Goal: Task Accomplishment & Management: Manage account settings

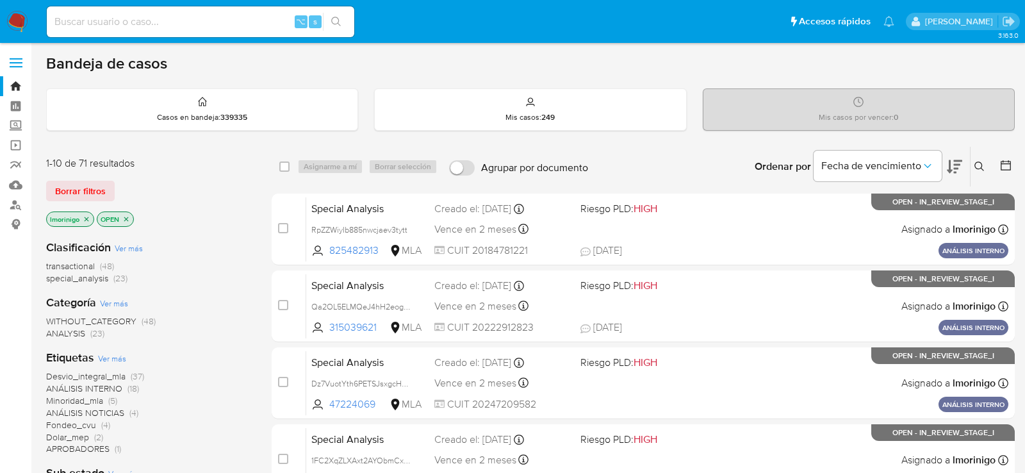
click at [179, 20] on input at bounding box center [200, 21] width 307 height 17
paste input "uKrNGVFUt5bMJSmfMv9Gesb5"
type input "uKrNGVFUt5bMJSmfMv9Gesb5"
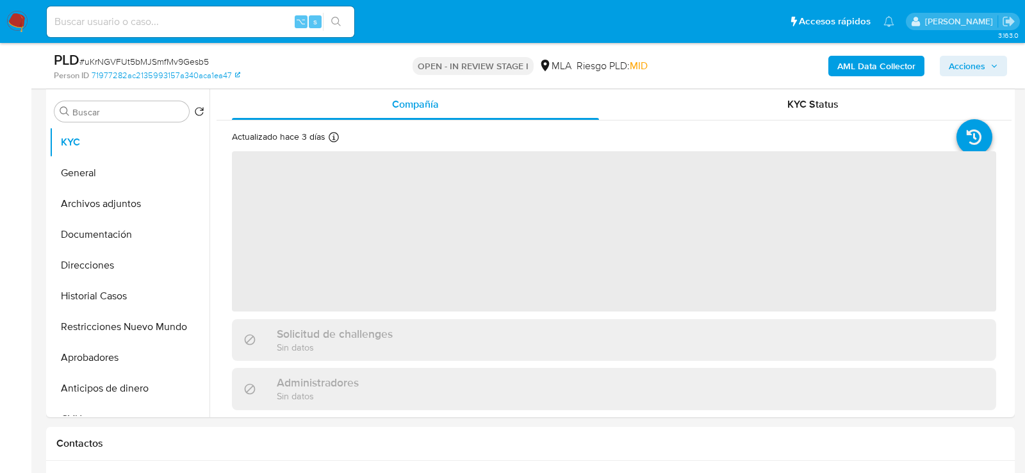
scroll to position [356, 0]
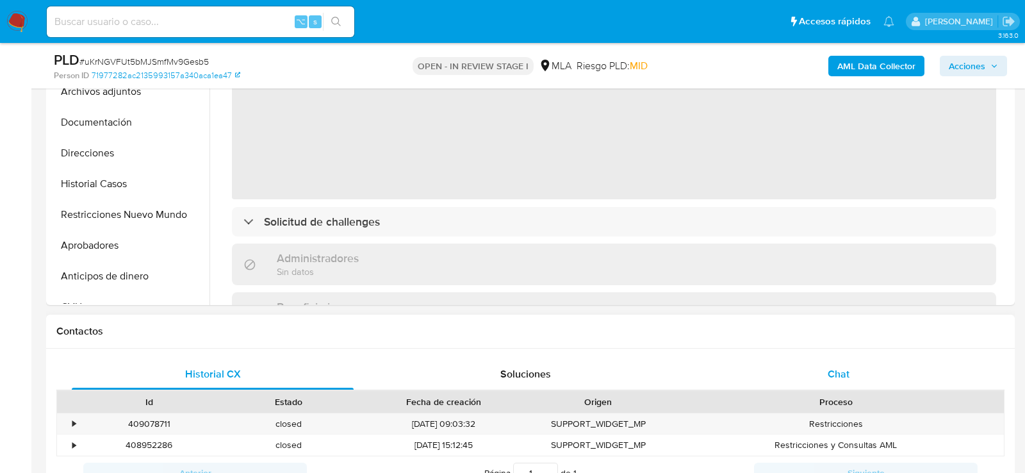
select select "10"
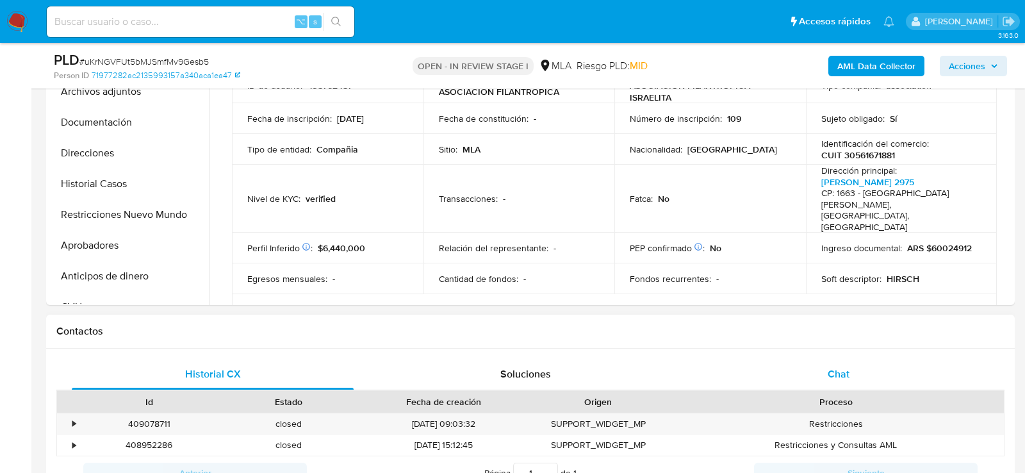
click at [806, 365] on div "Chat" at bounding box center [839, 374] width 282 height 31
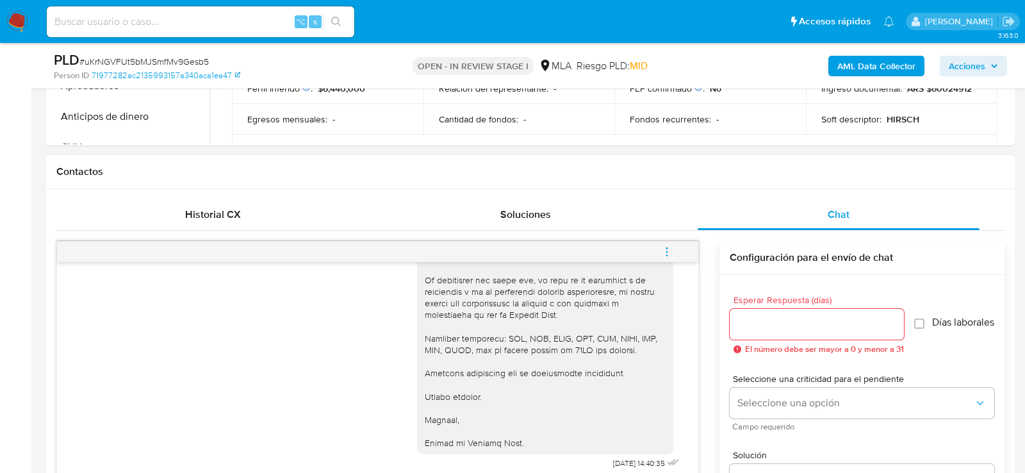
scroll to position [618, 0]
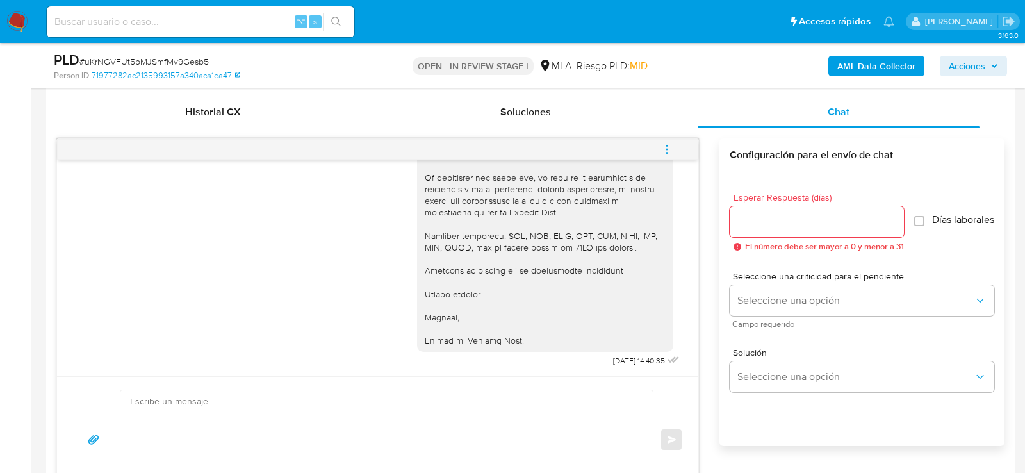
click at [662, 147] on icon "menu-action" at bounding box center [667, 149] width 12 height 12
click at [597, 120] on li "Cerrar conversación" at bounding box center [579, 122] width 131 height 23
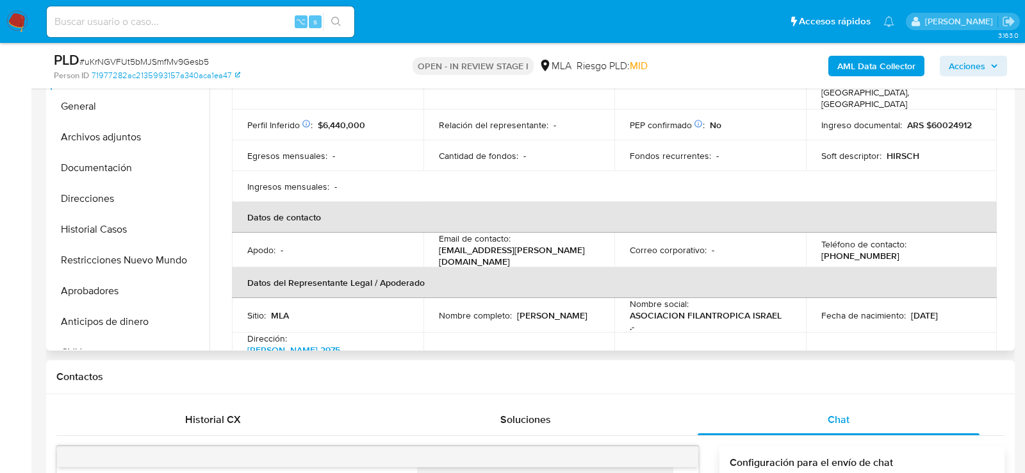
scroll to position [201, 0]
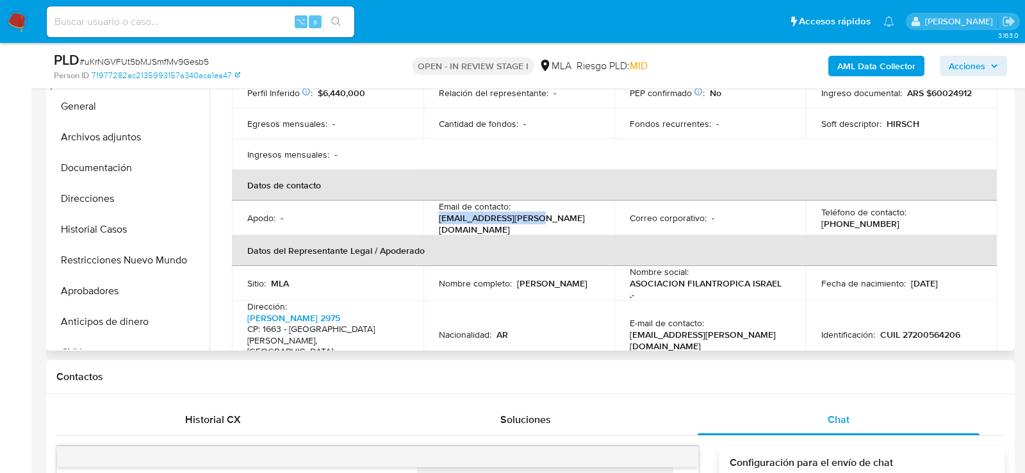
drag, startPoint x: 432, startPoint y: 197, endPoint x: 536, endPoint y: 199, distance: 103.8
click at [536, 201] on td "Email de contacto : gbubien@hirsch.org.ar" at bounding box center [519, 218] width 192 height 35
copy p "gbubien@hirsch.org.ar"
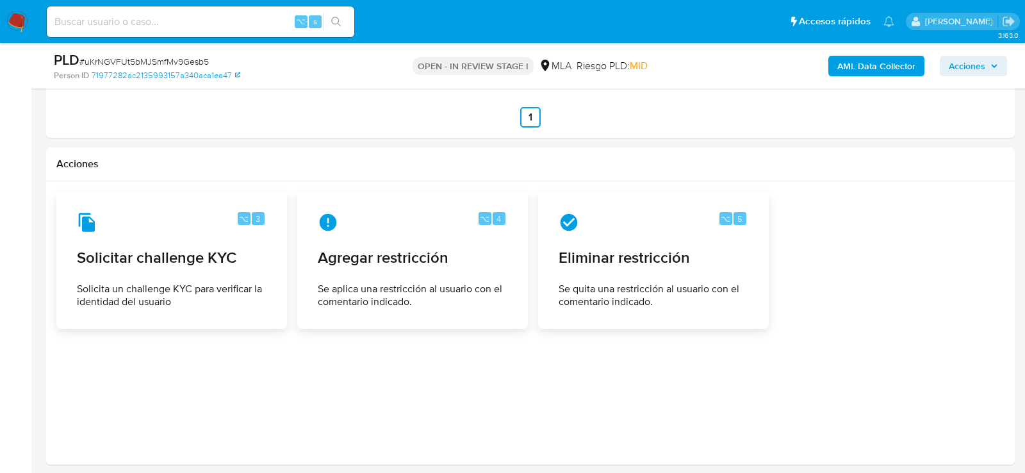
scroll to position [1996, 0]
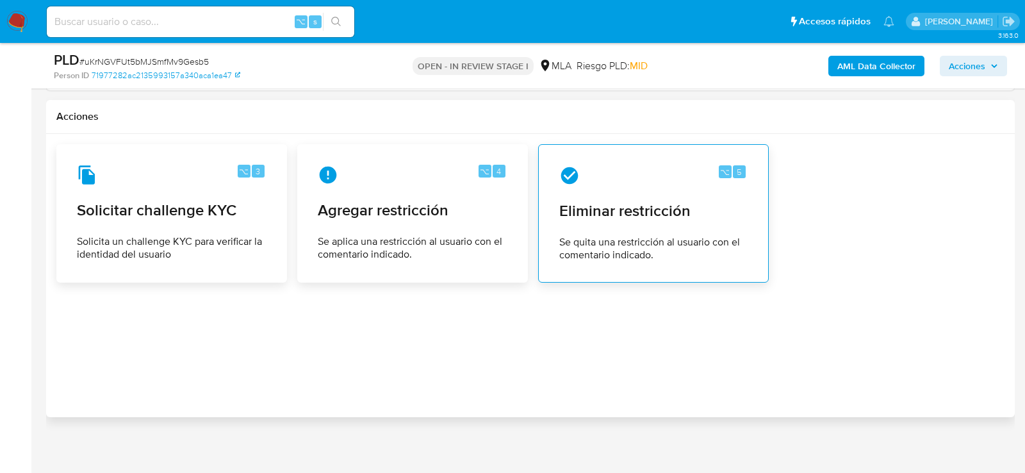
click at [666, 209] on span "Eliminar restricción" at bounding box center [653, 210] width 188 height 19
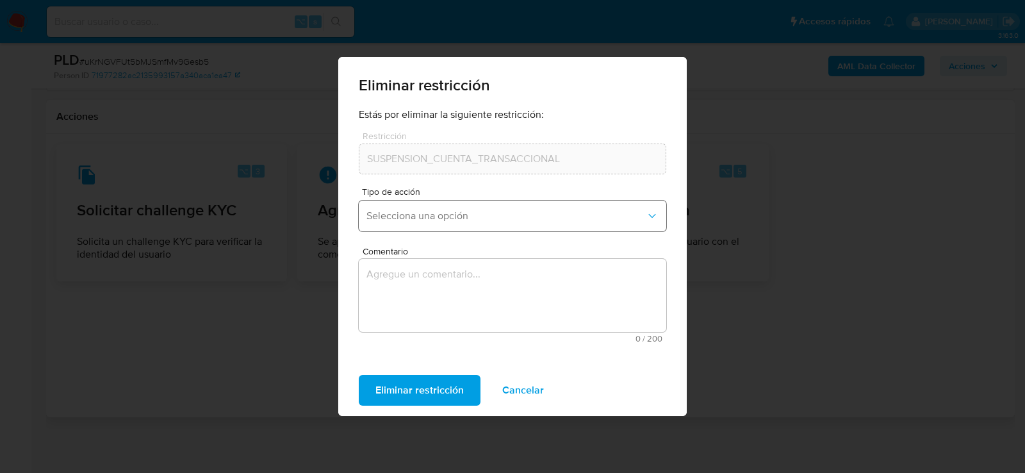
click at [447, 217] on span "Selecciona una opción" at bounding box center [505, 215] width 279 height 13
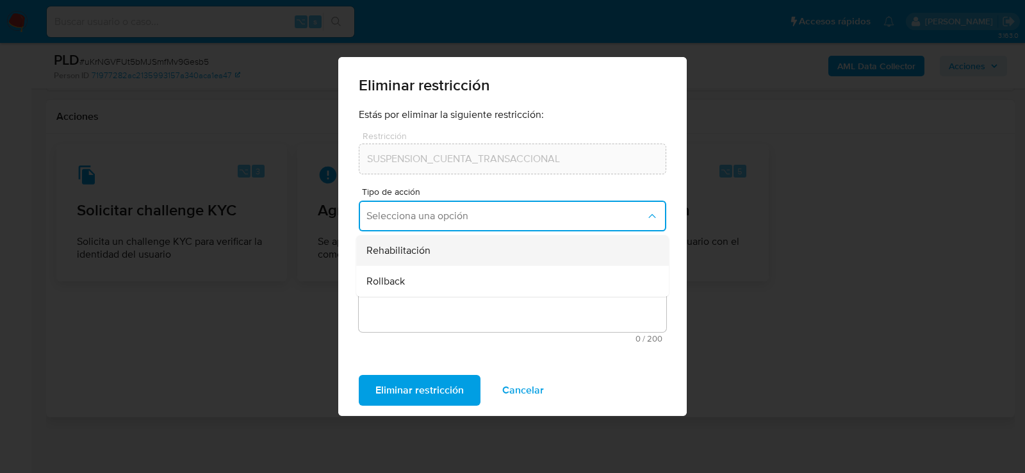
click at [423, 265] on div "Rehabilitación" at bounding box center [508, 250] width 284 height 31
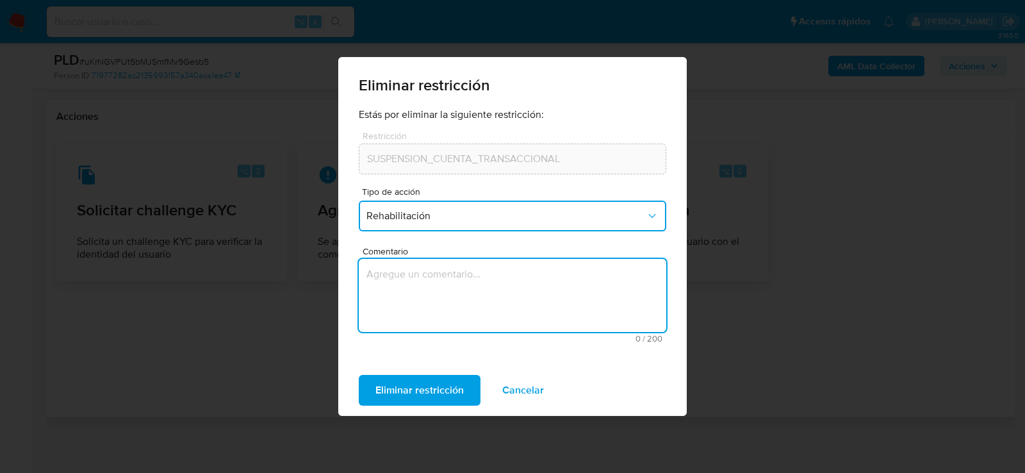
click at [423, 265] on textarea "Comentario" at bounding box center [512, 295] width 307 height 73
click at [423, 294] on textarea "Comentario" at bounding box center [512, 295] width 307 height 73
type textarea "aml"
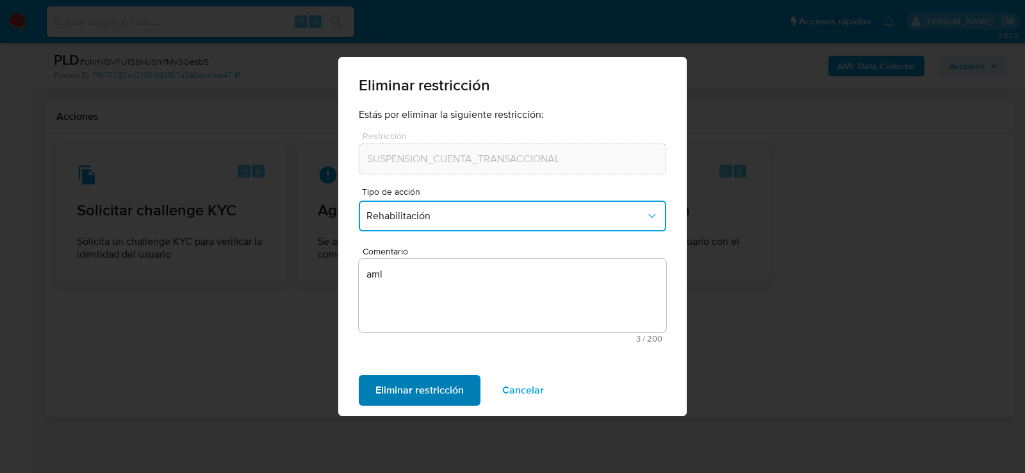
click at [406, 379] on span "Eliminar restricción" at bounding box center [419, 390] width 88 height 28
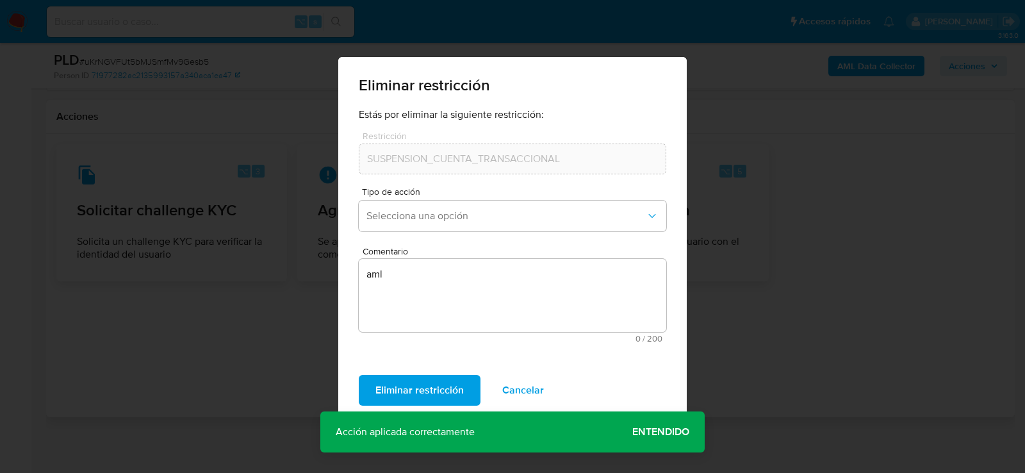
click at [656, 432] on span "Entendido" at bounding box center [660, 432] width 57 height 0
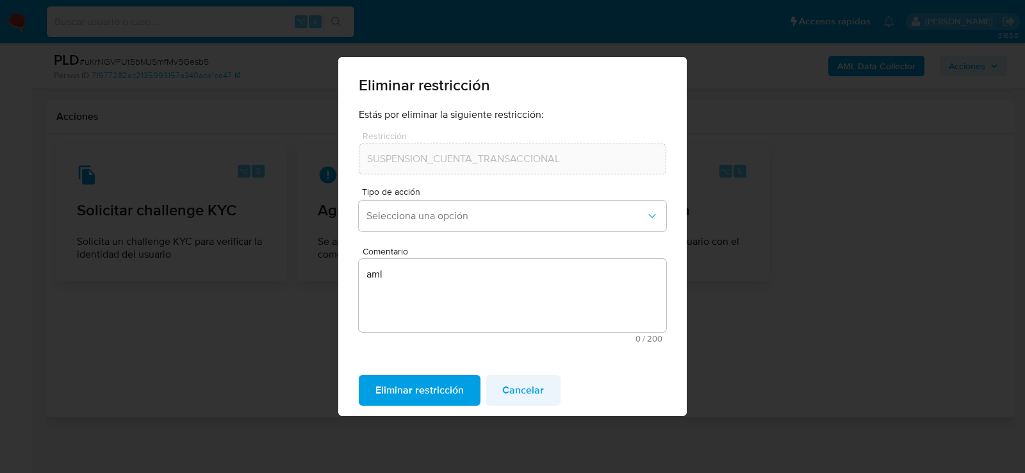
click at [515, 395] on span "Cancelar" at bounding box center [523, 390] width 42 height 28
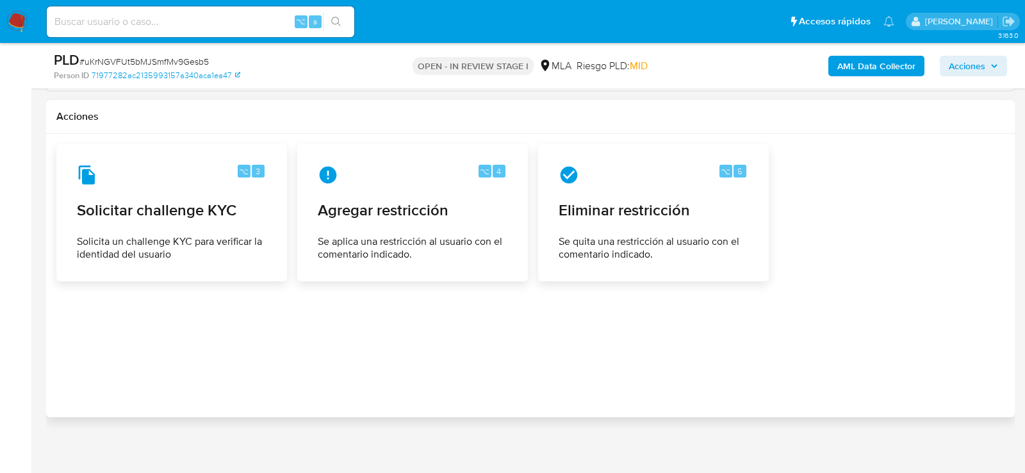
scroll to position [0, 0]
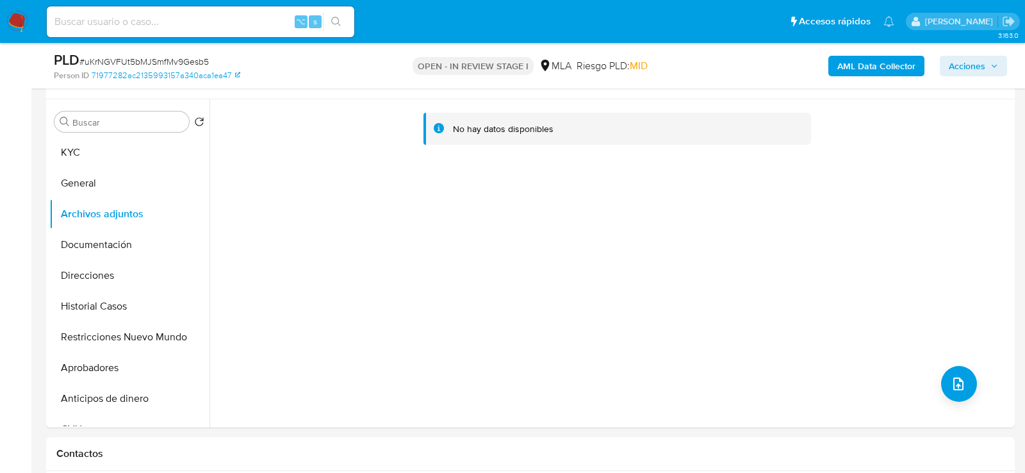
click at [875, 70] on b "AML Data Collector" at bounding box center [876, 66] width 78 height 20
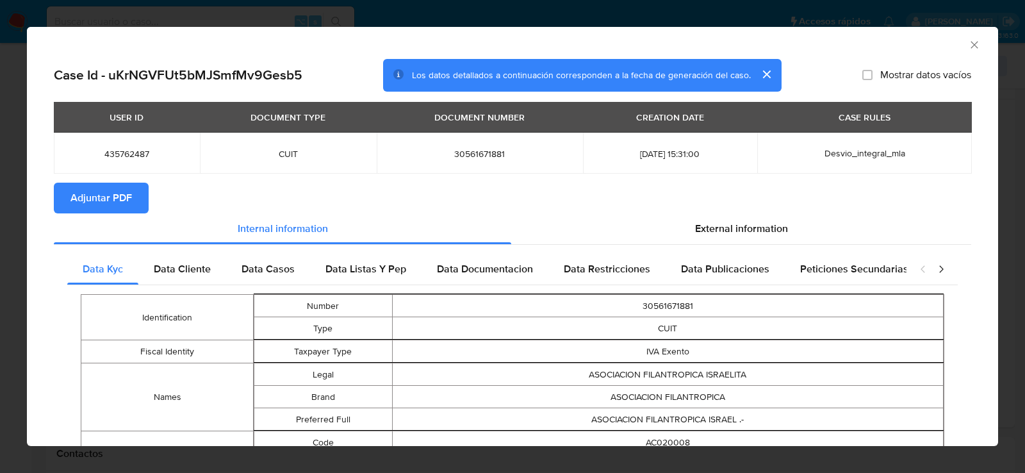
click at [135, 204] on button "Adjuntar PDF" at bounding box center [101, 198] width 95 height 31
click at [975, 49] on icon "Cerrar ventana" at bounding box center [974, 44] width 13 height 13
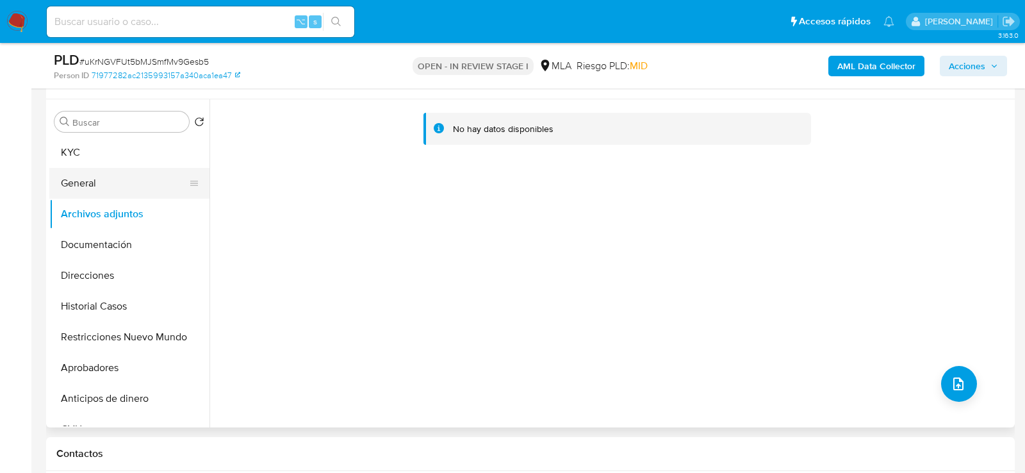
click at [117, 189] on button "General" at bounding box center [124, 183] width 150 height 31
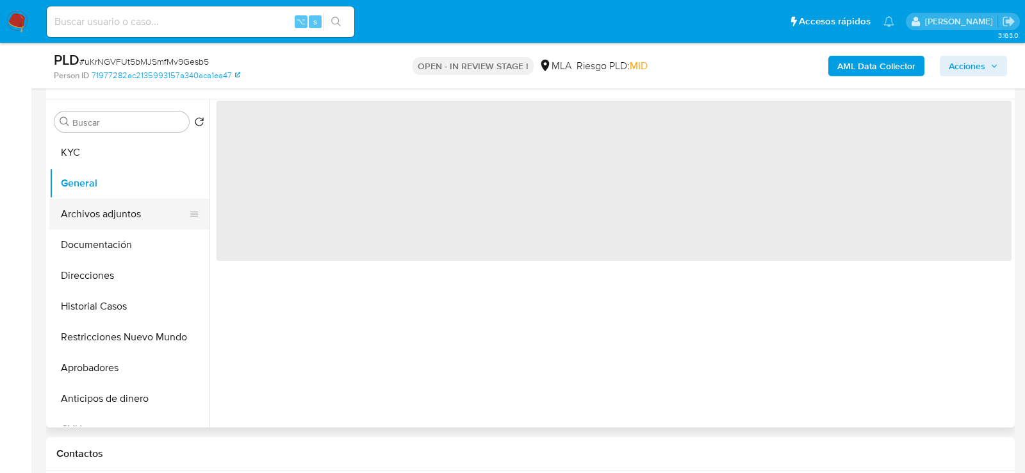
click at [117, 213] on button "Archivos adjuntos" at bounding box center [124, 214] width 150 height 31
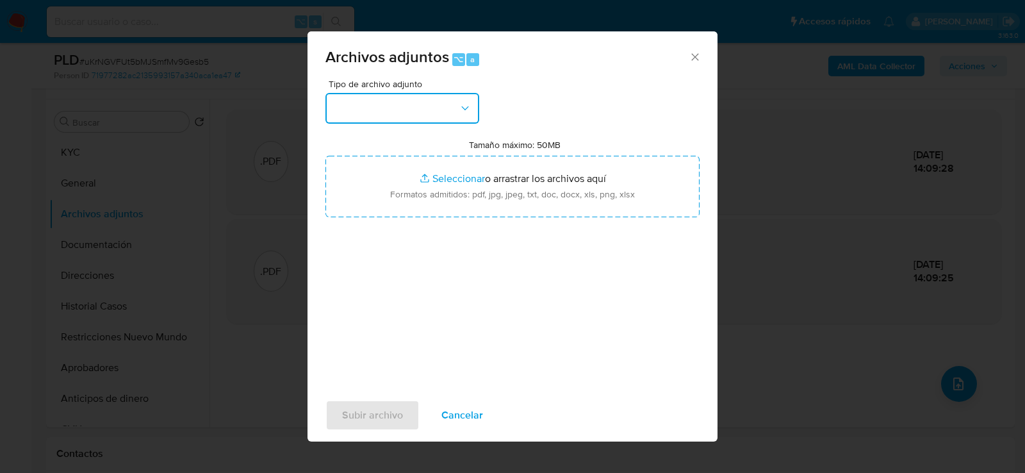
click at [415, 105] on button "button" at bounding box center [402, 108] width 154 height 31
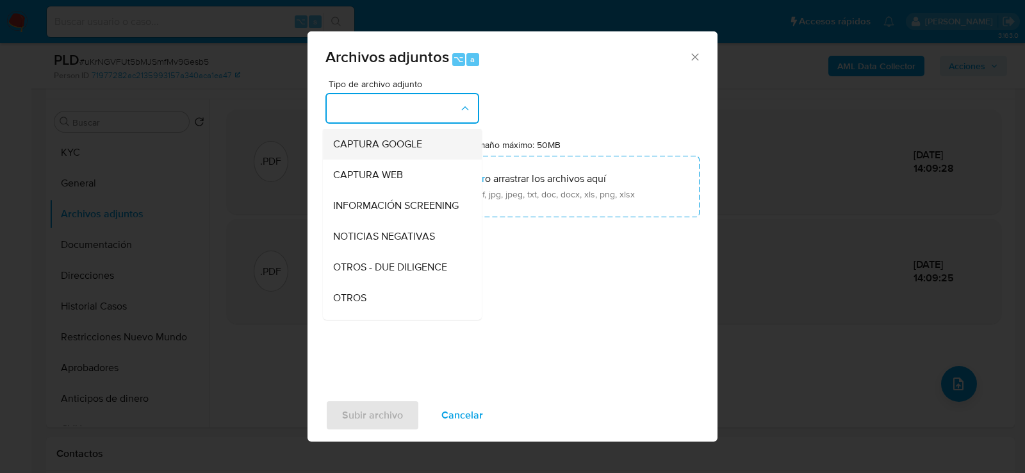
scroll to position [124, 0]
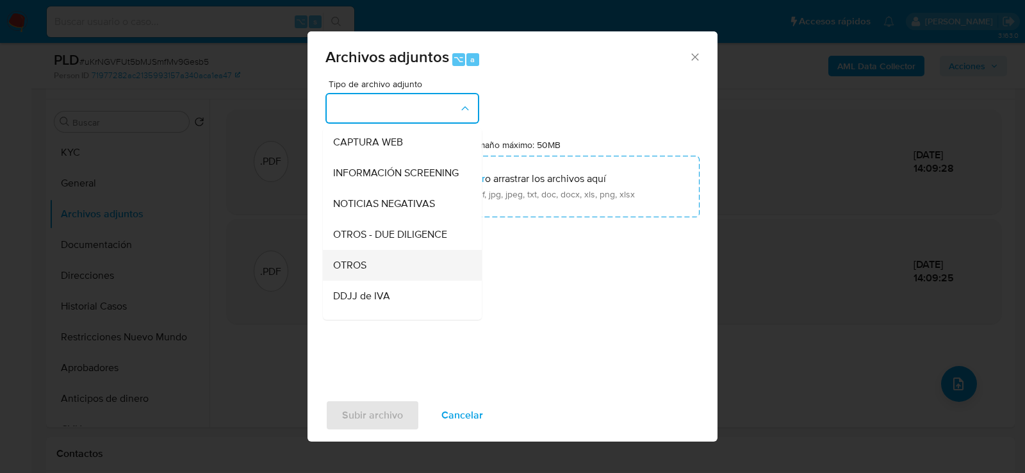
click at [394, 256] on div "OTROS" at bounding box center [398, 264] width 131 height 31
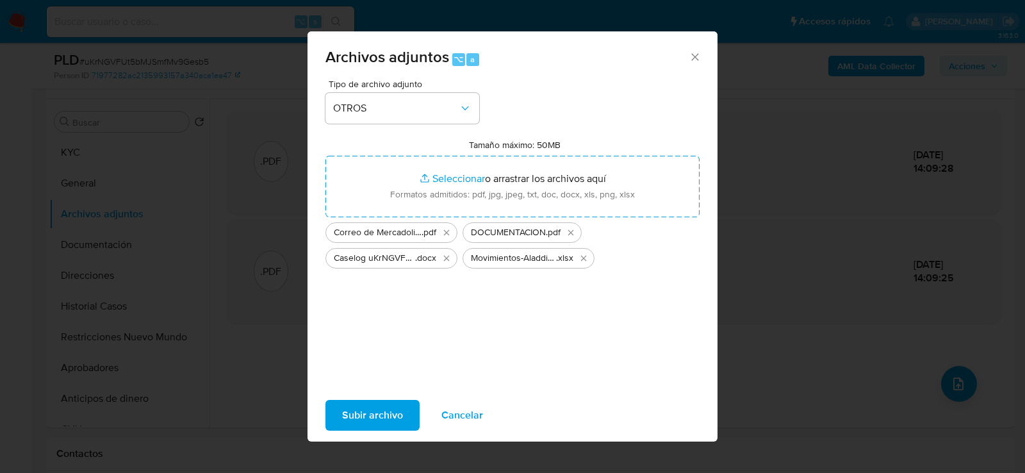
click at [402, 414] on button "Subir archivo" at bounding box center [372, 415] width 94 height 31
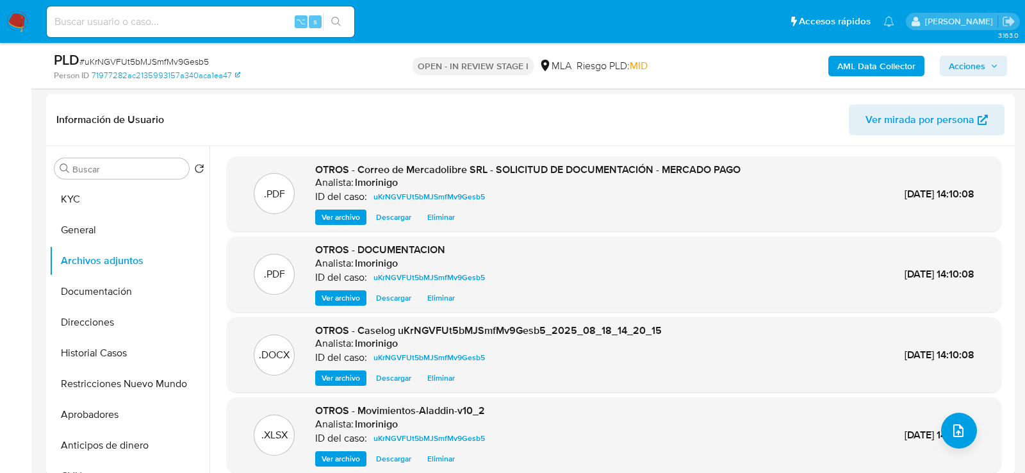
scroll to position [125, 0]
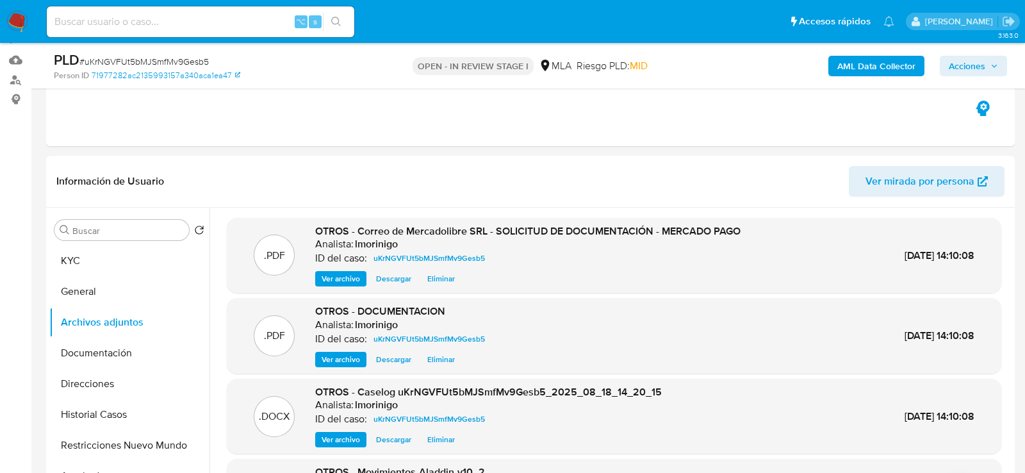
click at [965, 71] on span "Acciones" at bounding box center [967, 66] width 37 height 20
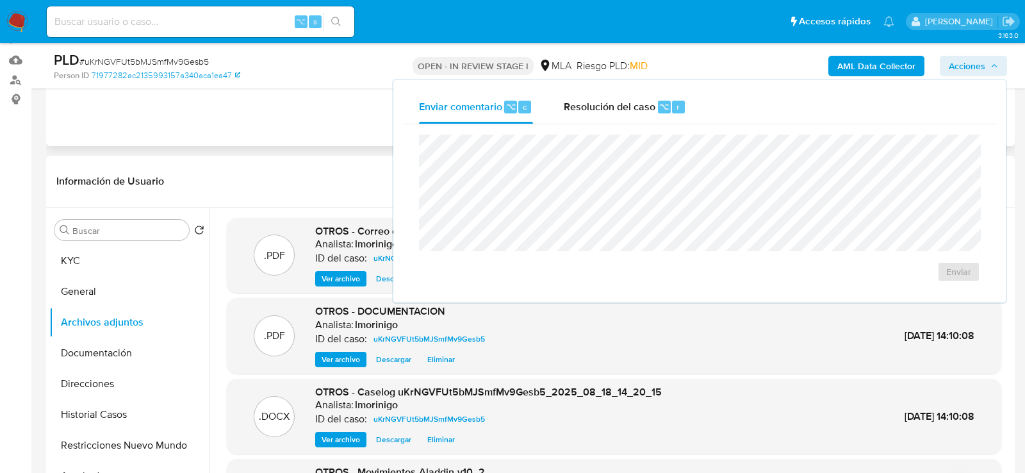
click at [321, 144] on div "Eventos ( 1 ) Acciones AUTOMATIC (1)" at bounding box center [530, 69] width 969 height 154
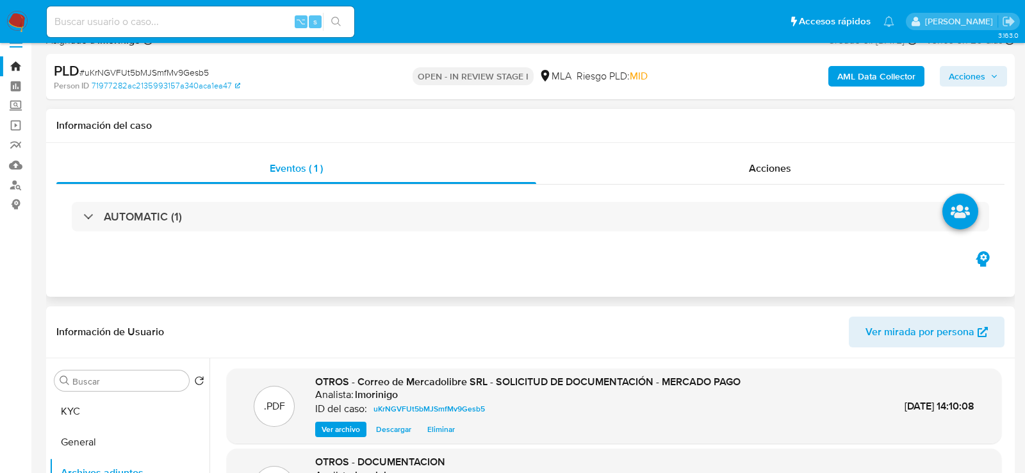
scroll to position [0, 0]
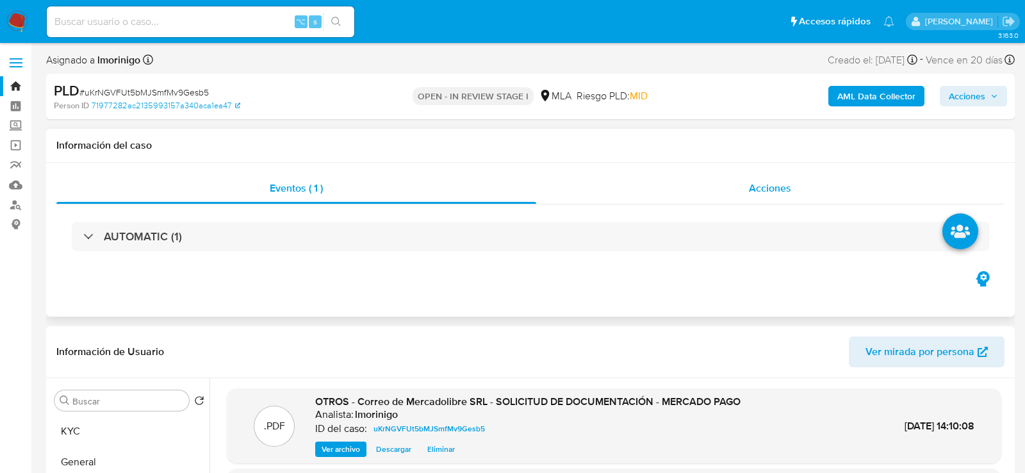
click at [681, 186] on div "Acciones" at bounding box center [770, 188] width 469 height 31
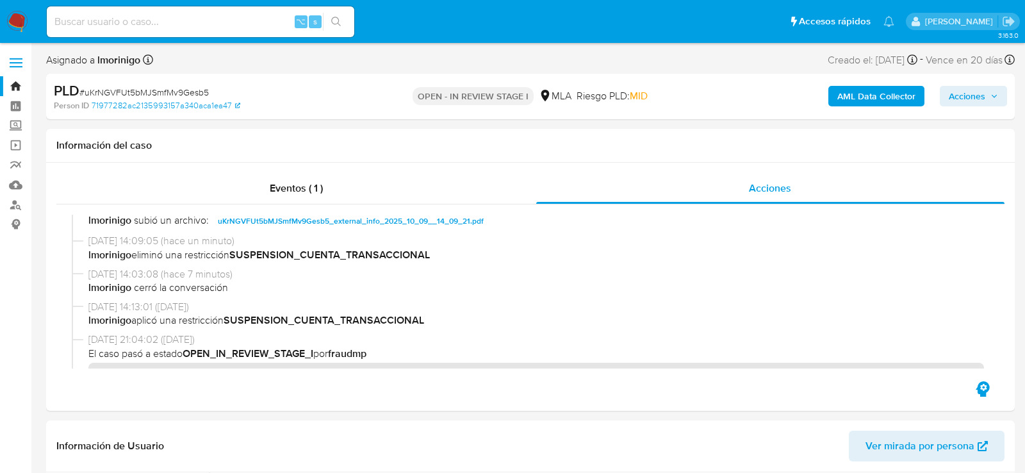
scroll to position [195, 0]
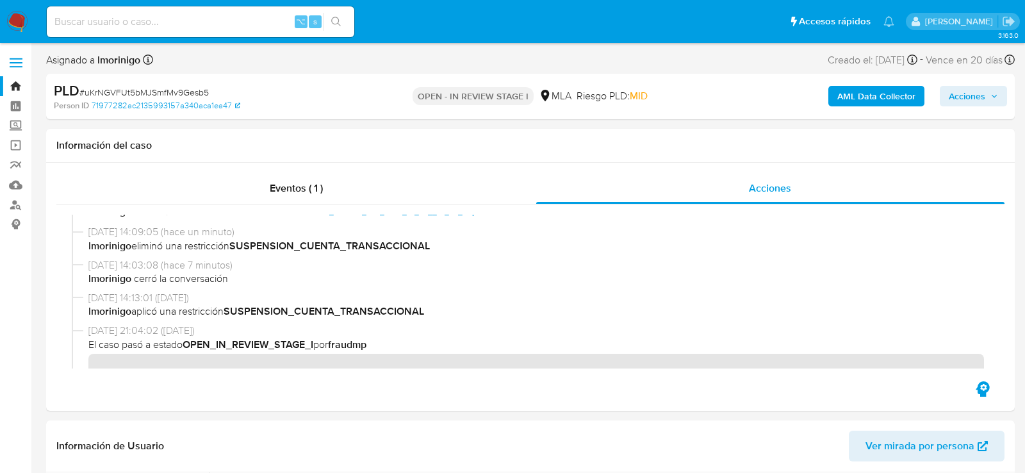
click at [978, 108] on div "AML Data Collector Acciones" at bounding box center [849, 96] width 315 height 30
click at [973, 99] on span "Acciones" at bounding box center [967, 96] width 37 height 20
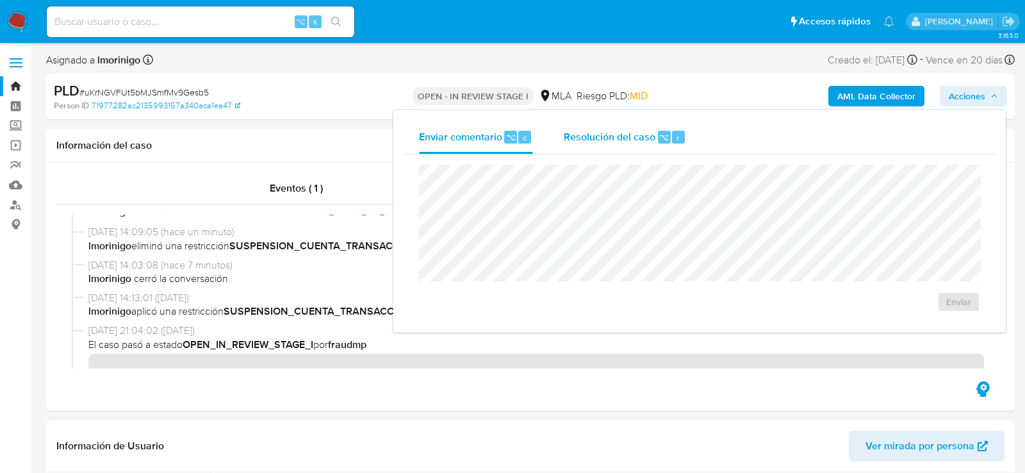
click at [654, 144] on div "Resolución del caso ⌥ r" at bounding box center [625, 136] width 122 height 33
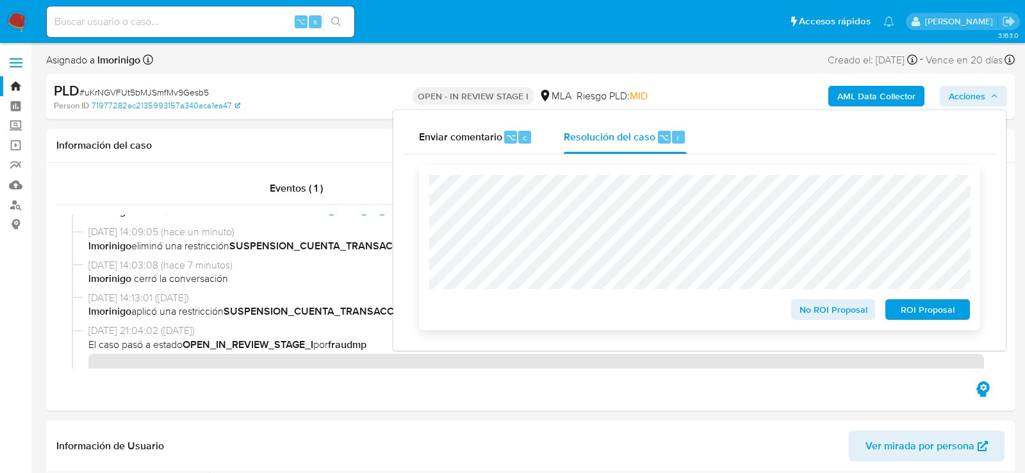
click at [808, 307] on span "No ROI Proposal" at bounding box center [833, 309] width 67 height 18
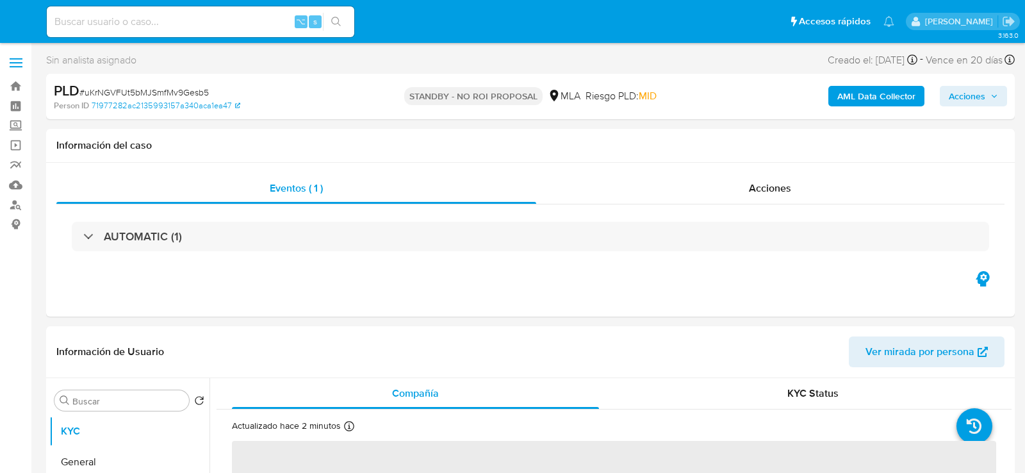
select select "10"
click at [202, 15] on input at bounding box center [200, 21] width 307 height 17
paste input "kIYtmFUx3iFyITl3StXBQeGk"
type input "kIYtmFUx3iFyITl3StXBQeGk"
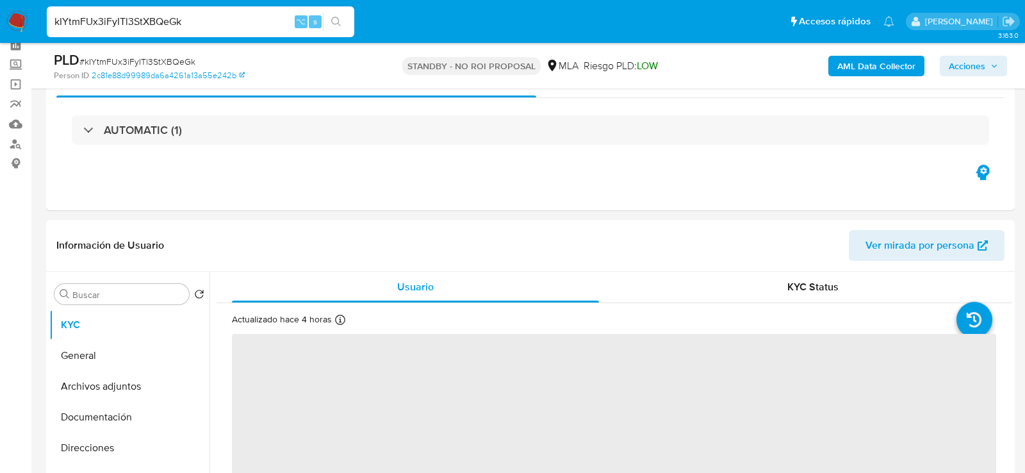
scroll to position [59, 0]
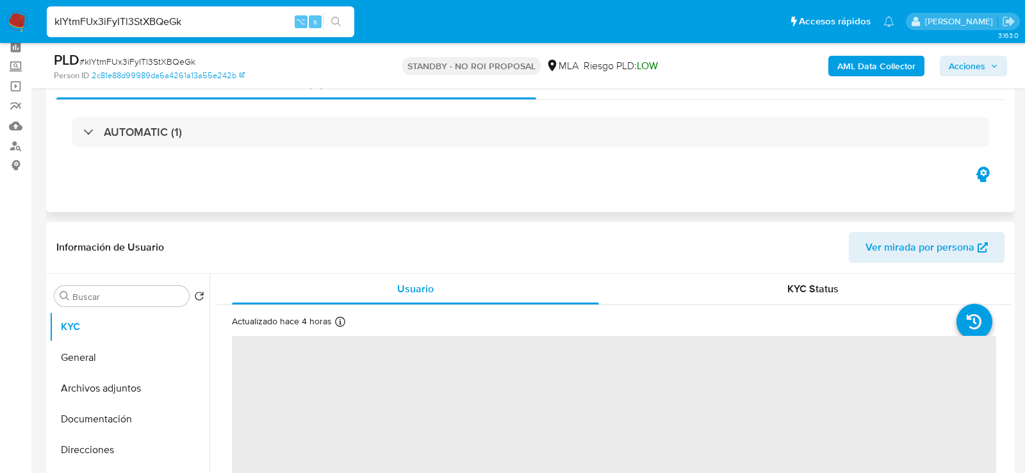
select select "10"
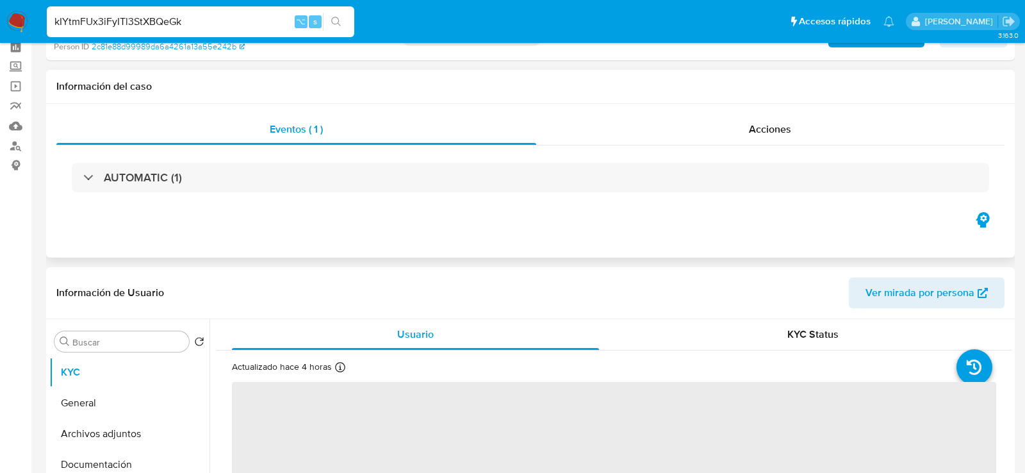
scroll to position [0, 0]
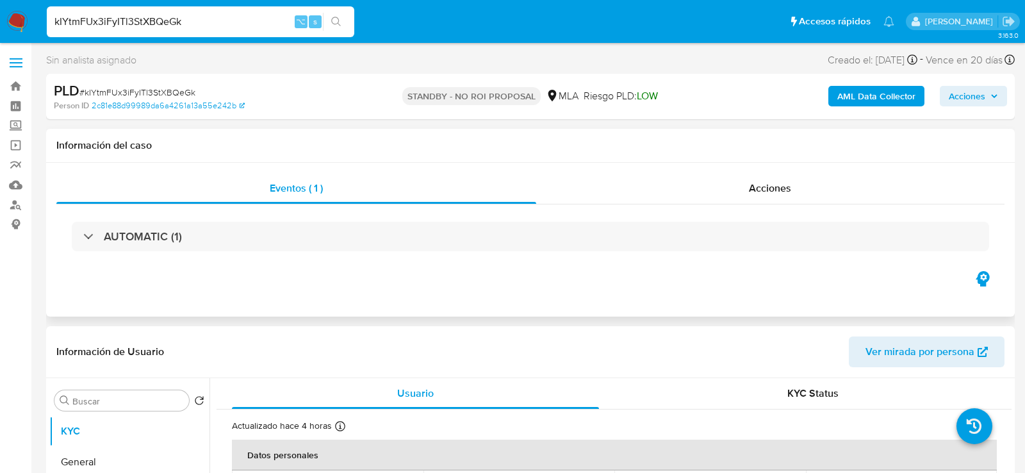
click at [756, 169] on div "Eventos ( 1 ) Acciones AUTOMATIC (1)" at bounding box center [530, 240] width 969 height 154
click at [756, 188] on span "Acciones" at bounding box center [770, 188] width 42 height 15
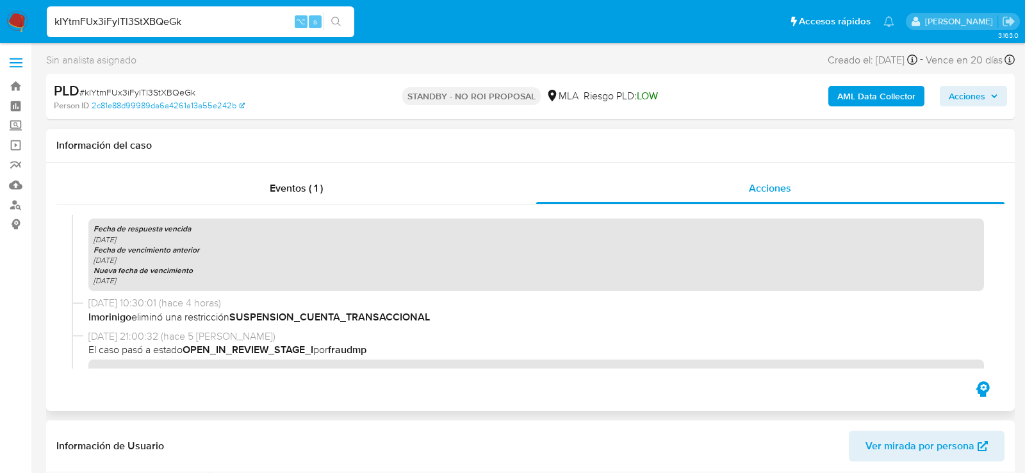
scroll to position [591, 0]
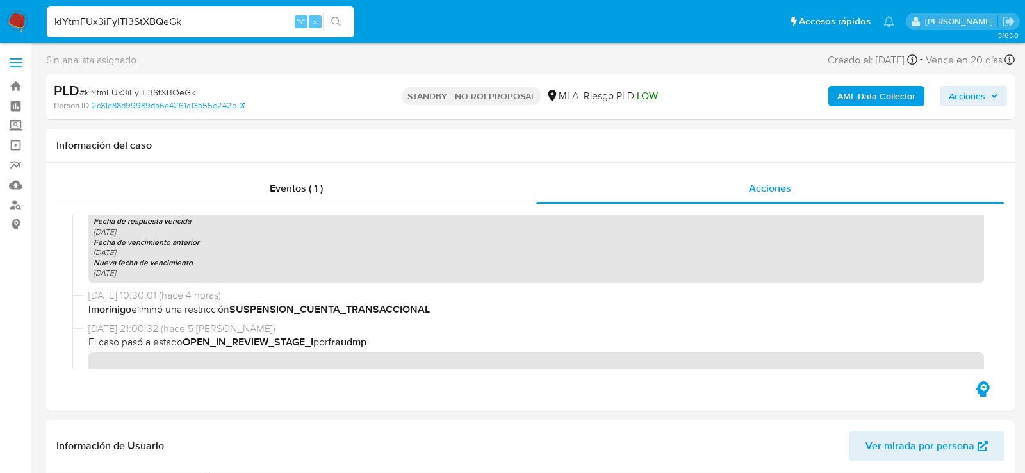
click at [205, 19] on input "kIYtmFUx3iFyITl3StXBQeGk" at bounding box center [200, 21] width 307 height 17
paste input "C5HU70mYq6ECthnowTLlsULG"
type input "C5HU70mYq6ECthnowTLlsULG"
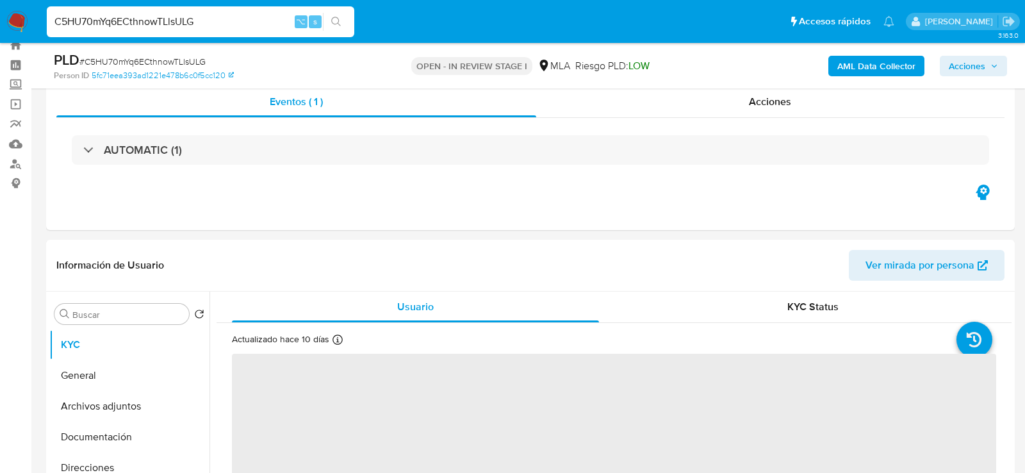
scroll to position [48, 0]
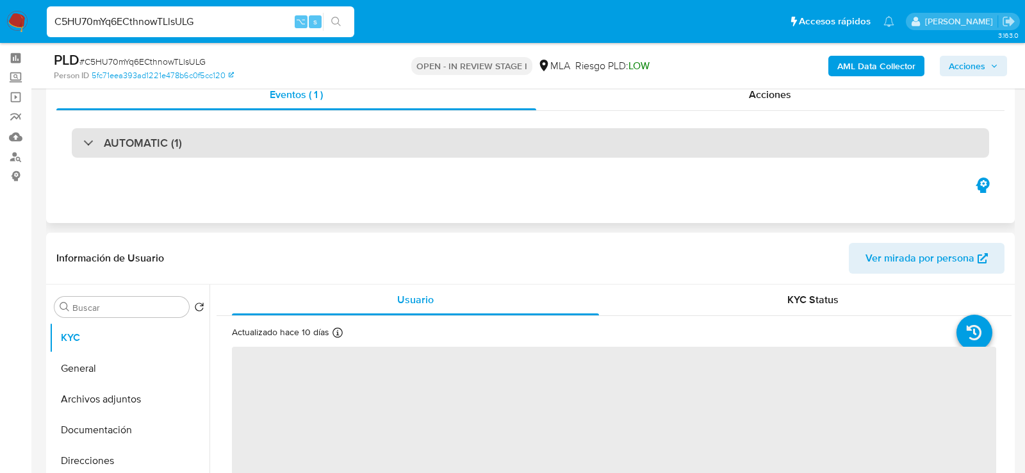
select select "10"
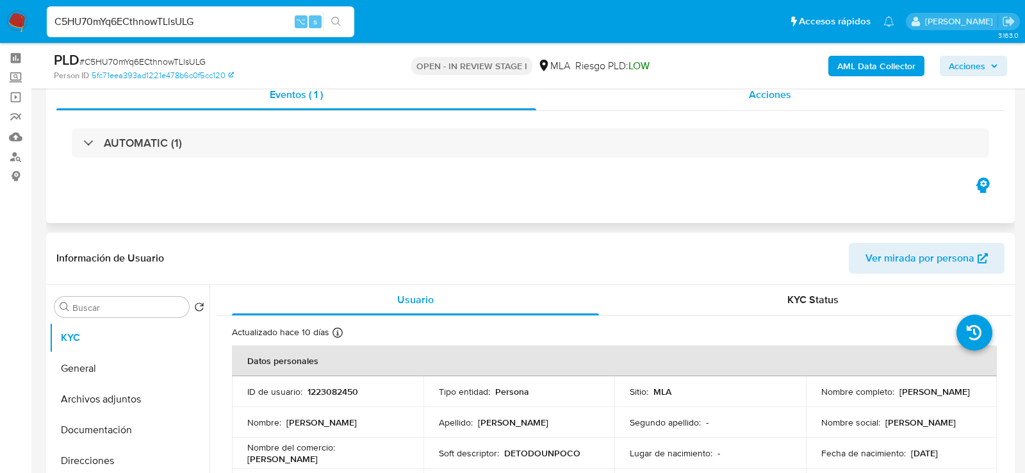
click at [729, 94] on div "Acciones" at bounding box center [770, 94] width 469 height 31
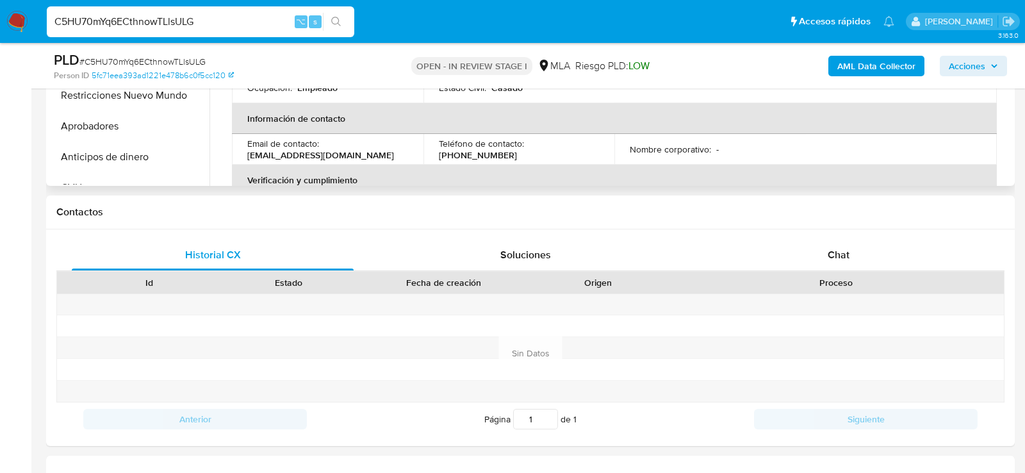
scroll to position [662, 0]
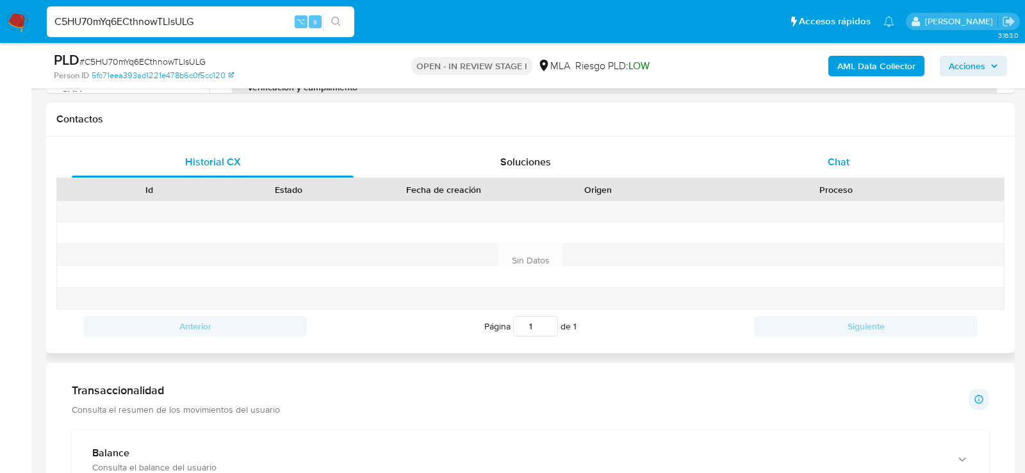
click at [835, 167] on span "Chat" at bounding box center [839, 161] width 22 height 15
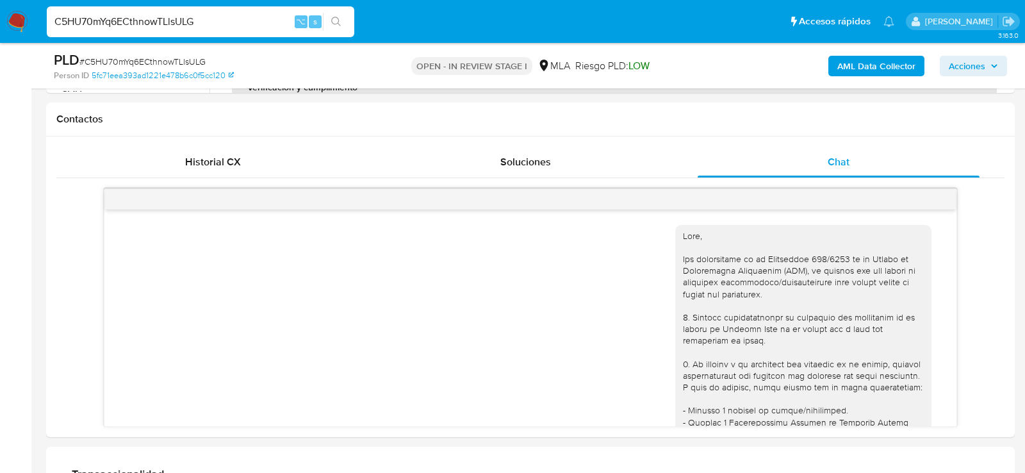
scroll to position [660, 0]
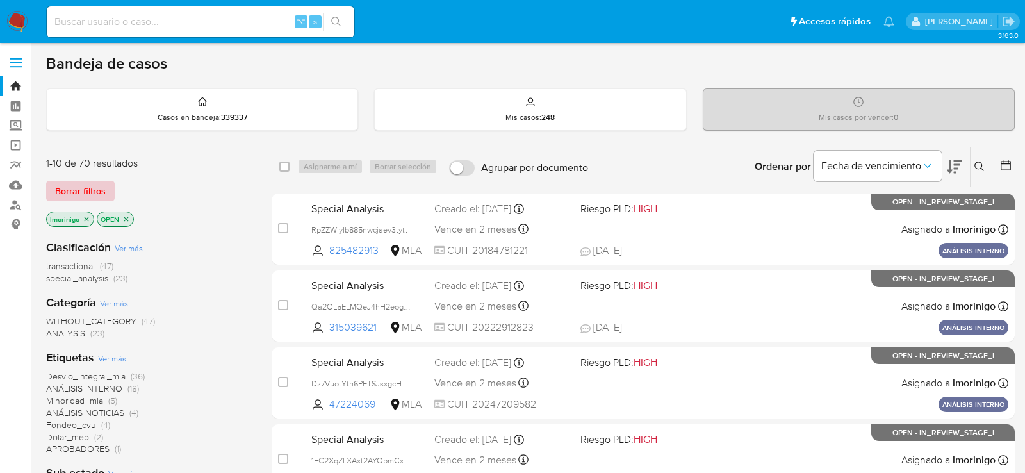
click at [85, 194] on span "Borrar filtros" at bounding box center [80, 191] width 51 height 18
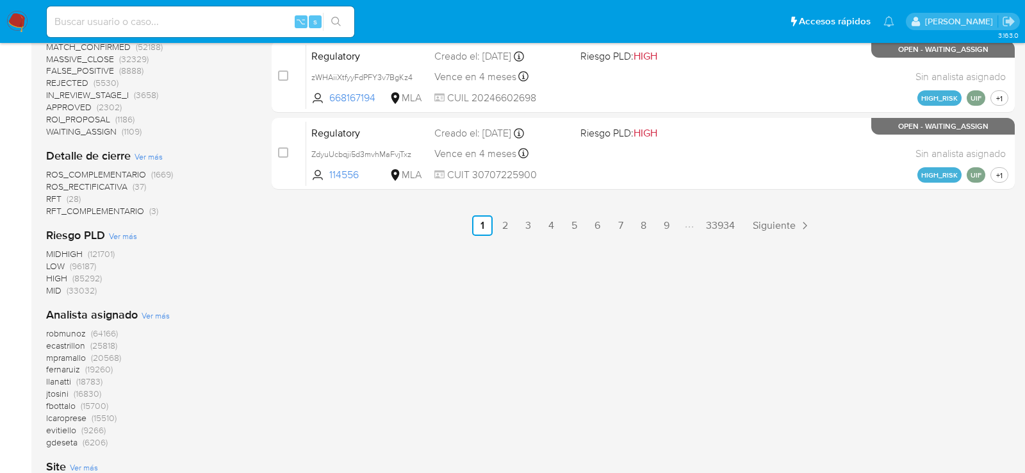
scroll to position [767, 0]
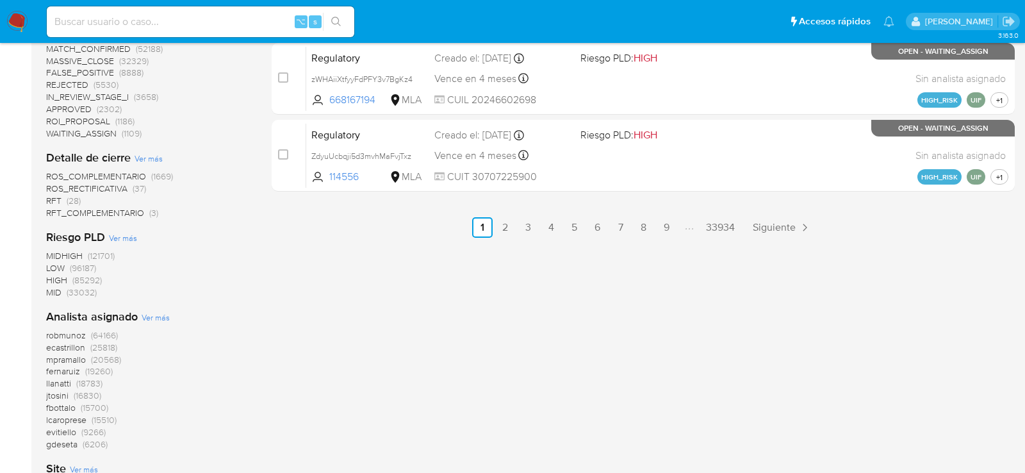
click at [153, 315] on span "Ver más" at bounding box center [156, 317] width 28 height 12
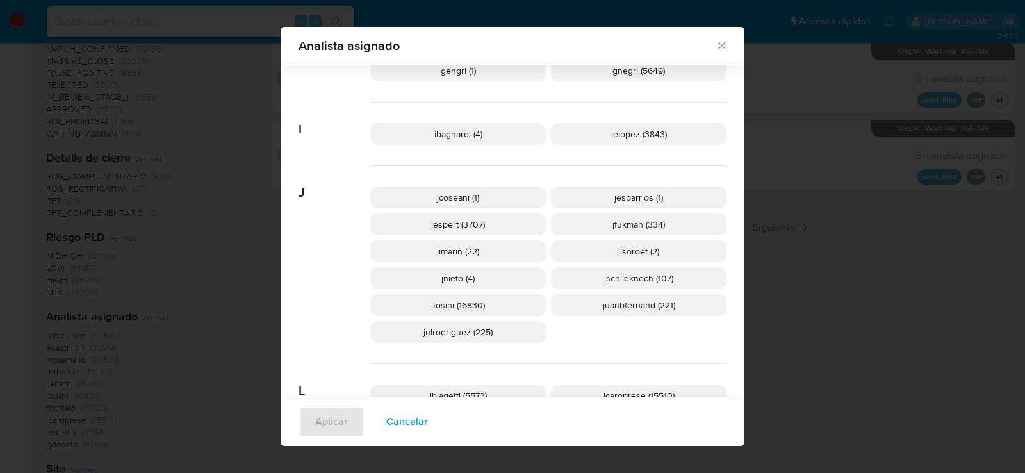
scroll to position [782, 0]
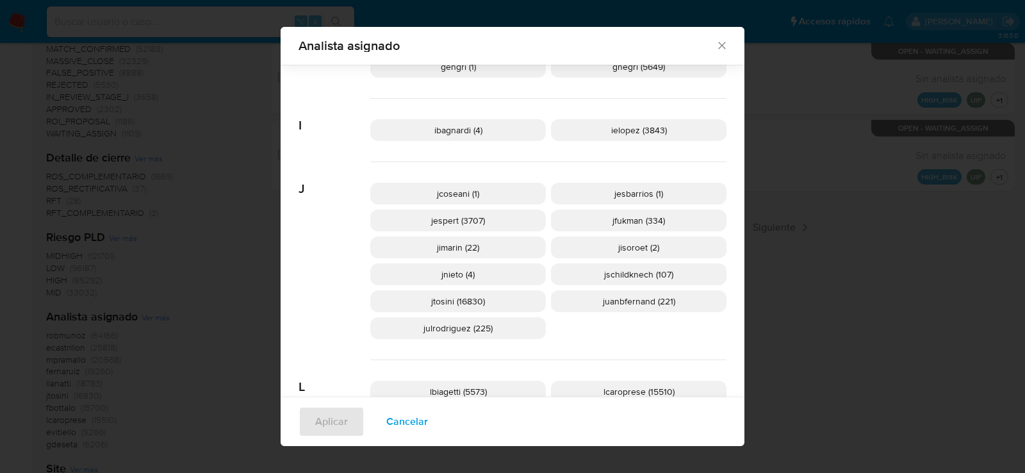
click at [507, 329] on p "julrodriguez (225)" at bounding box center [458, 328] width 176 height 22
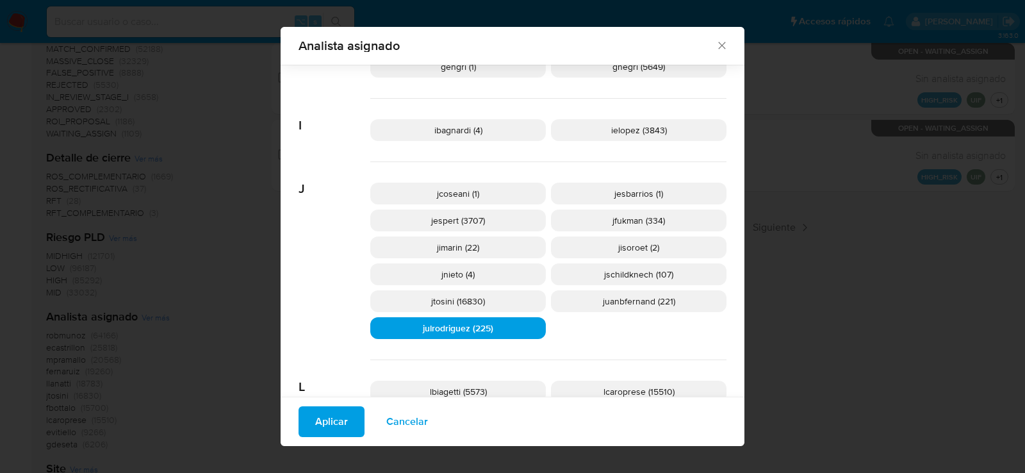
click at [316, 425] on span "Aplicar" at bounding box center [331, 421] width 33 height 28
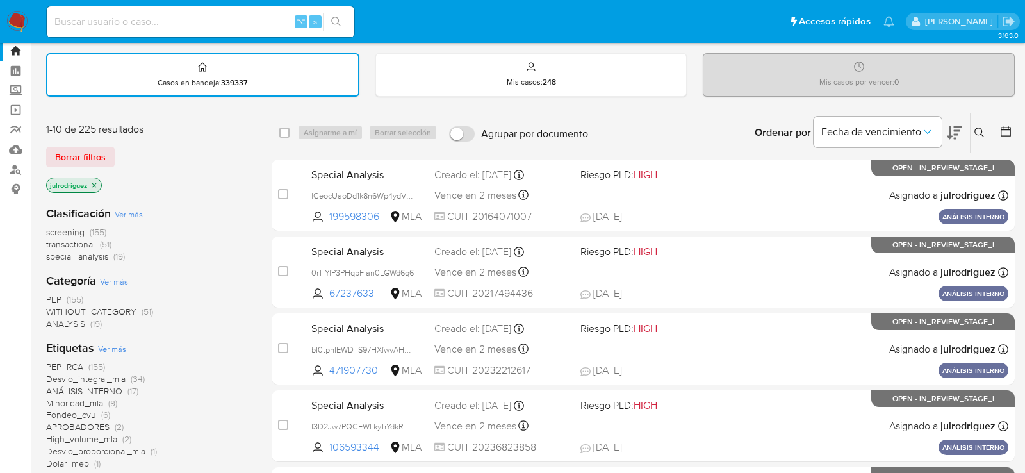
scroll to position [37, 0]
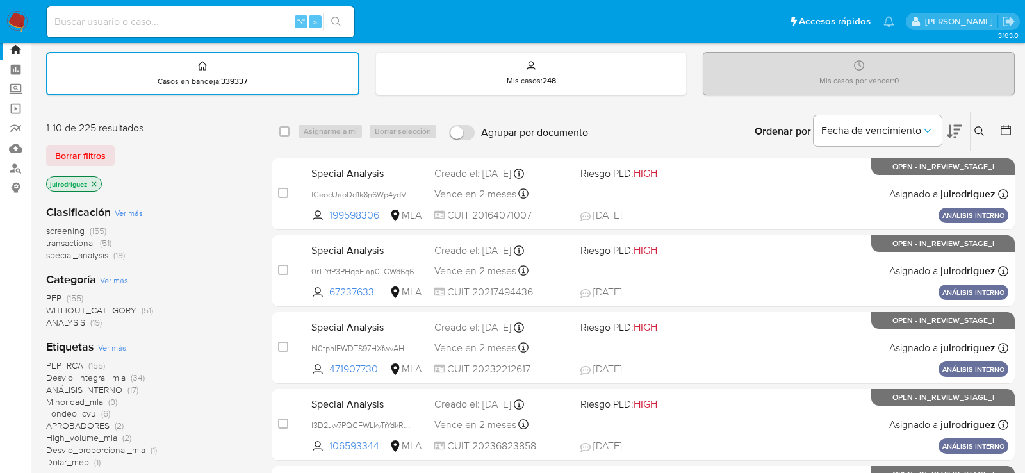
click at [91, 224] on span "(155)" at bounding box center [98, 230] width 17 height 13
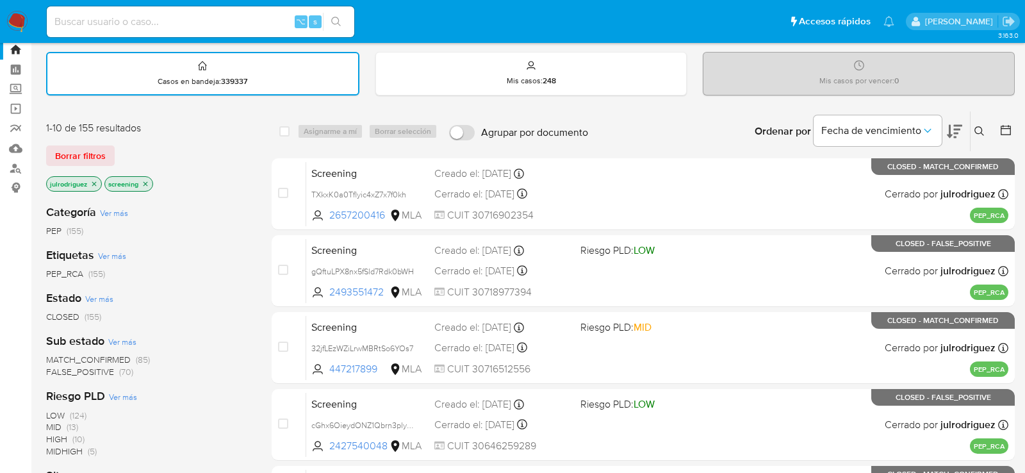
click at [151, 184] on p "screening" at bounding box center [128, 184] width 47 height 14
click at [143, 181] on icon "close-filter" at bounding box center [146, 184] width 8 height 8
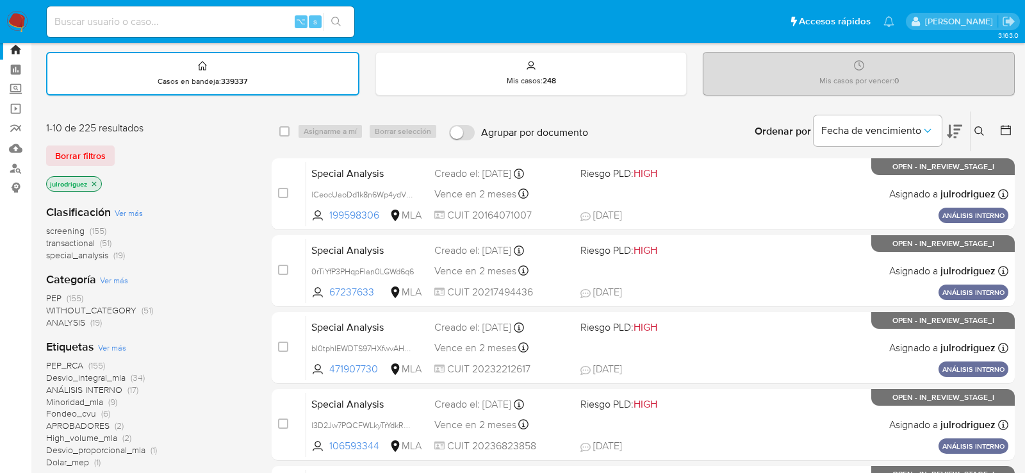
click at [197, 233] on div "screening (155) transactional (51) special_analysis (19)" at bounding box center [148, 243] width 205 height 37
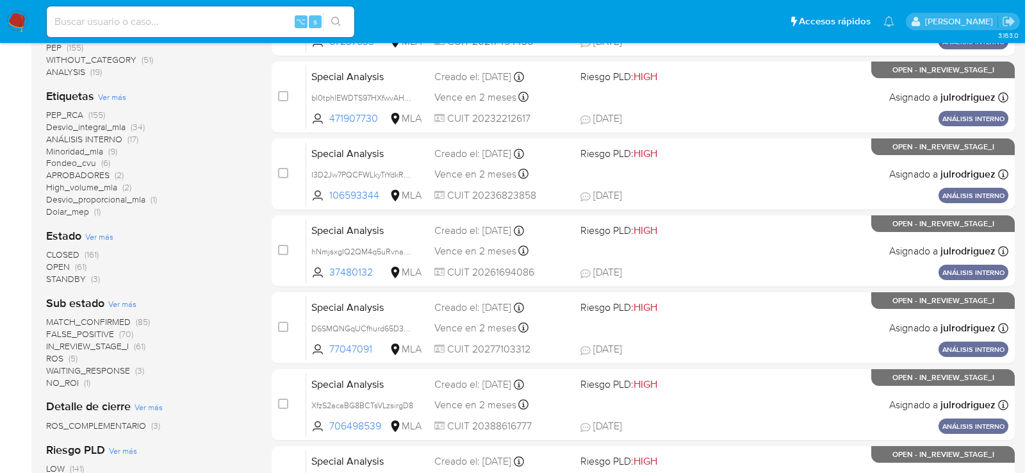
scroll to position [293, 0]
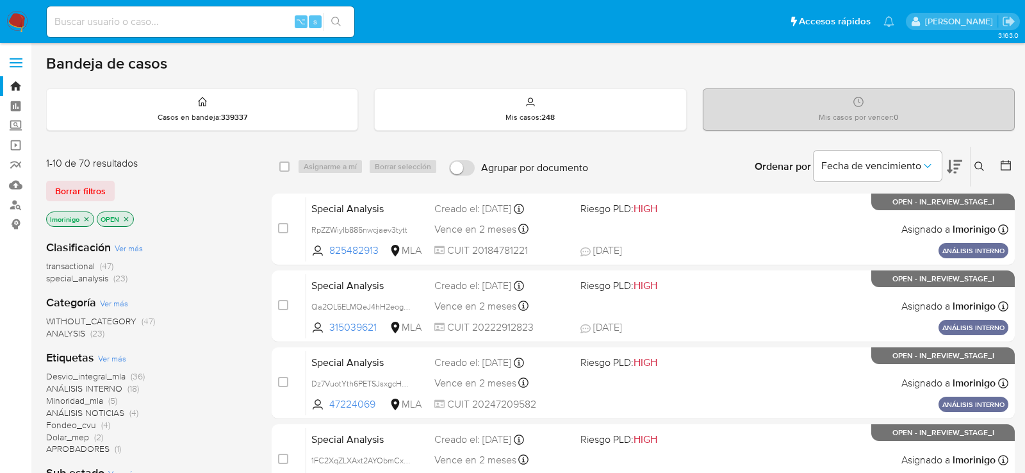
click at [217, 13] on input at bounding box center [200, 21] width 307 height 17
paste input "F5ebWZr1kKV8OaS4Qmk6bZCT"
type input "F5ebWZr1kKV8OaS4Qmk6bZCT"
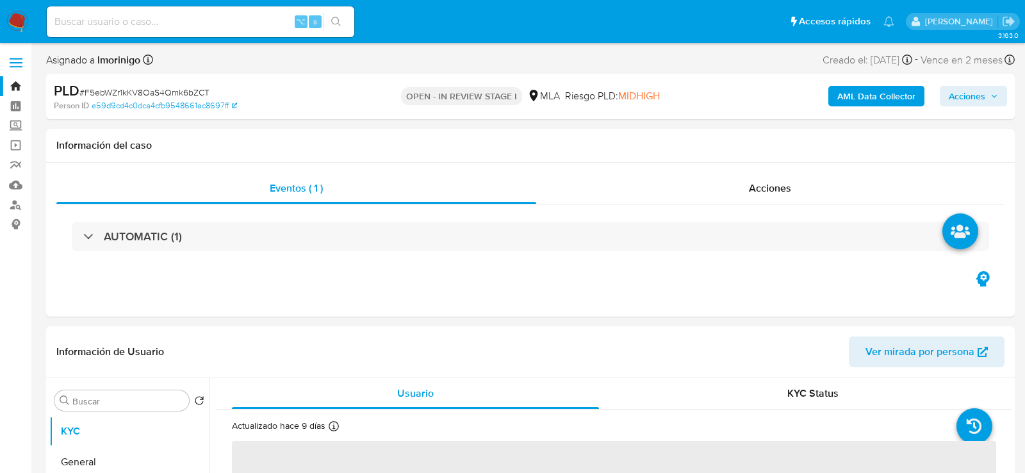
select select "10"
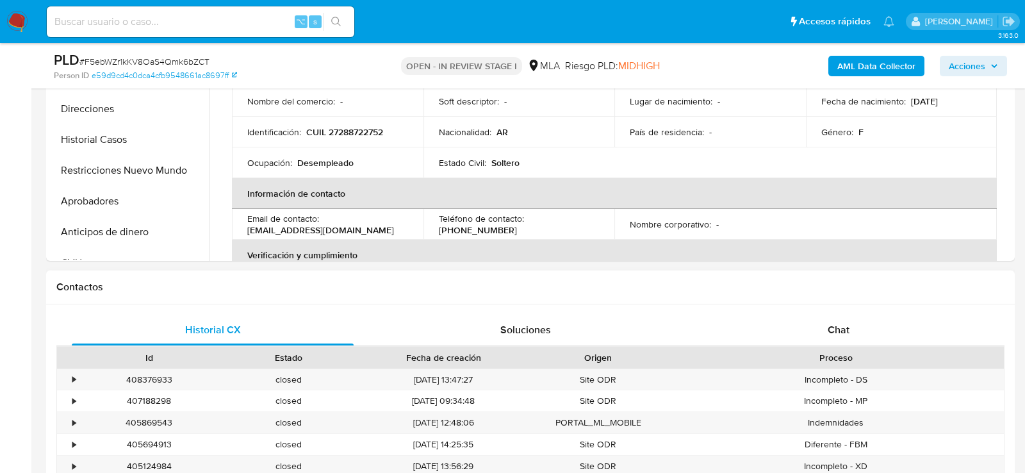
scroll to position [459, 0]
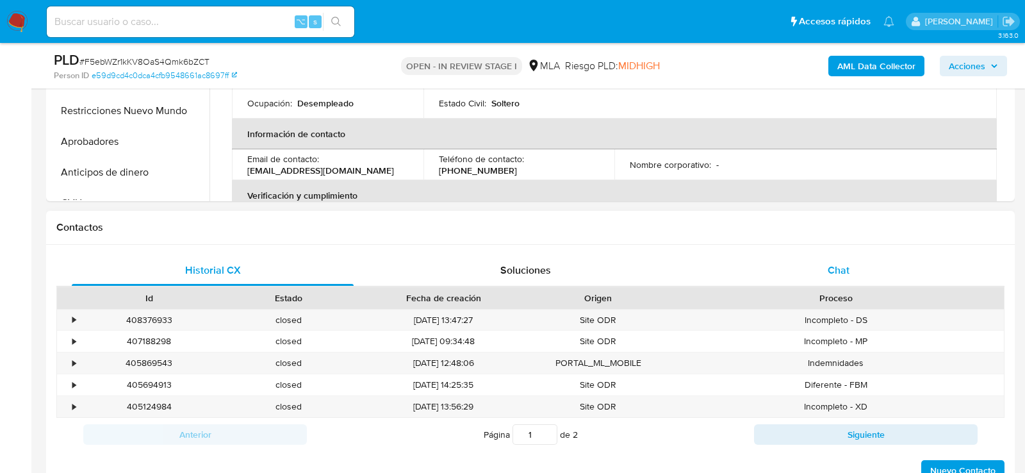
click at [848, 268] on span "Chat" at bounding box center [839, 270] width 22 height 15
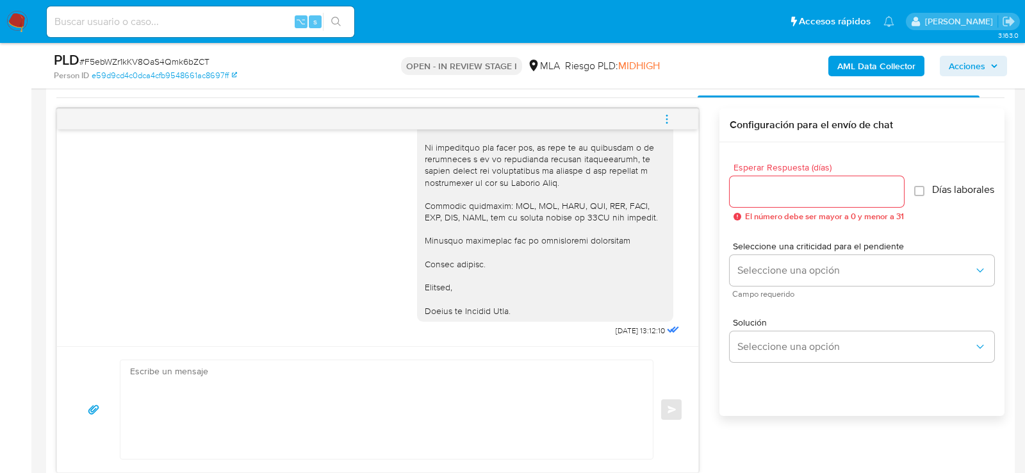
scroll to position [1226, 0]
drag, startPoint x: 639, startPoint y: 330, endPoint x: 595, endPoint y: 330, distance: 44.2
click at [595, 330] on div "Hola , En función de las operaciones registradas en tu cuenta de Mercado Pago, …" at bounding box center [549, 12] width 265 height 655
copy span "01/10/2025"
click at [670, 116] on icon "menu-action" at bounding box center [667, 119] width 12 height 12
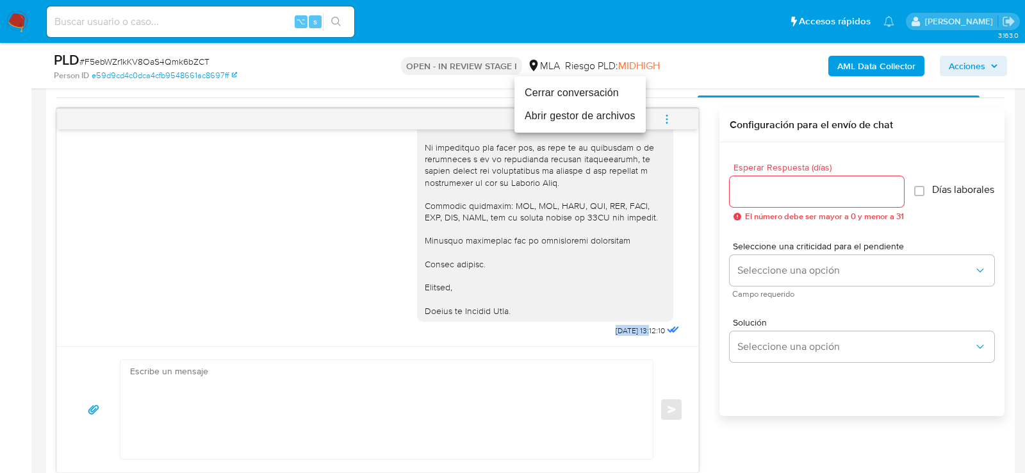
click at [589, 94] on li "Cerrar conversación" at bounding box center [579, 92] width 131 height 23
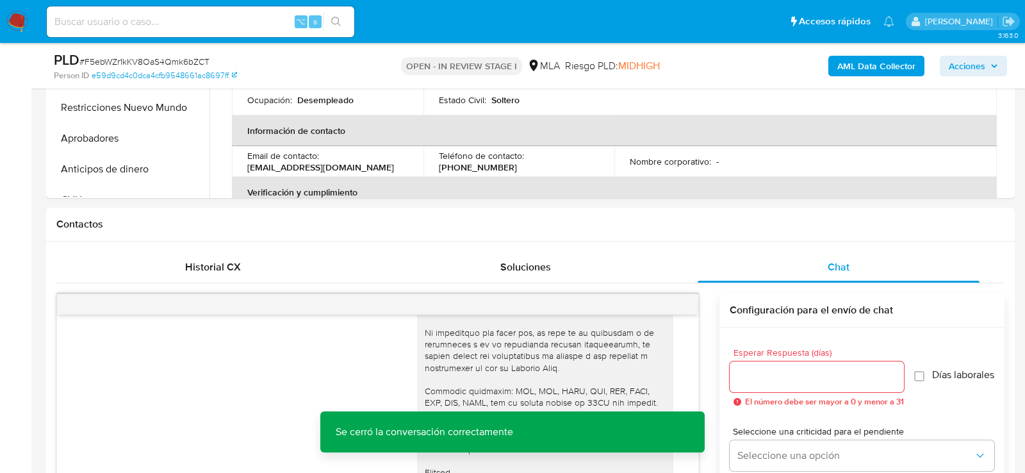
scroll to position [363, 0]
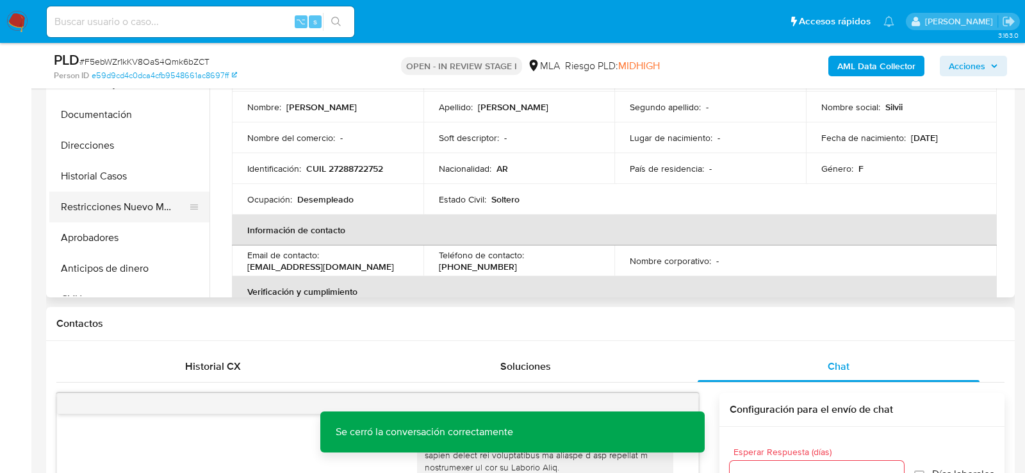
click at [114, 220] on button "Restricciones Nuevo Mundo" at bounding box center [124, 207] width 150 height 31
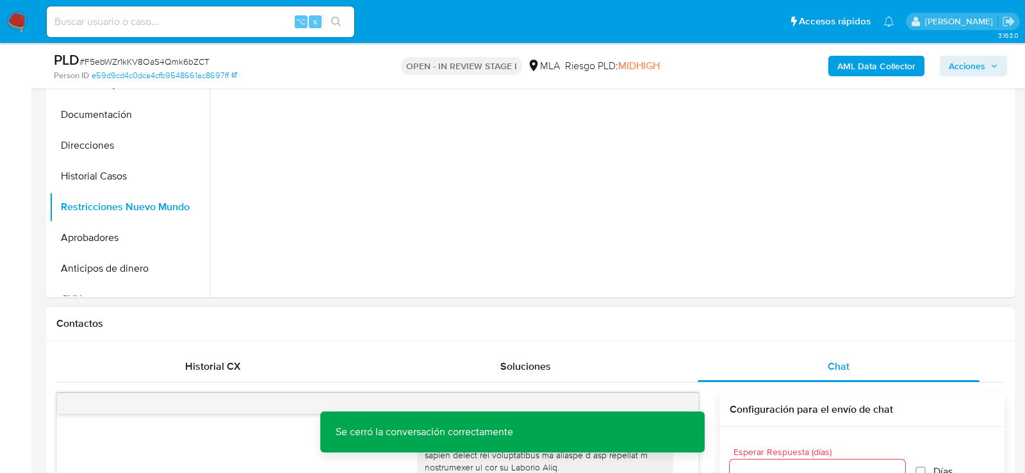
click at [163, 359] on div "Historial CX" at bounding box center [213, 366] width 282 height 31
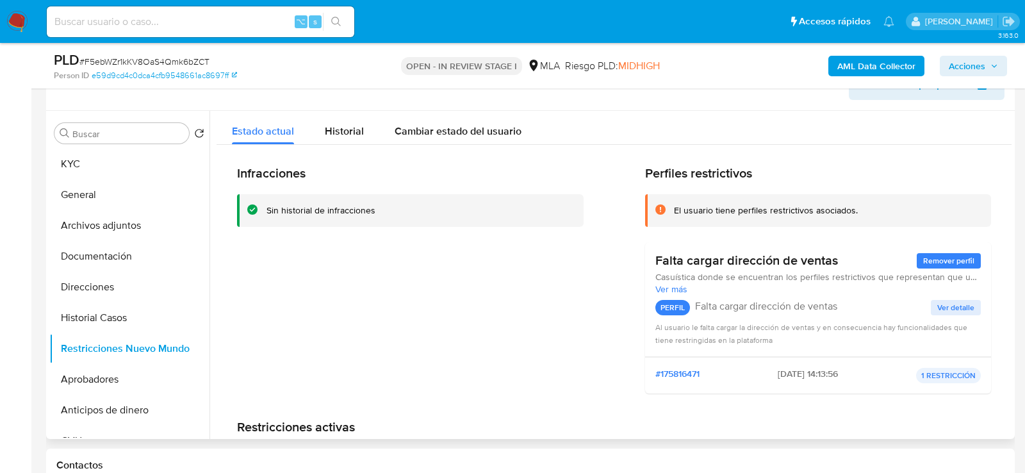
scroll to position [233, 0]
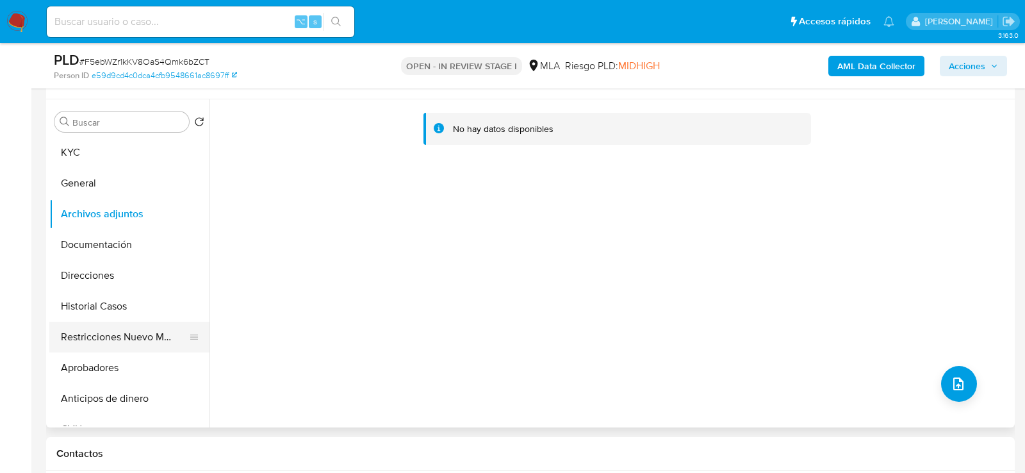
click at [113, 338] on button "Restricciones Nuevo Mundo" at bounding box center [124, 337] width 150 height 31
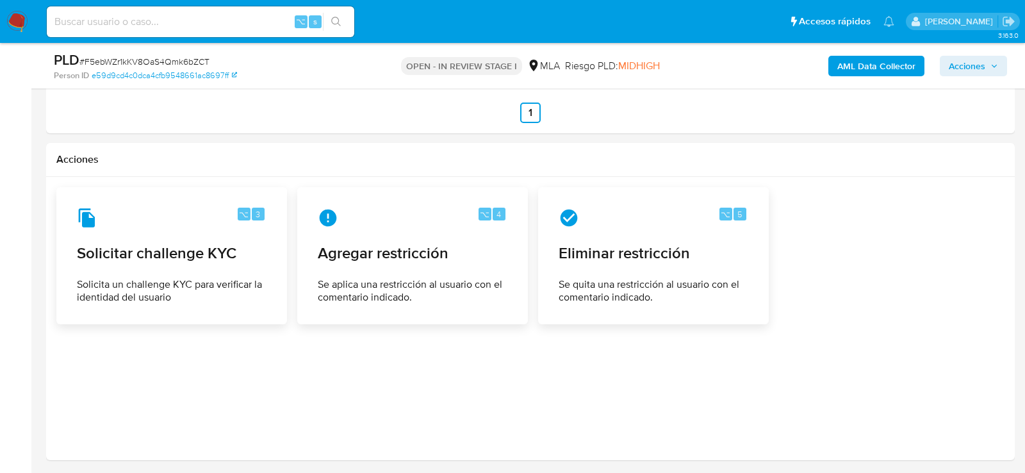
scroll to position [1895, 0]
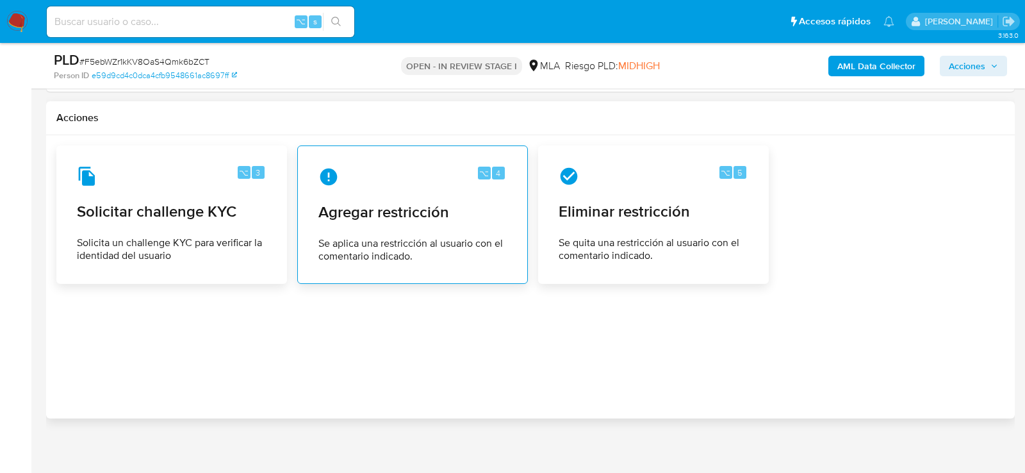
click at [462, 237] on span "Se aplica una restricción al usuario con el comentario indicado." at bounding box center [412, 250] width 188 height 26
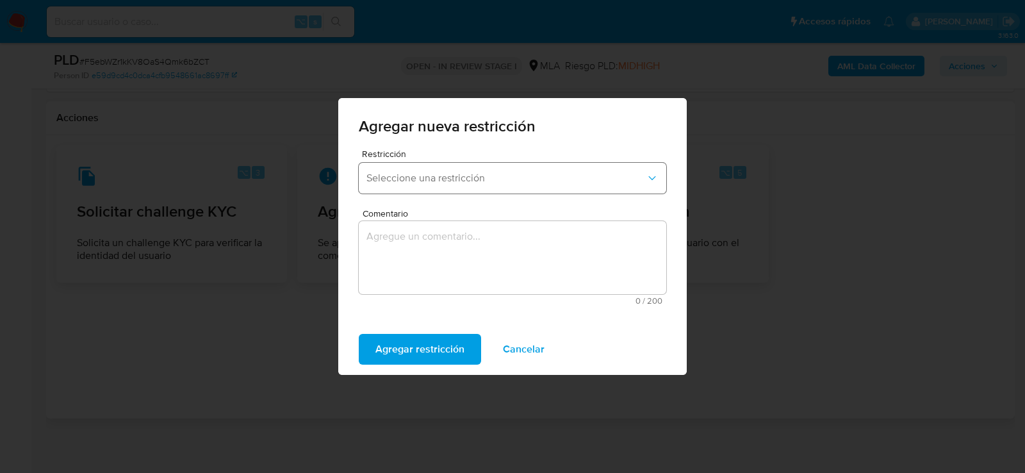
click at [450, 191] on button "Seleccione una restricción" at bounding box center [512, 178] width 307 height 31
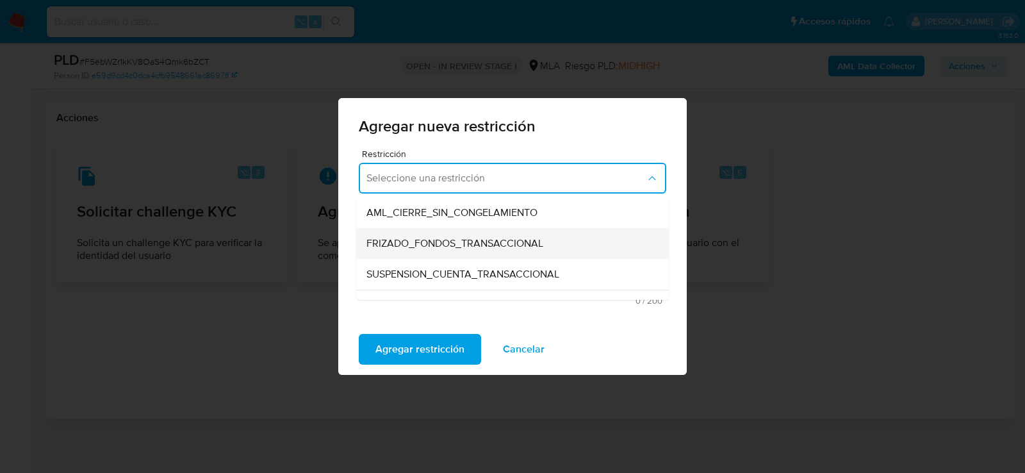
scroll to position [129, 0]
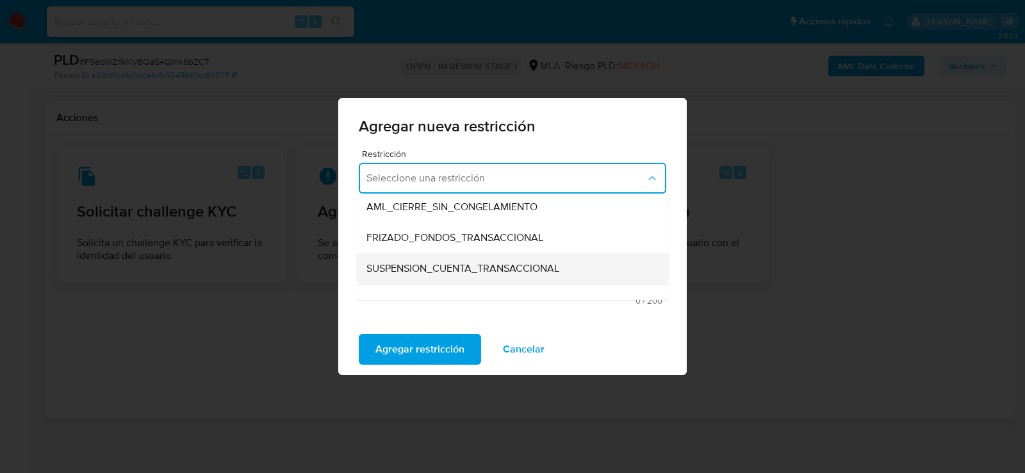
click at [434, 273] on span "SUSPENSION_CUENTA_TRANSACCIONAL" at bounding box center [462, 268] width 193 height 13
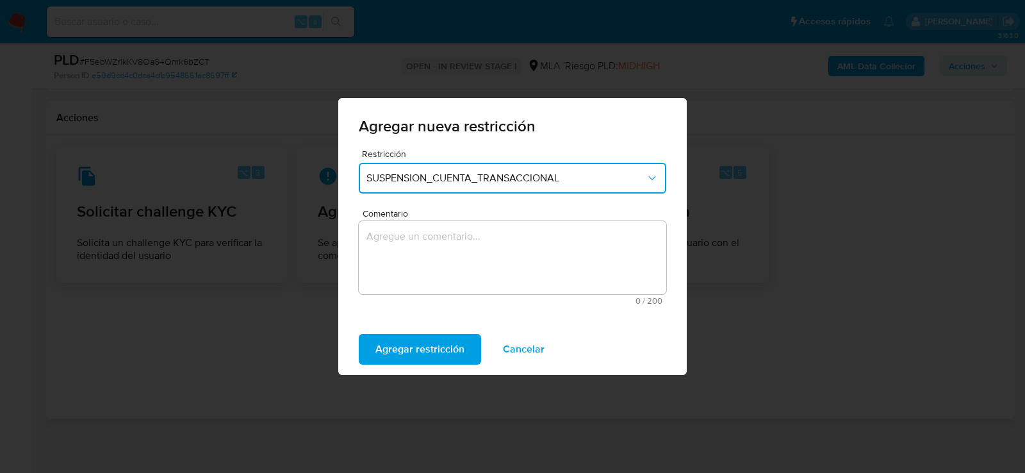
click at [434, 273] on textarea "Comentario" at bounding box center [512, 257] width 307 height 73
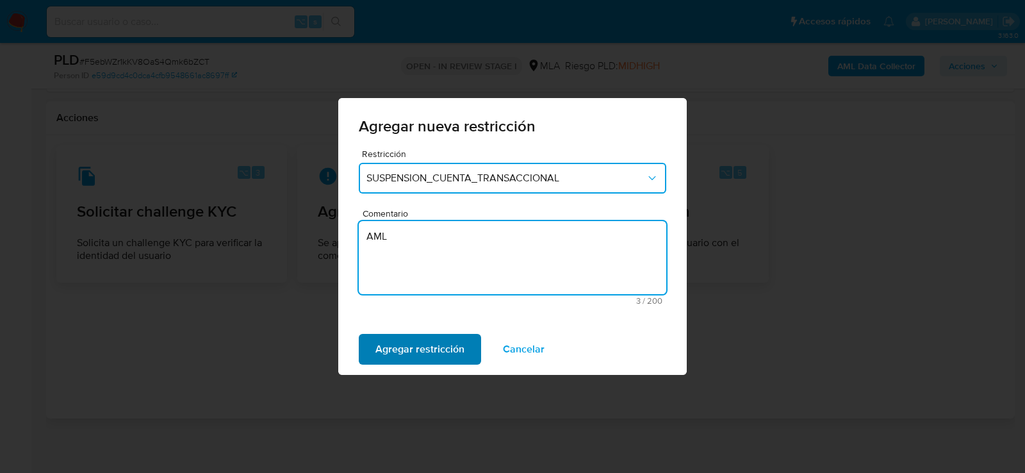
type textarea "AML"
click at [413, 341] on span "Agregar restricción" at bounding box center [419, 349] width 89 height 28
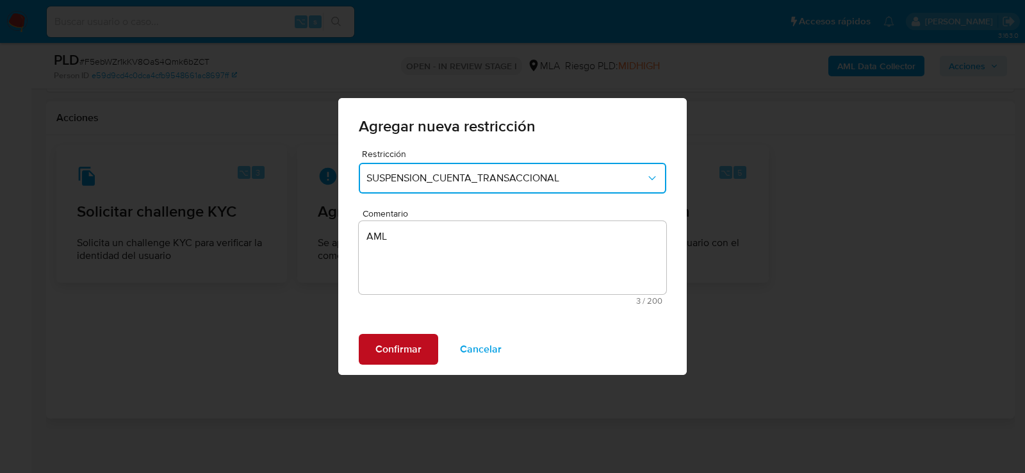
click at [413, 341] on span "Confirmar" at bounding box center [398, 349] width 46 height 28
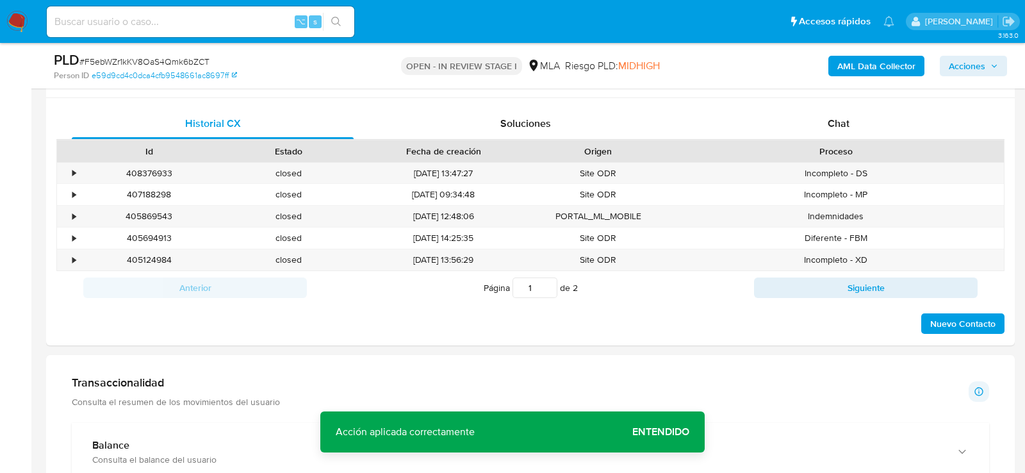
scroll to position [497, 0]
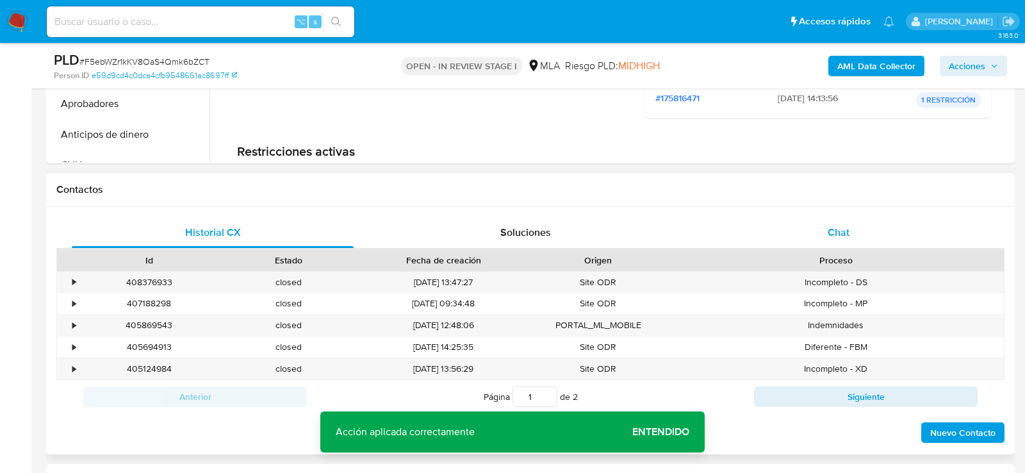
click at [853, 234] on div "Chat" at bounding box center [839, 232] width 282 height 31
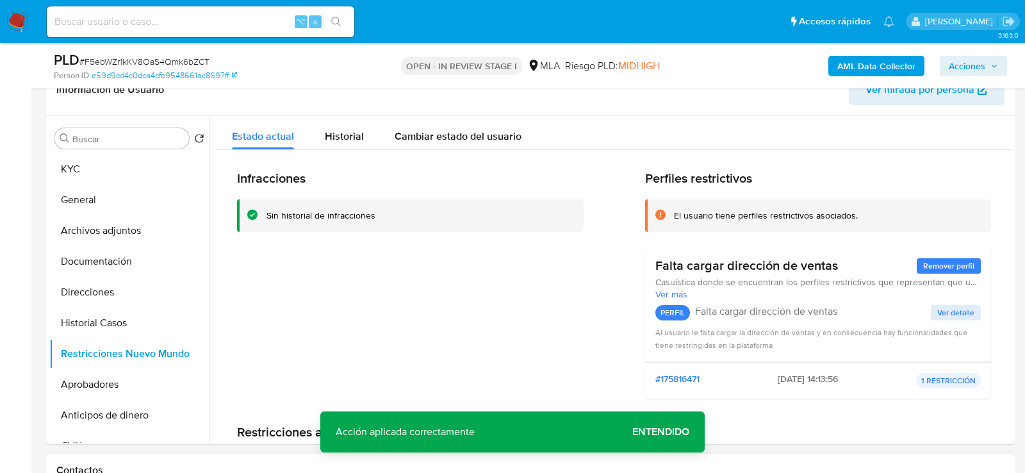
scroll to position [206, 0]
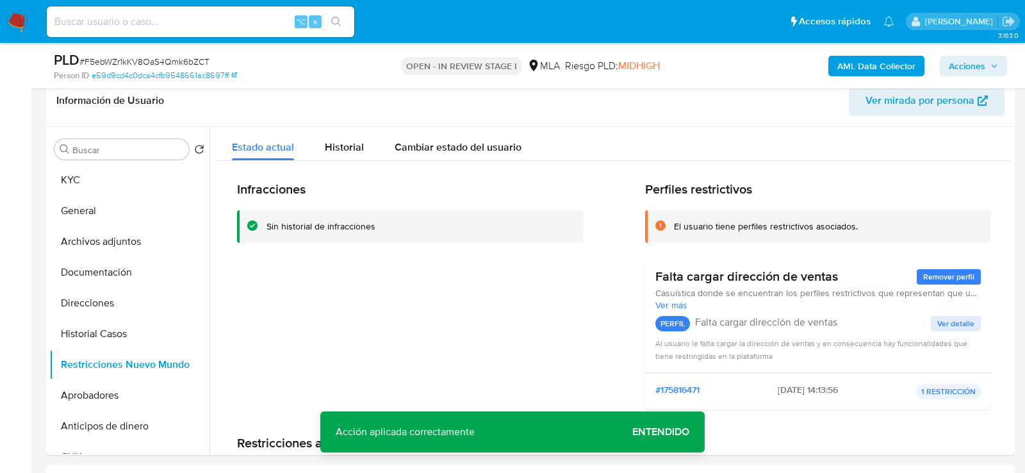
click at [887, 67] on b "AML Data Collector" at bounding box center [876, 66] width 78 height 20
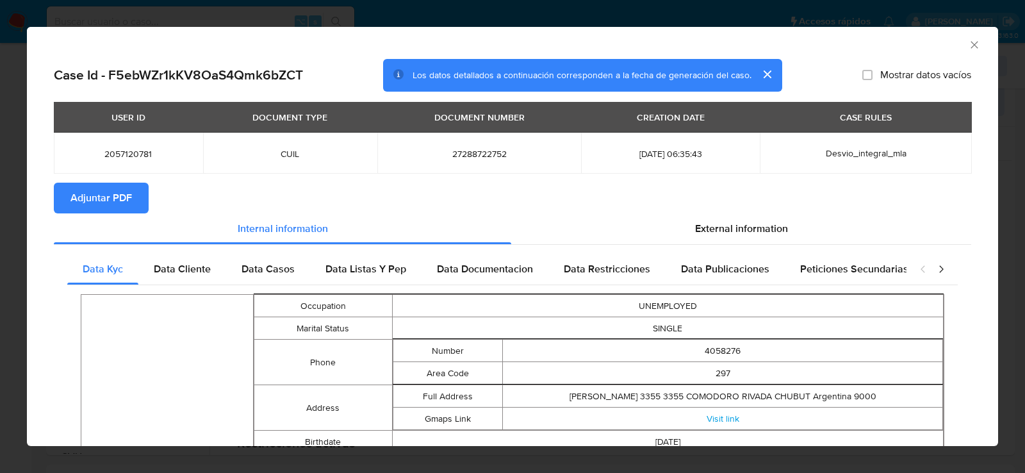
click at [974, 46] on icon "Cerrar ventana" at bounding box center [974, 44] width 13 height 13
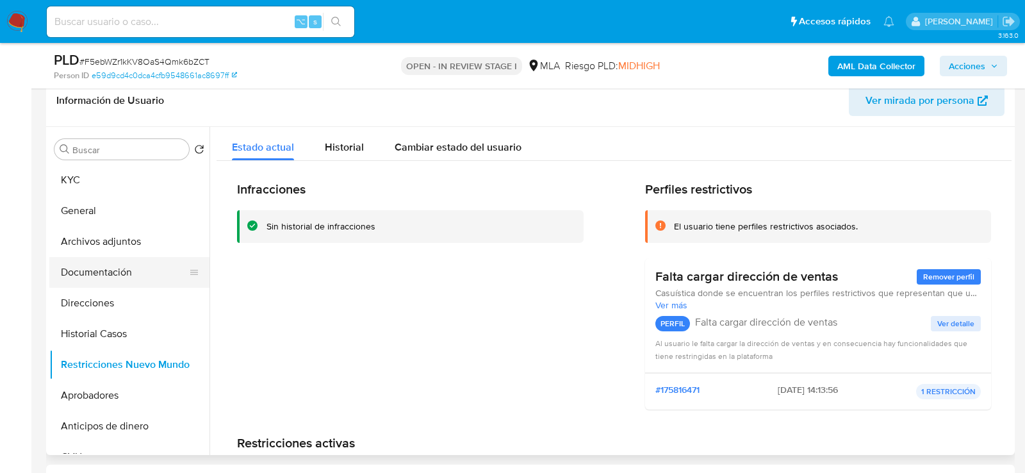
click at [100, 266] on button "Documentación" at bounding box center [124, 272] width 150 height 31
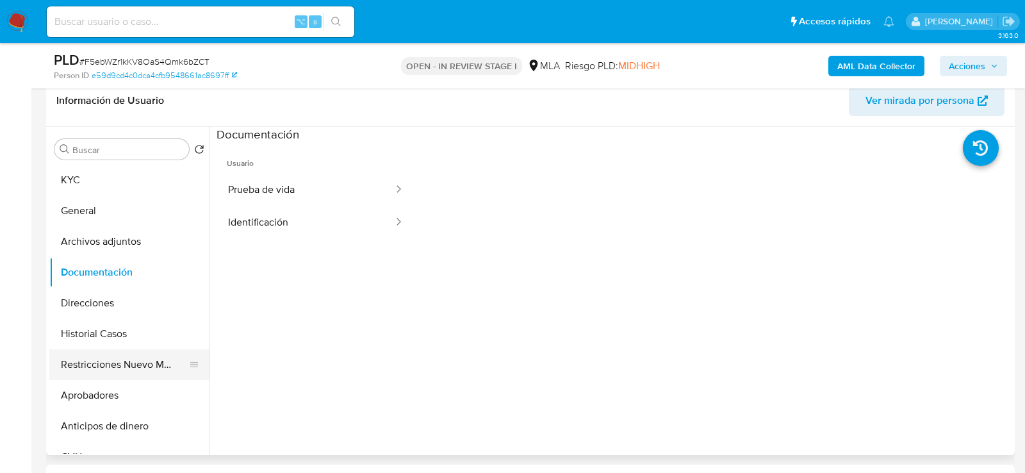
click at [100, 364] on button "Restricciones Nuevo Mundo" at bounding box center [124, 364] width 150 height 31
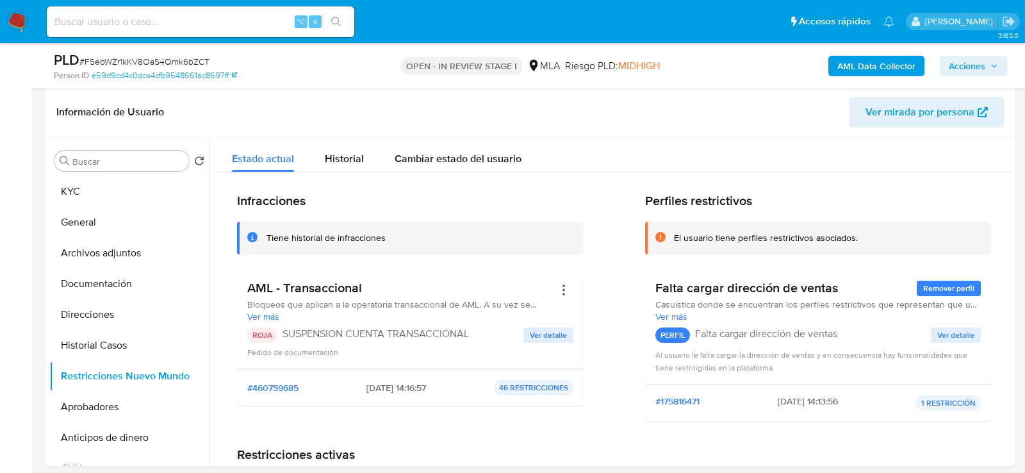
scroll to position [199, 0]
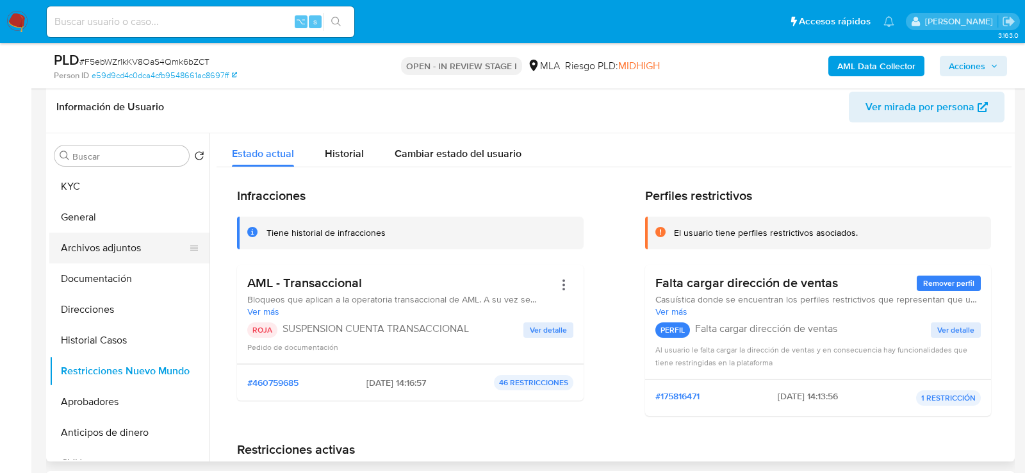
click at [106, 245] on button "Archivos adjuntos" at bounding box center [124, 248] width 150 height 31
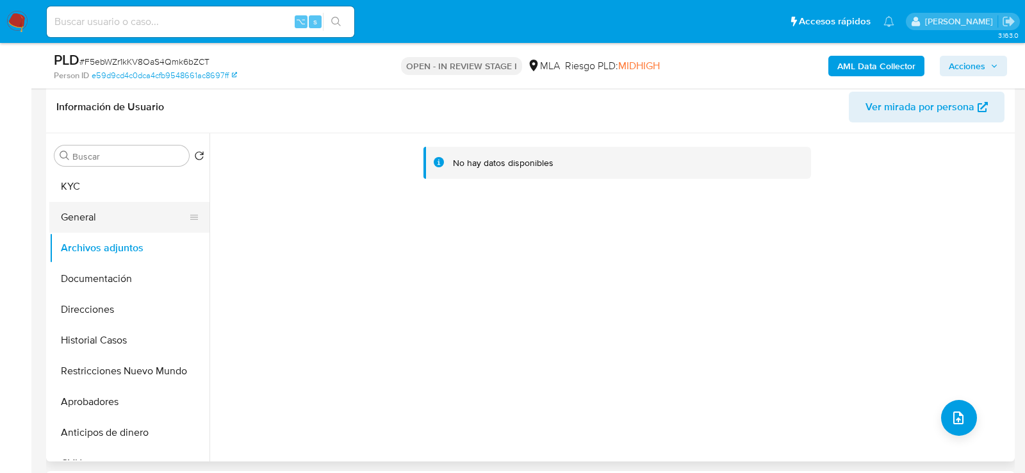
click at [97, 211] on button "General" at bounding box center [124, 217] width 150 height 31
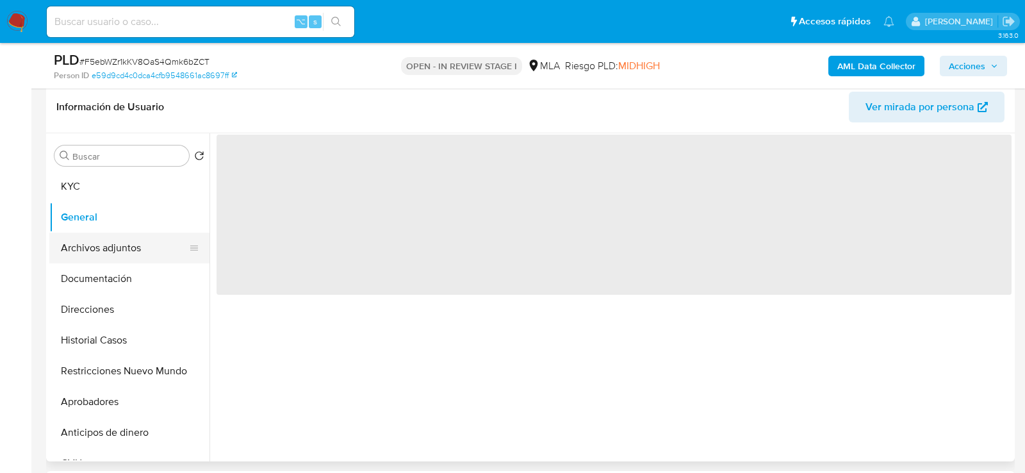
click at [97, 243] on button "Archivos adjuntos" at bounding box center [124, 248] width 150 height 31
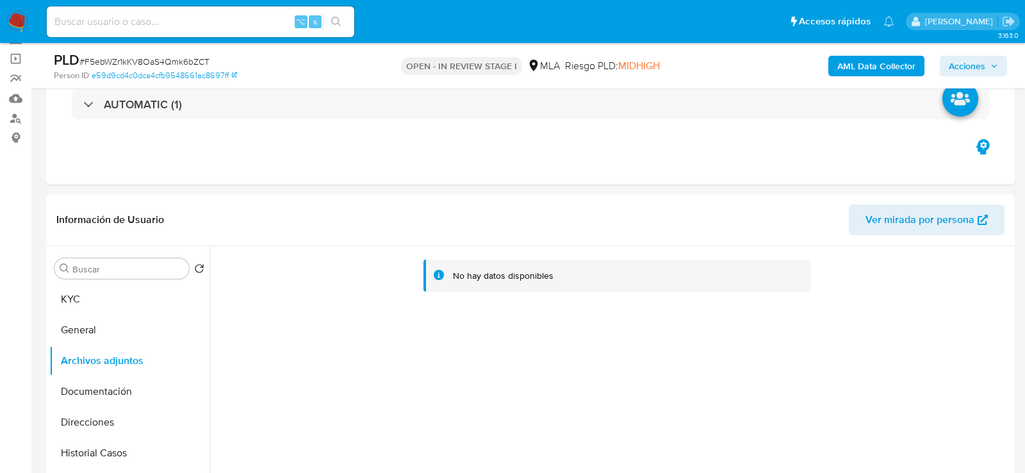
scroll to position [39, 0]
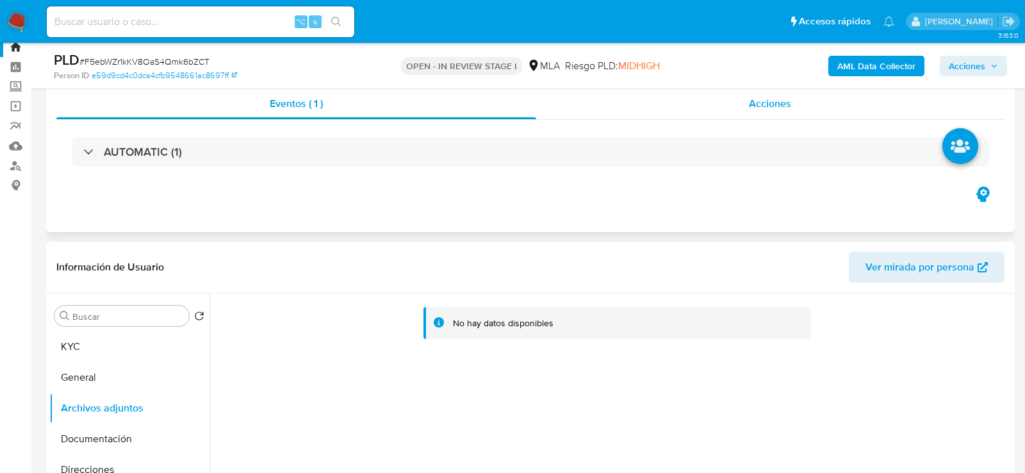
click at [787, 92] on div "Acciones" at bounding box center [770, 103] width 469 height 31
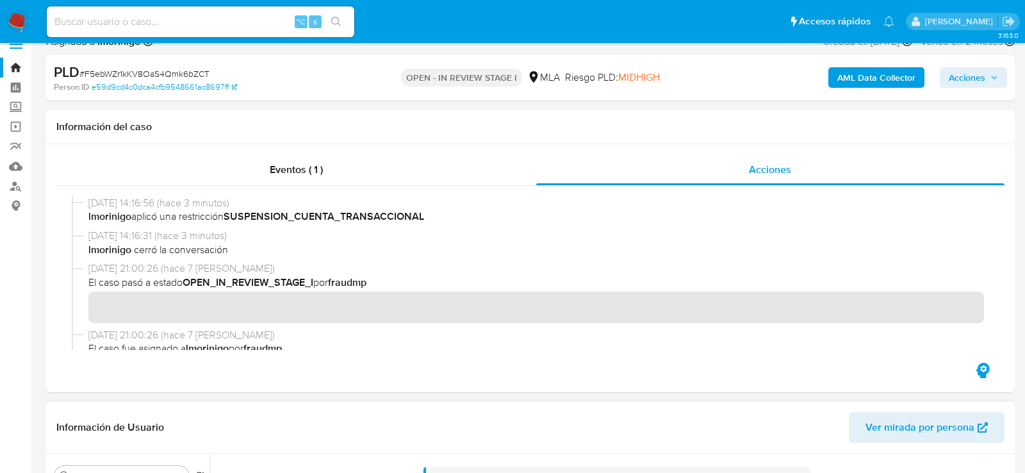
scroll to position [21, 0]
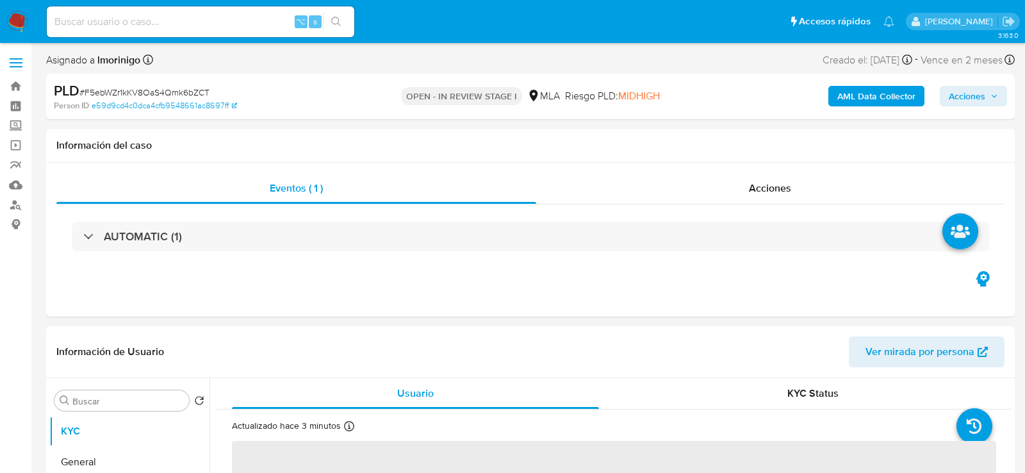
select select "10"
click at [687, 200] on div "Acciones" at bounding box center [770, 188] width 469 height 31
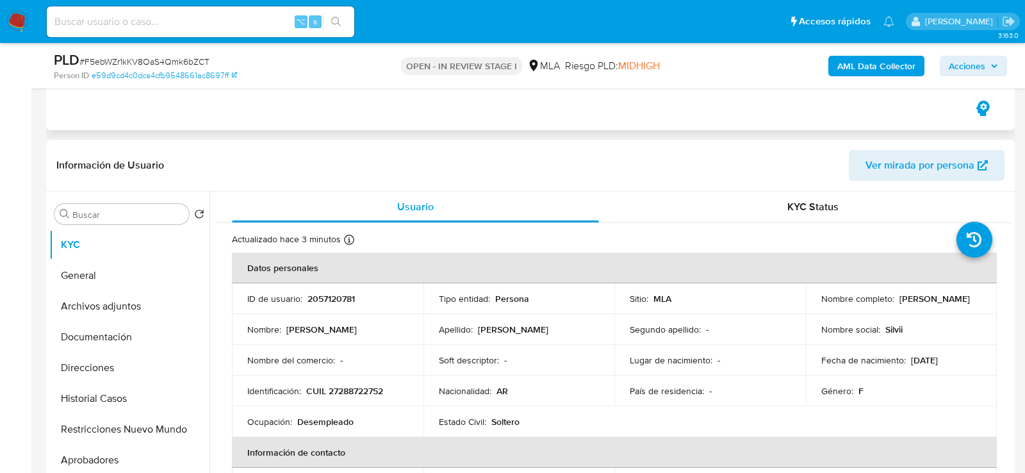
scroll to position [274, 0]
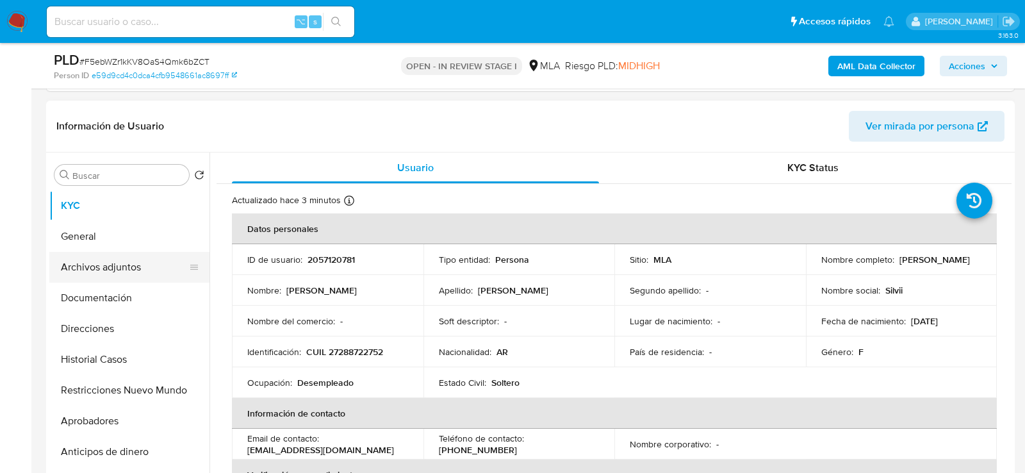
click at [73, 268] on button "Archivos adjuntos" at bounding box center [124, 267] width 150 height 31
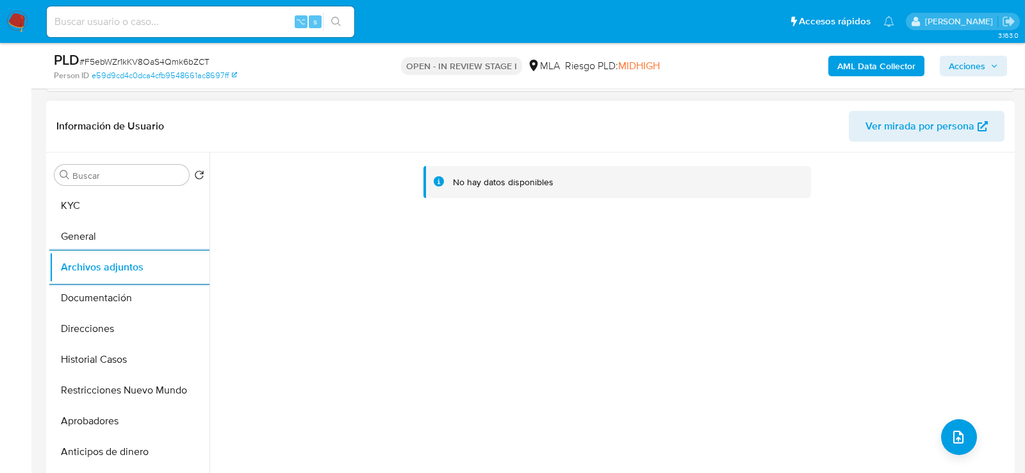
scroll to position [327, 0]
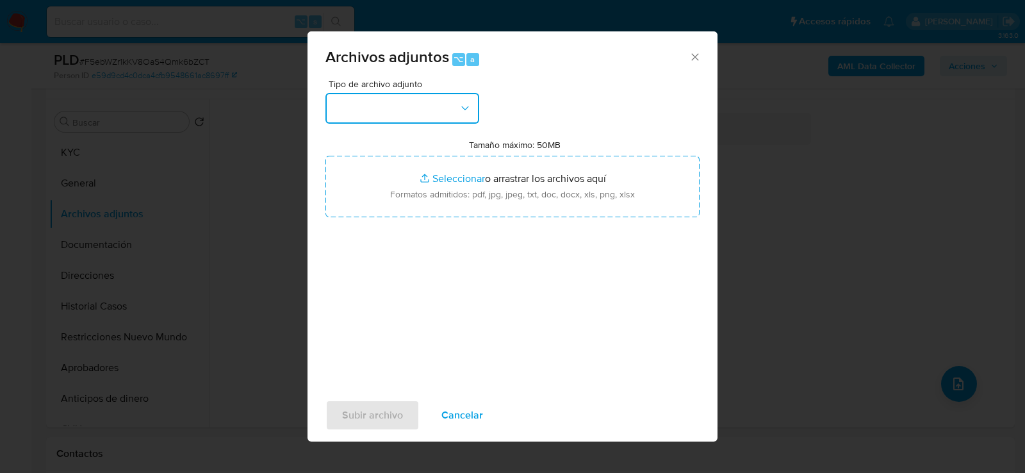
click at [442, 107] on button "button" at bounding box center [402, 108] width 154 height 31
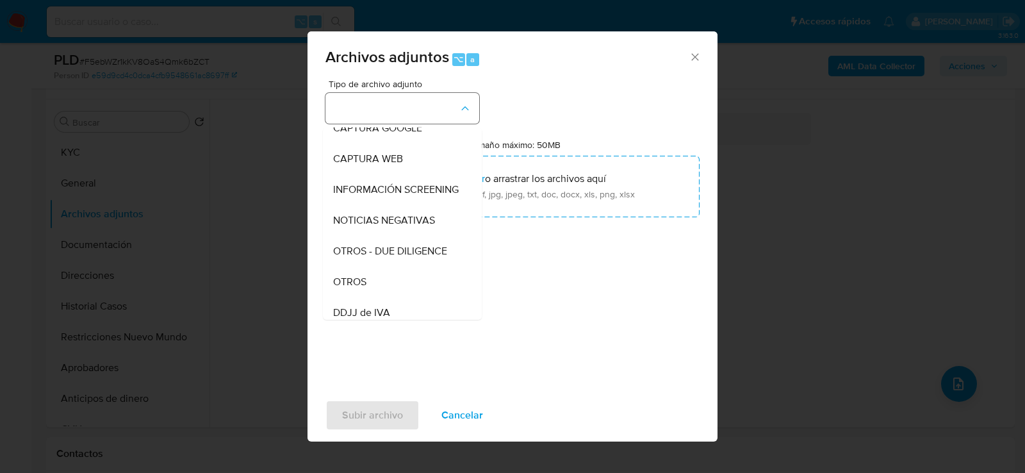
scroll to position [156, 0]
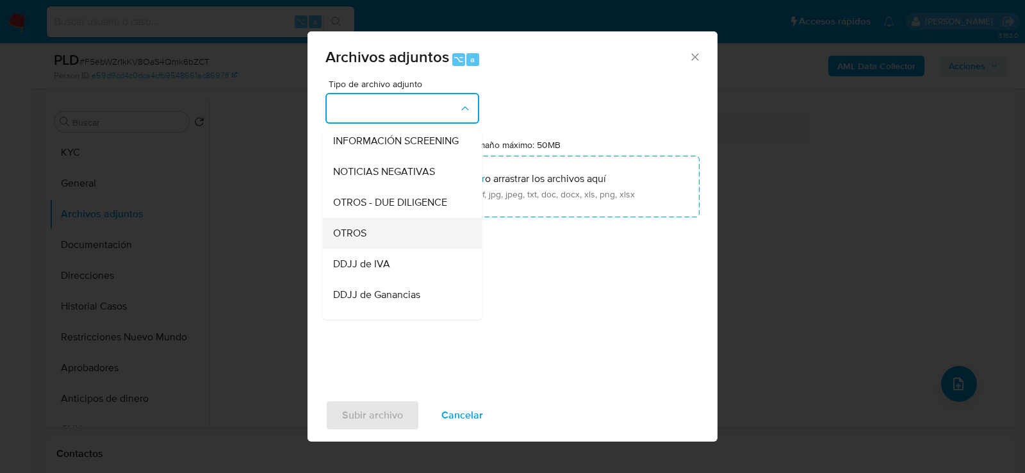
click at [413, 243] on div "OTROS" at bounding box center [398, 232] width 131 height 31
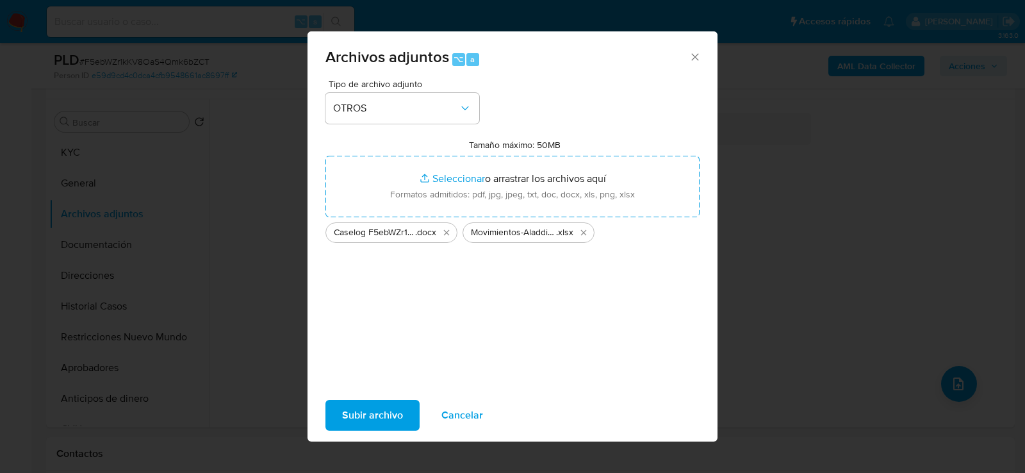
click at [386, 415] on span "Subir archivo" at bounding box center [372, 415] width 61 height 28
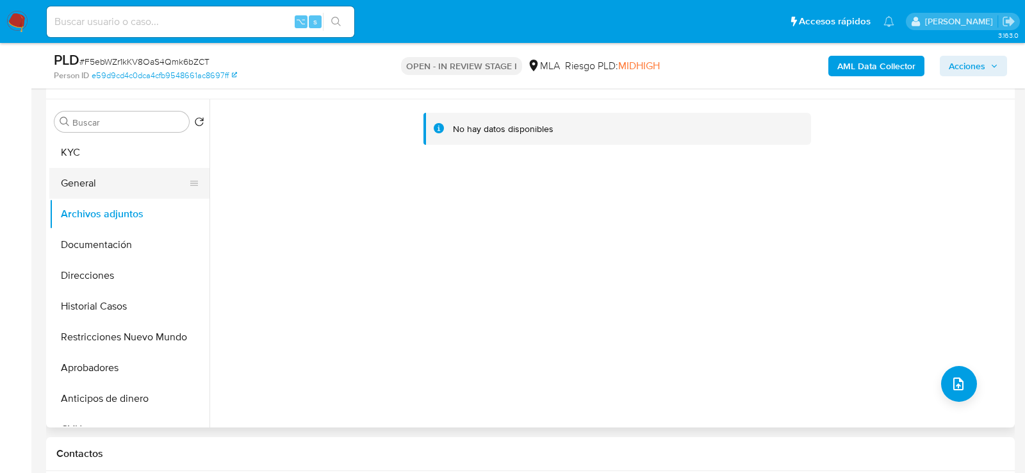
click at [111, 192] on button "General" at bounding box center [124, 183] width 150 height 31
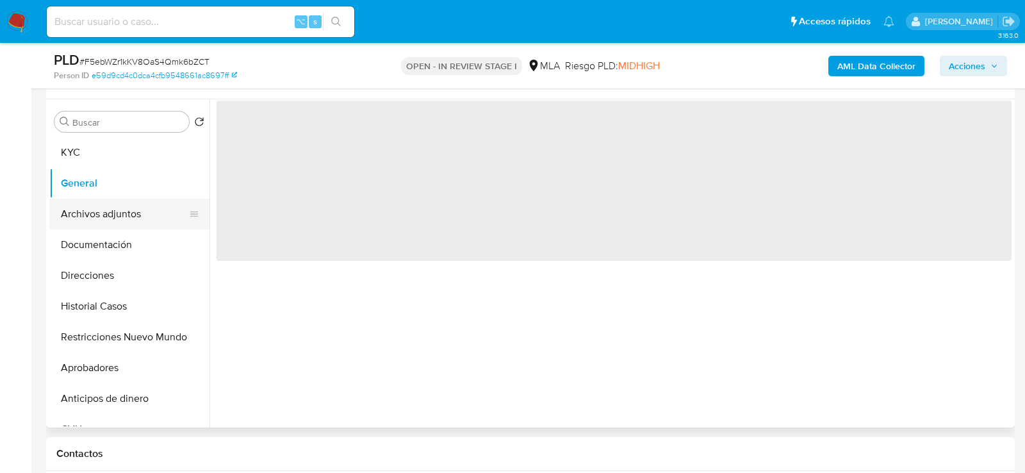
click at [111, 220] on button "Archivos adjuntos" at bounding box center [124, 214] width 150 height 31
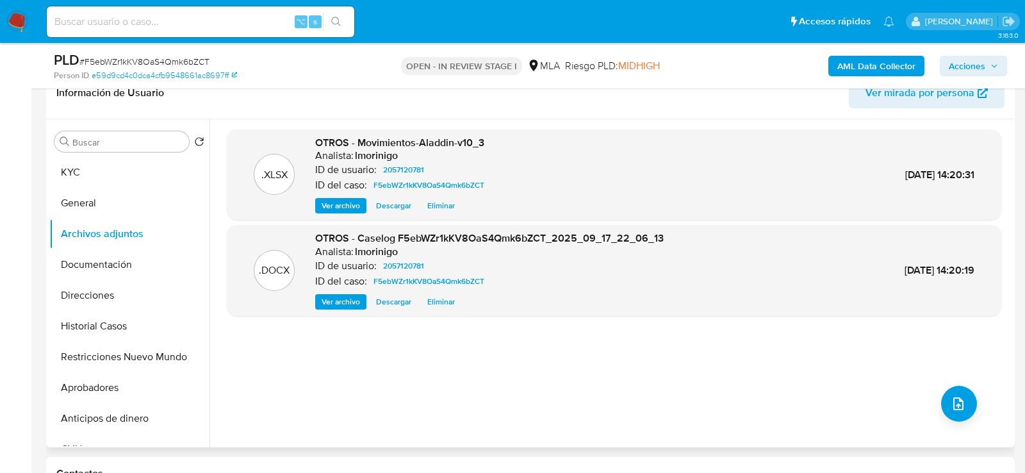
scroll to position [302, 0]
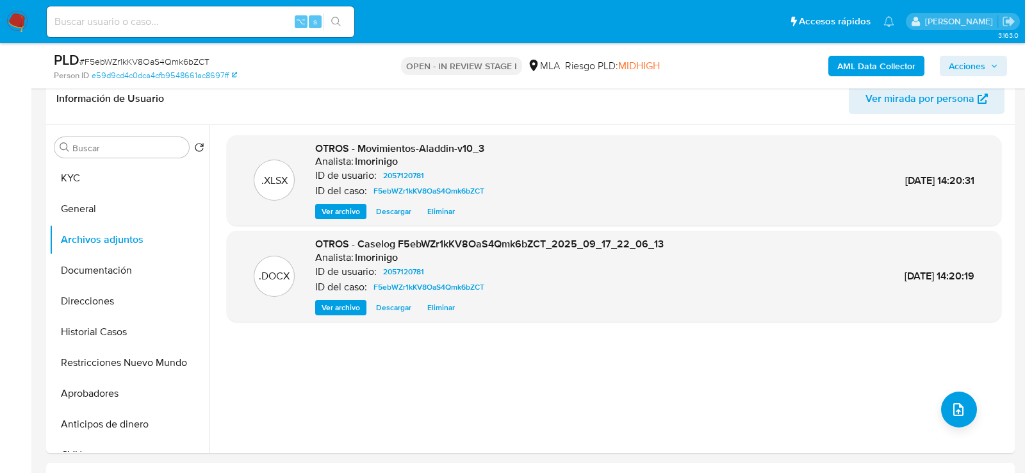
click at [872, 61] on b "AML Data Collector" at bounding box center [876, 66] width 78 height 20
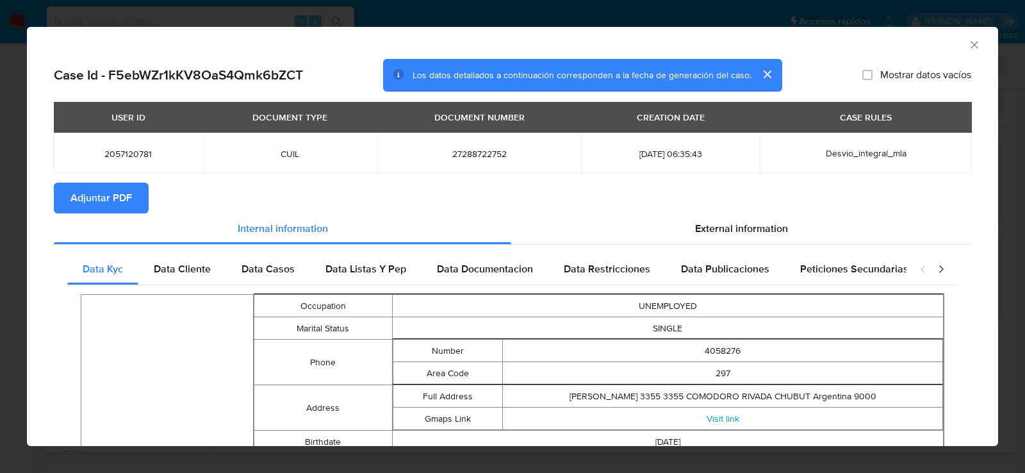
click at [134, 189] on button "Adjuntar PDF" at bounding box center [101, 198] width 95 height 31
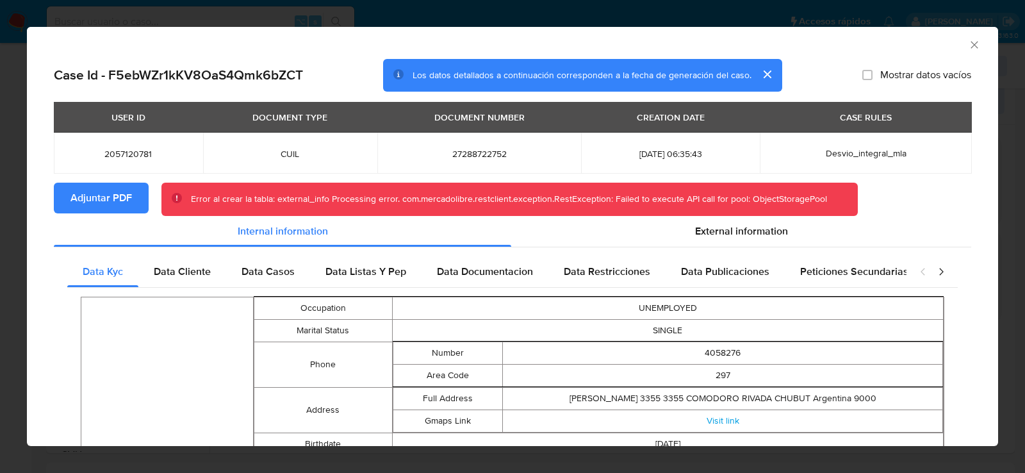
click at [981, 45] on div "AML Data Collector" at bounding box center [512, 43] width 971 height 32
click at [967, 46] on div "AML Data Collector" at bounding box center [502, 43] width 932 height 14
click at [969, 46] on icon "Cerrar ventana" at bounding box center [974, 44] width 13 height 13
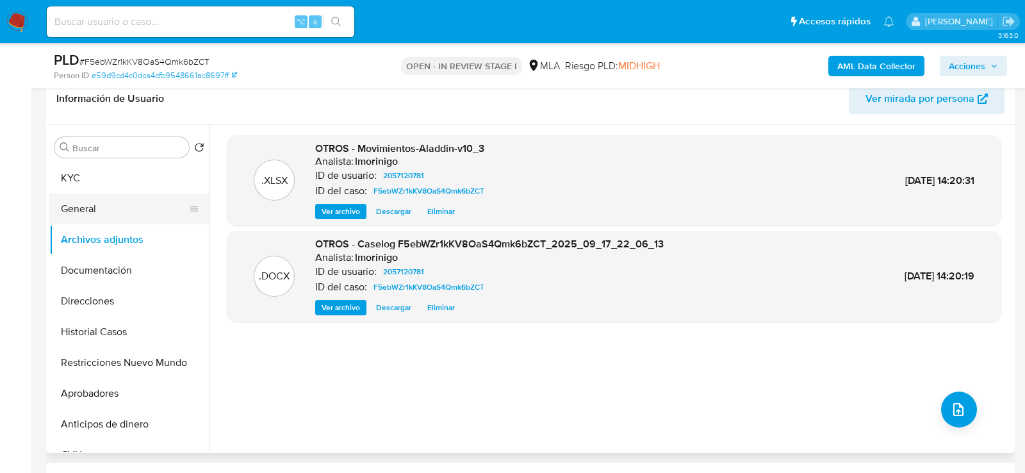
click at [104, 209] on button "General" at bounding box center [124, 208] width 150 height 31
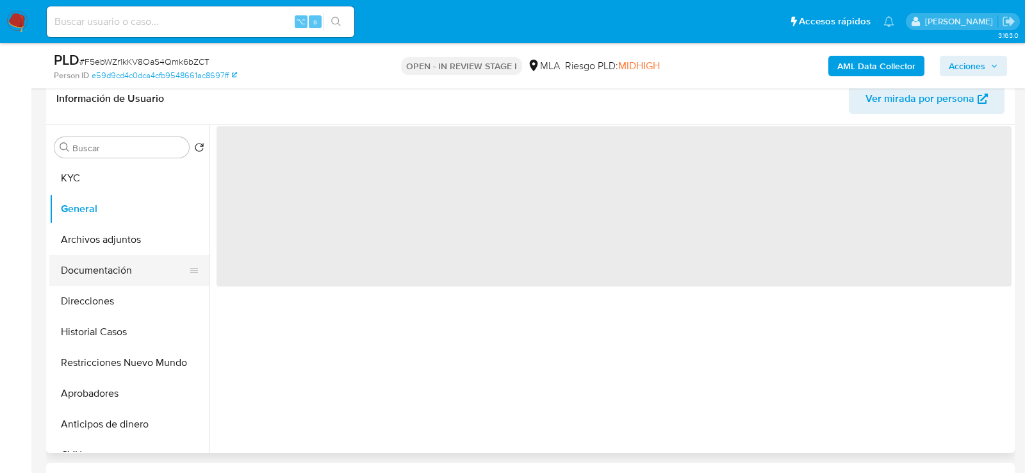
click at [100, 275] on button "Documentación" at bounding box center [124, 270] width 150 height 31
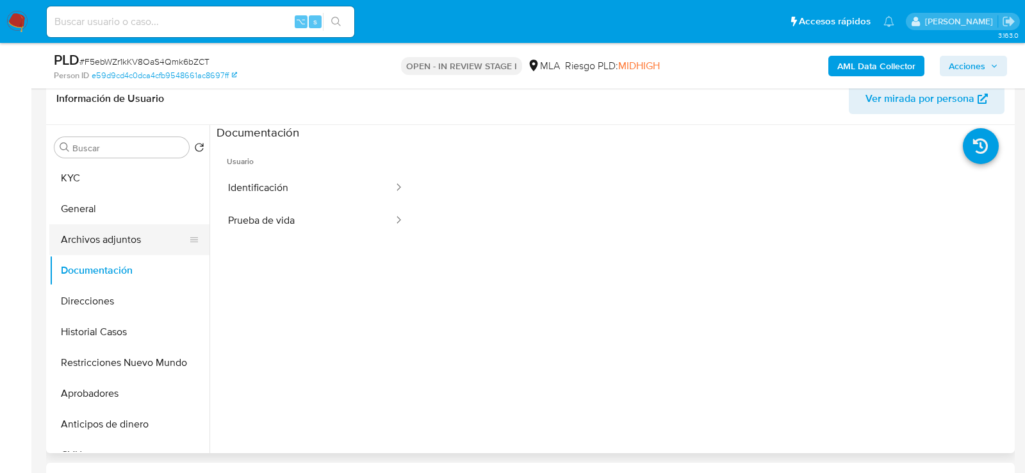
click at [101, 228] on button "Archivos adjuntos" at bounding box center [124, 239] width 150 height 31
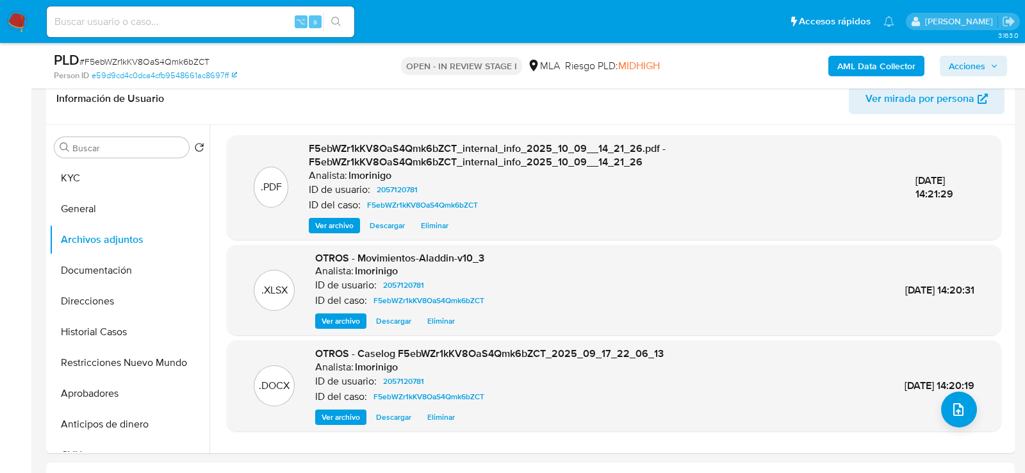
click at [906, 71] on b "AML Data Collector" at bounding box center [876, 66] width 78 height 20
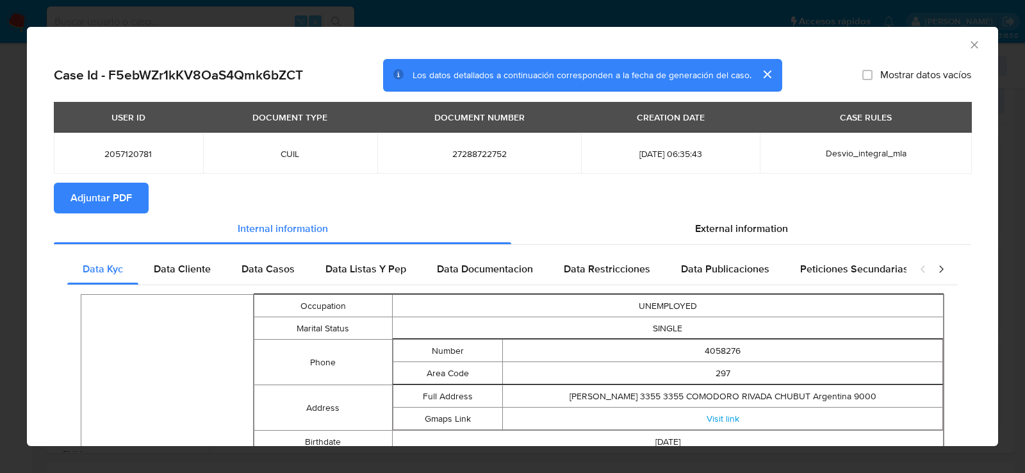
click at [979, 53] on div "AML Data Collector" at bounding box center [512, 43] width 971 height 32
click at [974, 45] on icon "Cerrar ventana" at bounding box center [974, 44] width 13 height 13
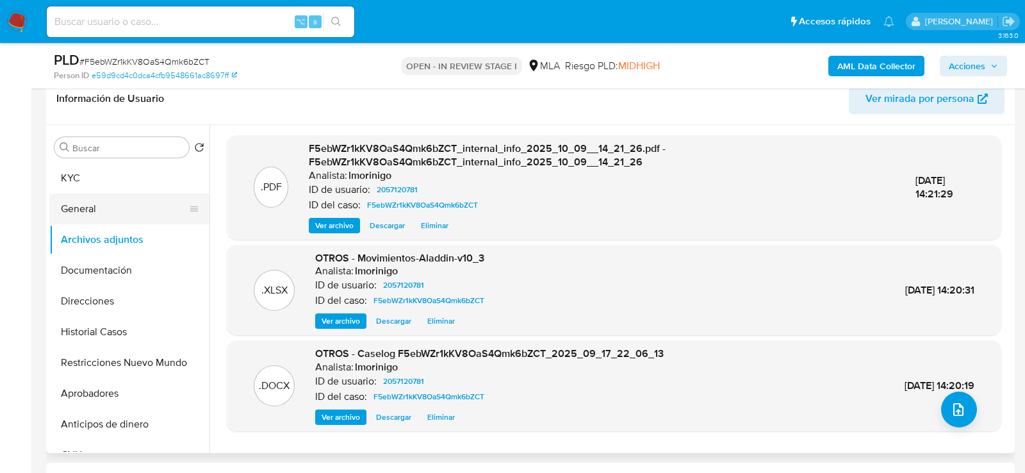
click at [94, 212] on button "General" at bounding box center [124, 208] width 150 height 31
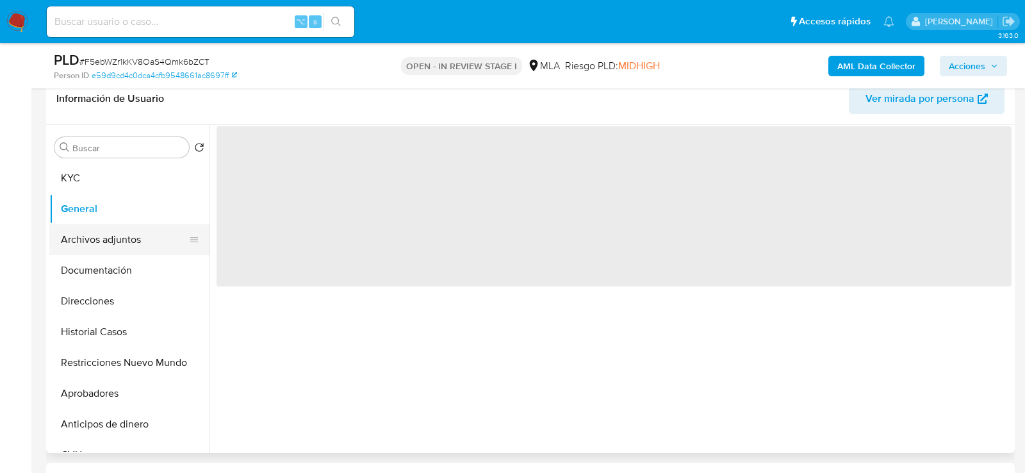
click at [94, 231] on button "Archivos adjuntos" at bounding box center [124, 239] width 150 height 31
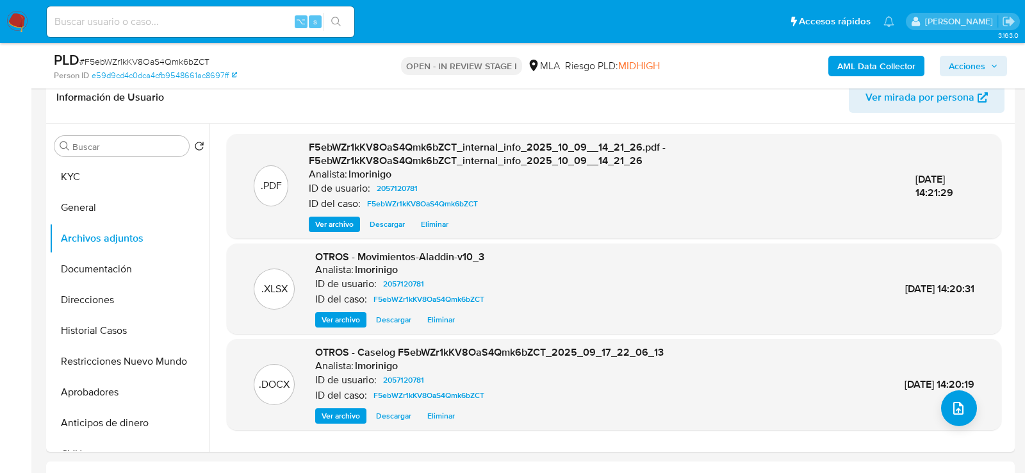
scroll to position [273, 0]
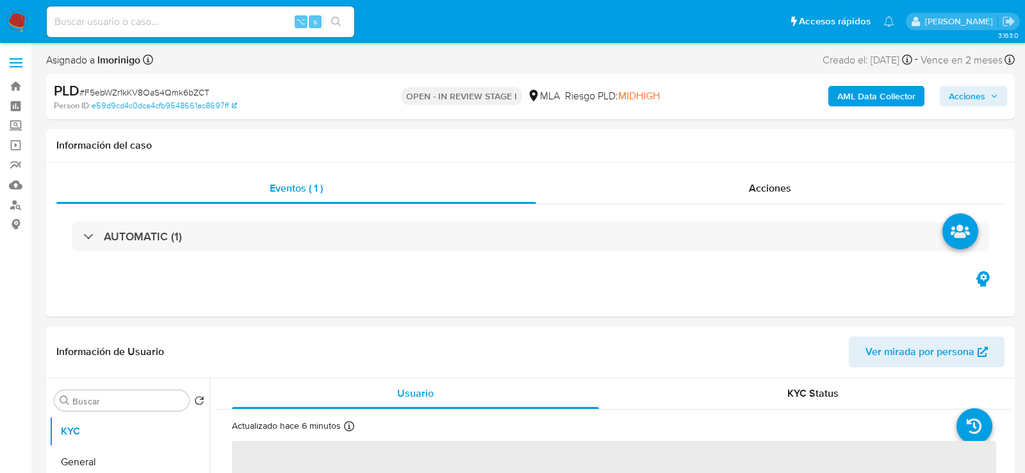
select select "10"
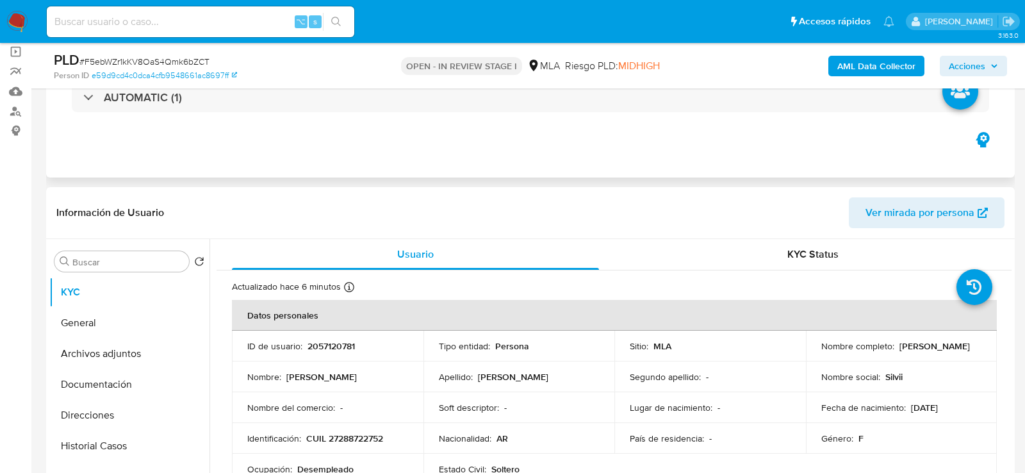
scroll to position [128, 0]
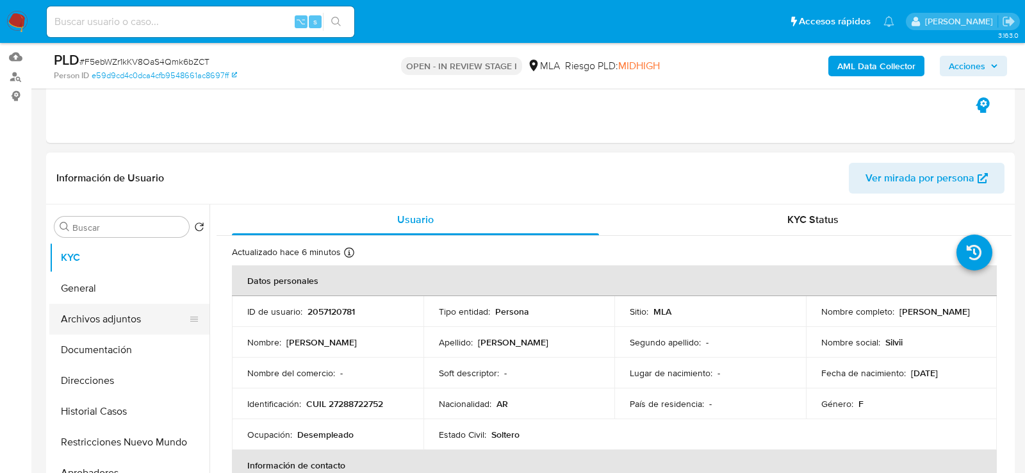
click at [78, 323] on button "Archivos adjuntos" at bounding box center [124, 319] width 150 height 31
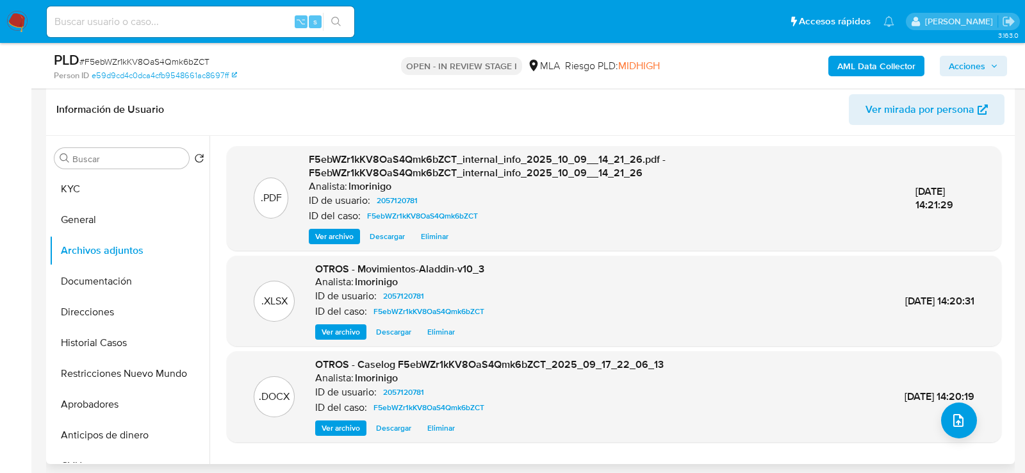
scroll to position [199, 0]
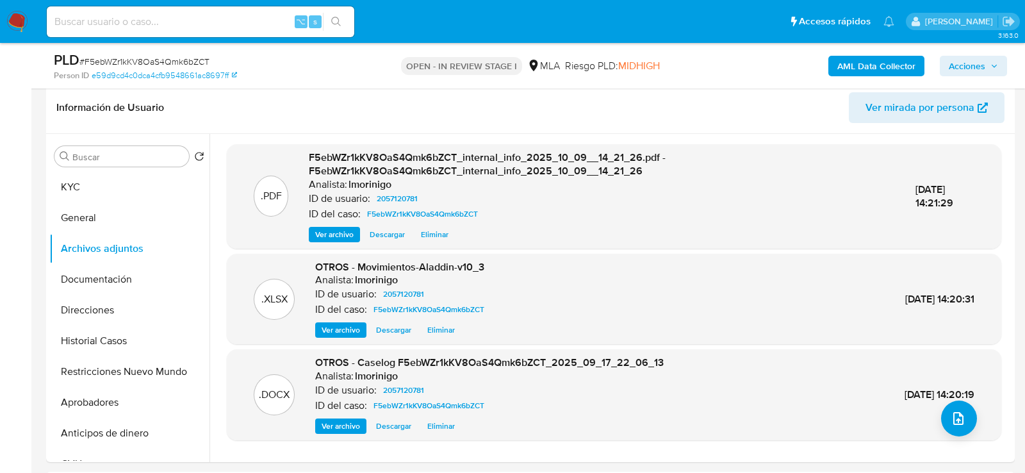
click at [860, 67] on b "AML Data Collector" at bounding box center [876, 66] width 78 height 20
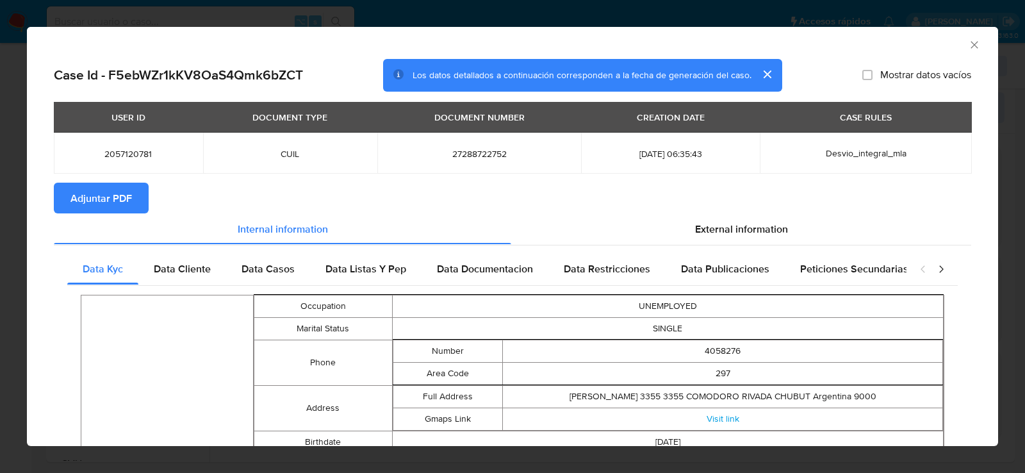
click at [115, 212] on span "Adjuntar PDF" at bounding box center [100, 198] width 61 height 28
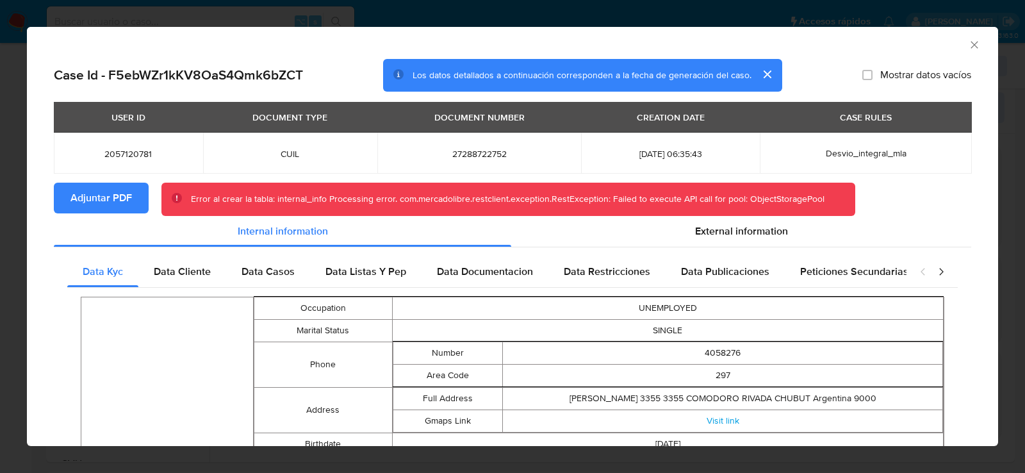
click at [976, 40] on icon "Cerrar ventana" at bounding box center [974, 44] width 13 height 13
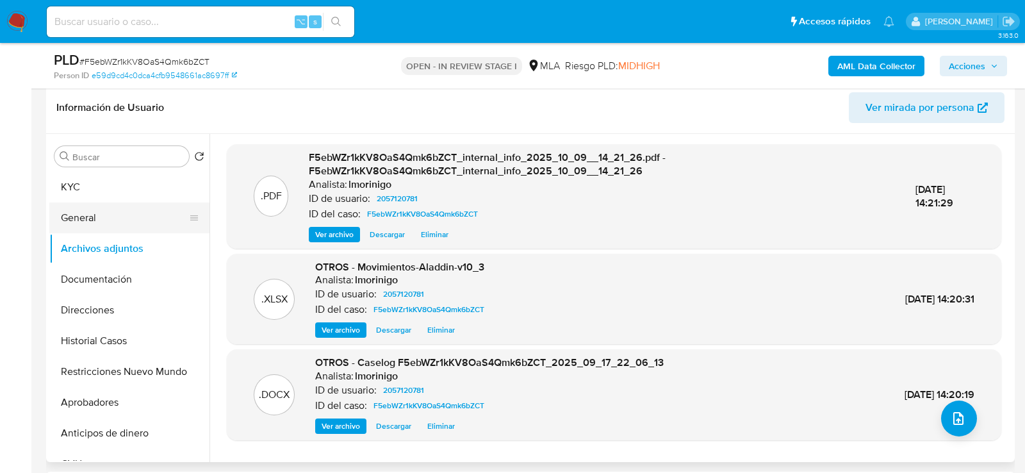
click at [58, 228] on button "General" at bounding box center [124, 217] width 150 height 31
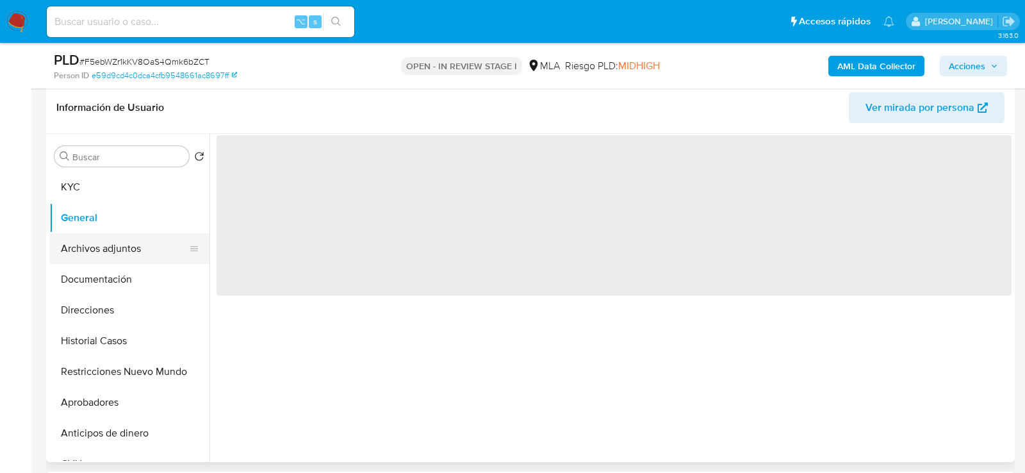
click at [90, 243] on button "Archivos adjuntos" at bounding box center [124, 248] width 150 height 31
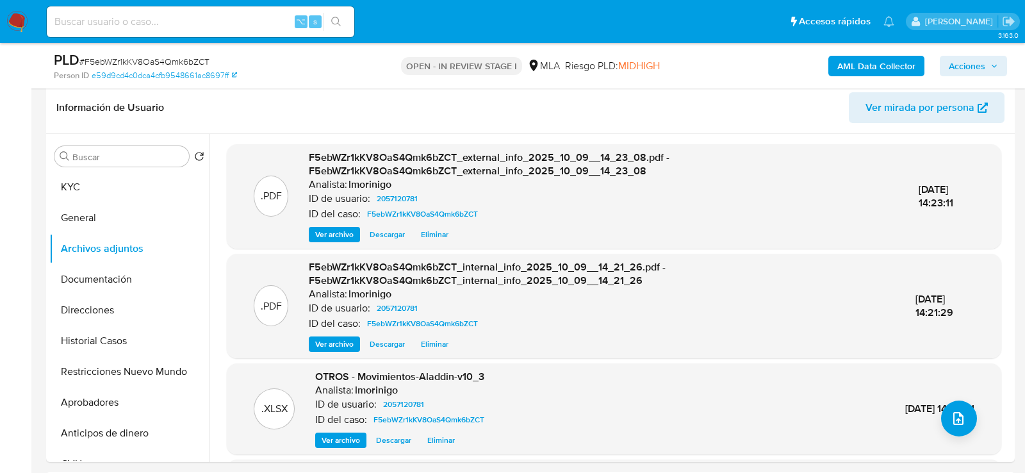
click at [966, 80] on div "AML Data Collector Acciones" at bounding box center [849, 66] width 315 height 30
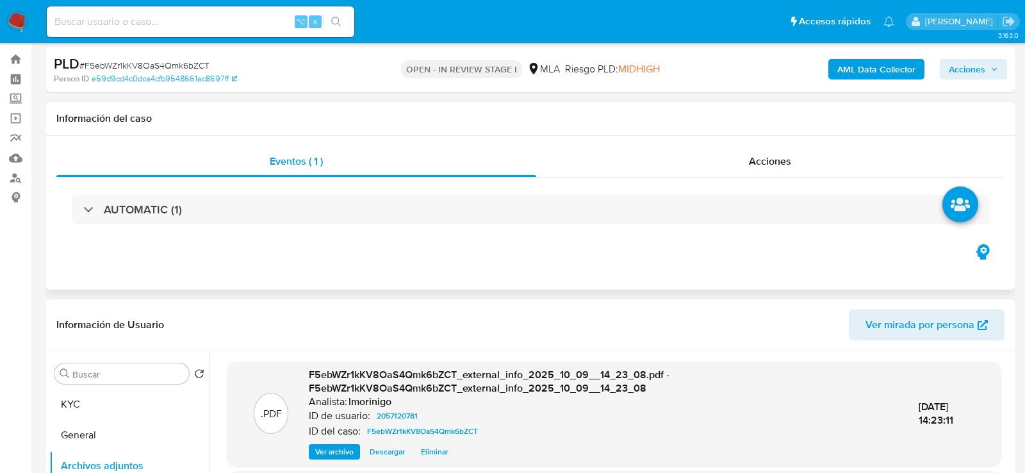
scroll to position [28, 0]
click at [735, 151] on div "Acciones" at bounding box center [770, 160] width 469 height 31
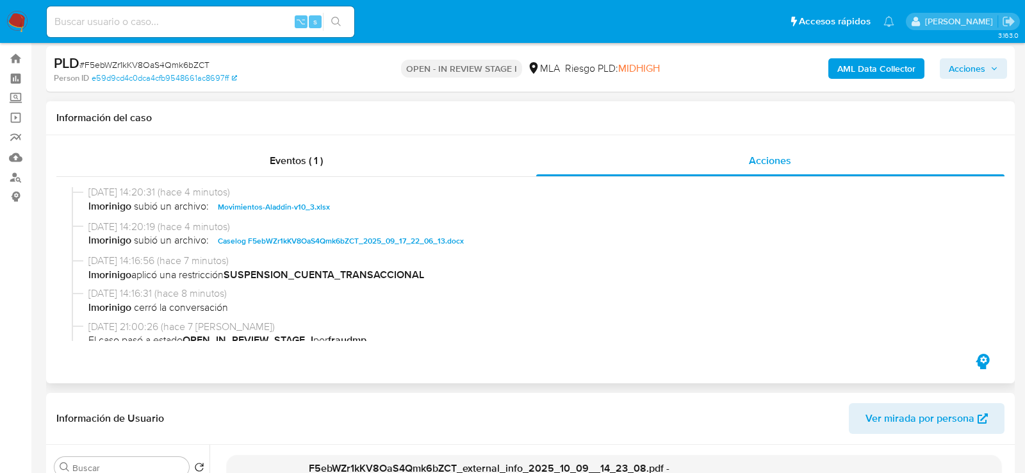
scroll to position [71, 0]
click at [988, 67] on span "Acciones" at bounding box center [973, 69] width 49 height 18
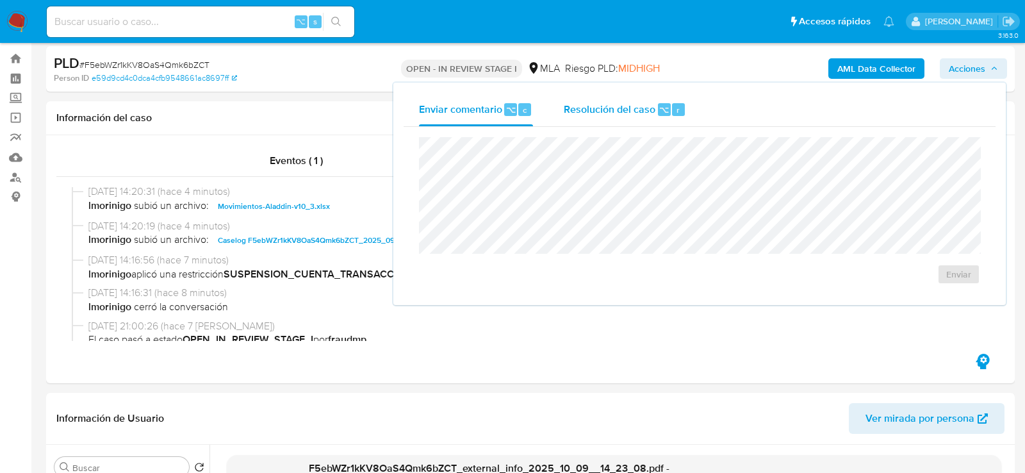
click at [624, 94] on div "Resolución del caso ⌥ r" at bounding box center [625, 109] width 122 height 33
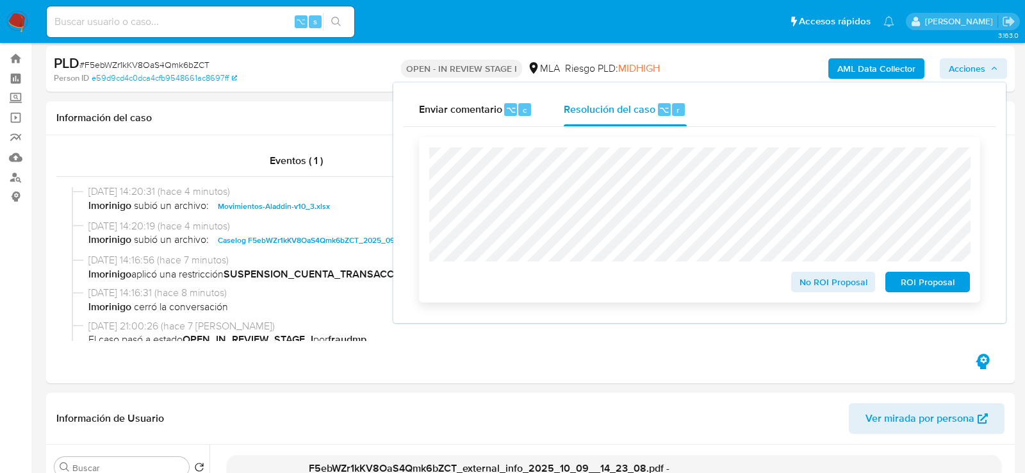
click at [931, 290] on span "ROI Proposal" at bounding box center [927, 282] width 67 height 18
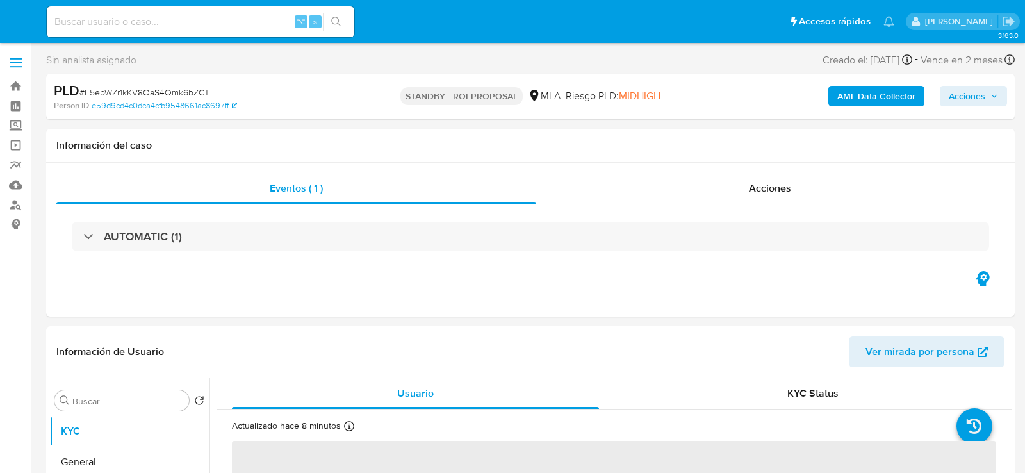
select select "10"
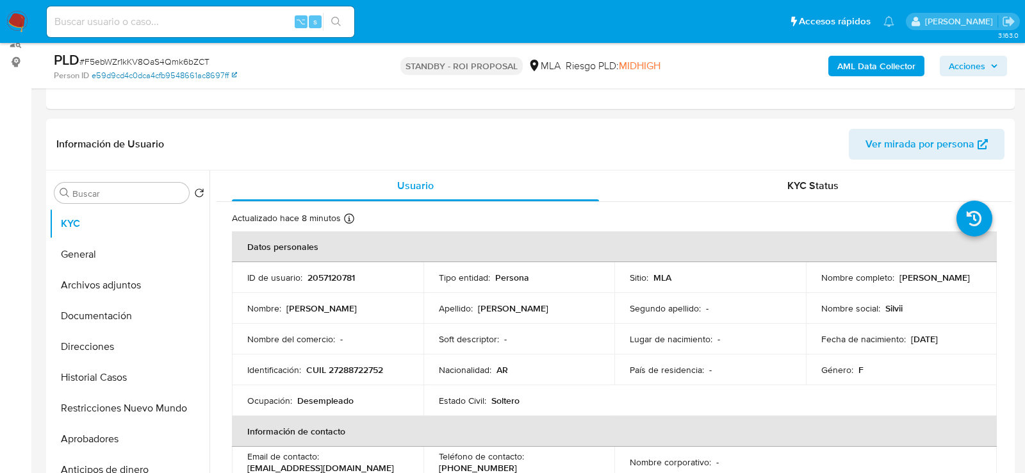
scroll to position [161, 0]
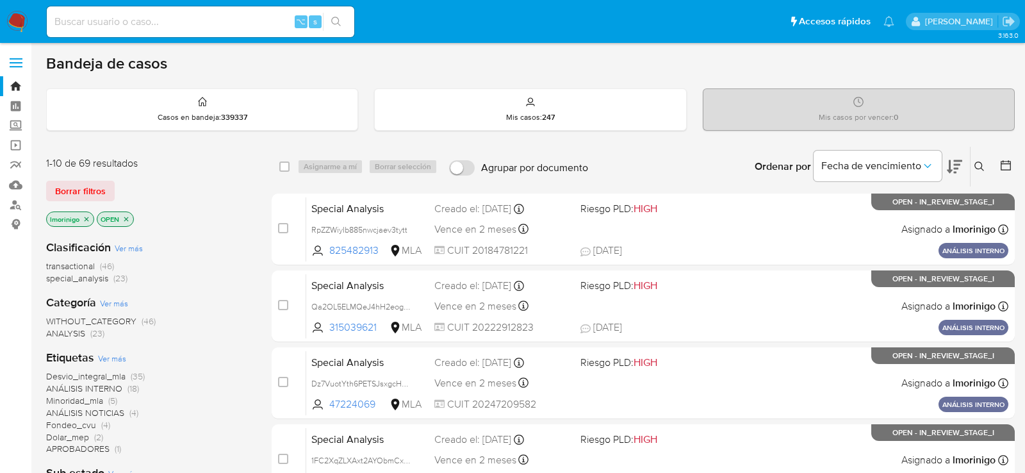
click at [194, 17] on input at bounding box center [200, 21] width 307 height 17
paste input "2213419105"
type input "2213419105"
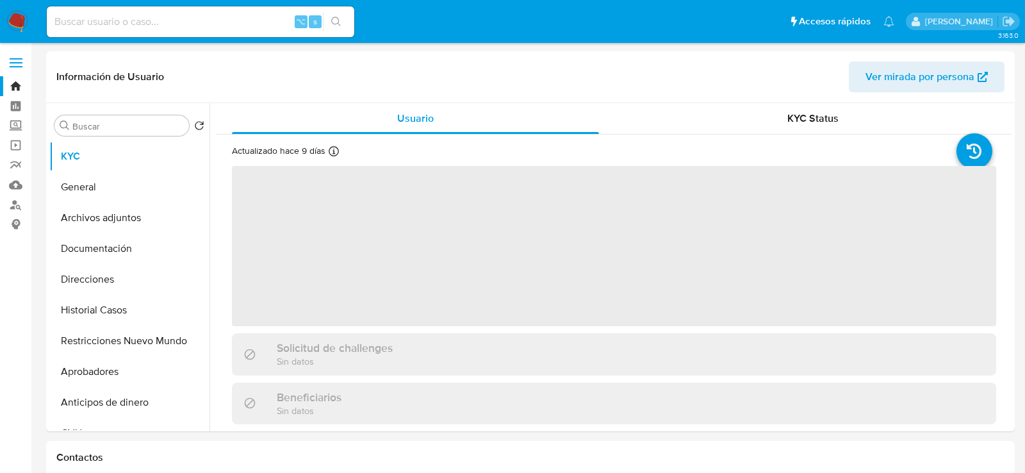
select select "10"
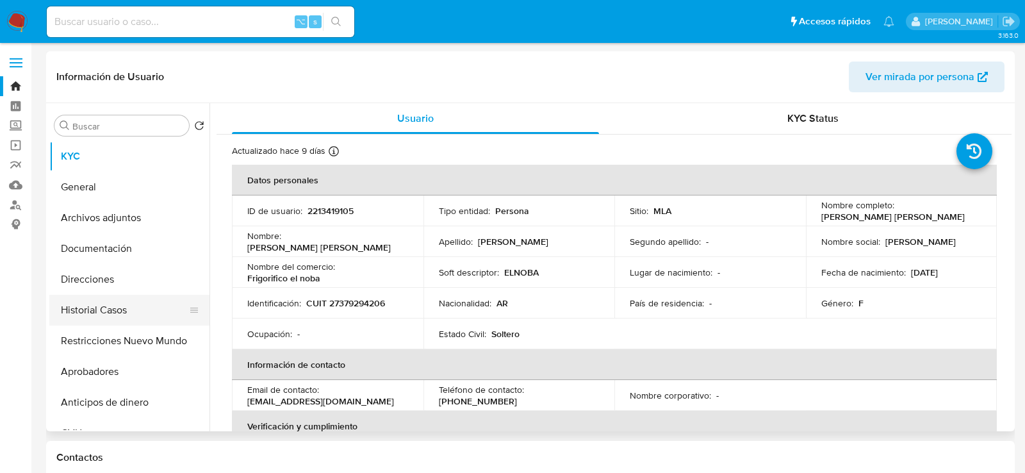
click at [116, 311] on button "Historial Casos" at bounding box center [124, 310] width 150 height 31
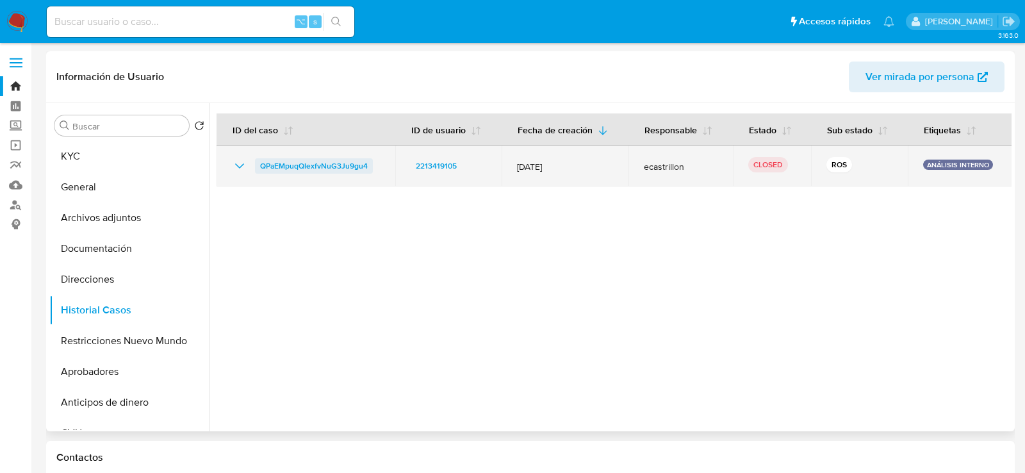
click at [337, 168] on span "QPaEMpuqQIexfvNuG3Ju9gu4" at bounding box center [314, 165] width 108 height 15
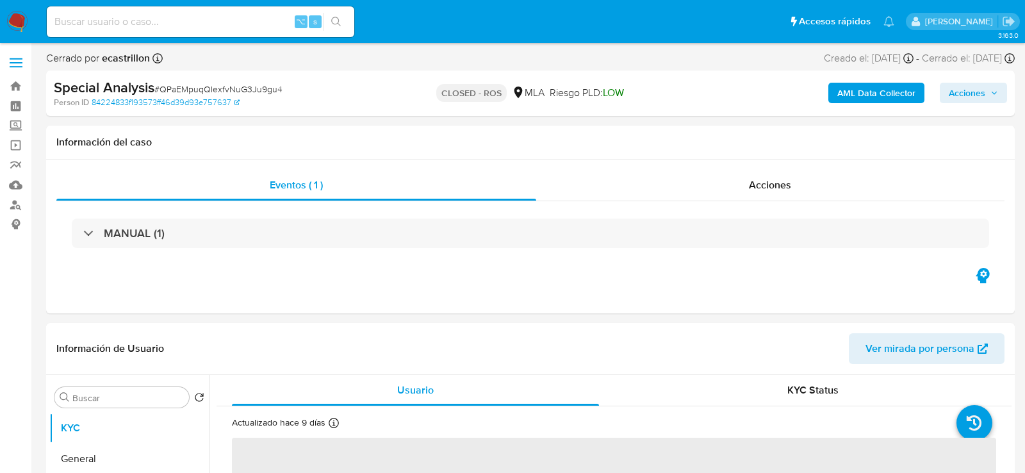
select select "10"
click at [646, 183] on div "Acciones" at bounding box center [770, 185] width 469 height 31
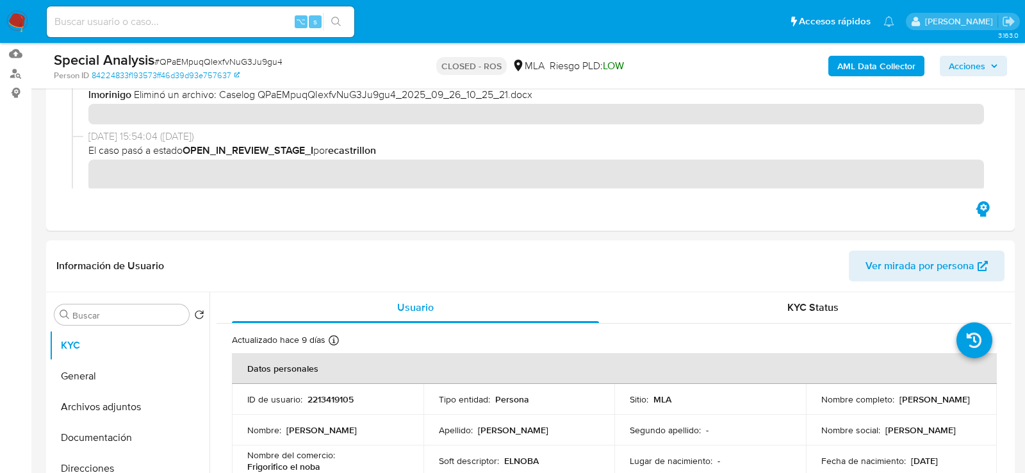
scroll to position [263, 0]
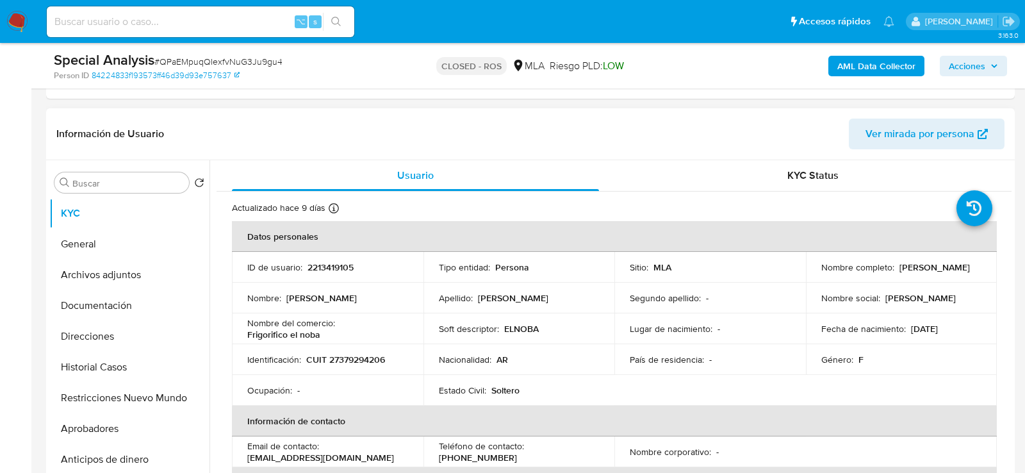
click at [325, 258] on td "ID de usuario : 2213419105" at bounding box center [328, 267] width 192 height 31
click at [325, 261] on p "2213419105" at bounding box center [330, 267] width 46 height 12
copy p "2213419105"
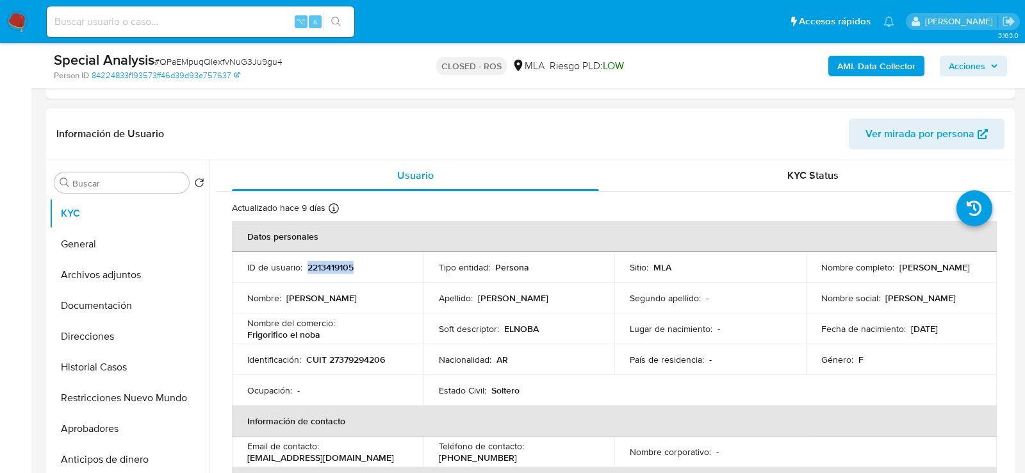
copy p "2213419105"
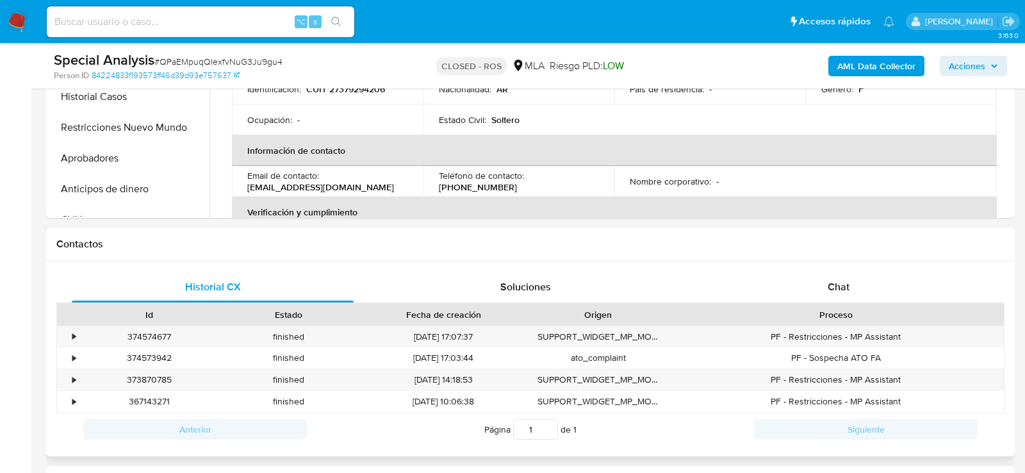
scroll to position [580, 0]
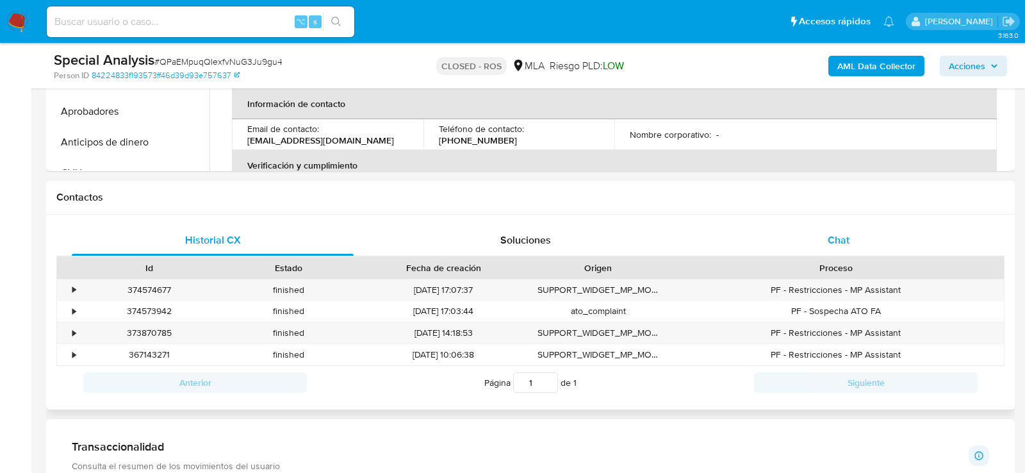
click at [776, 233] on div "Chat" at bounding box center [839, 240] width 282 height 31
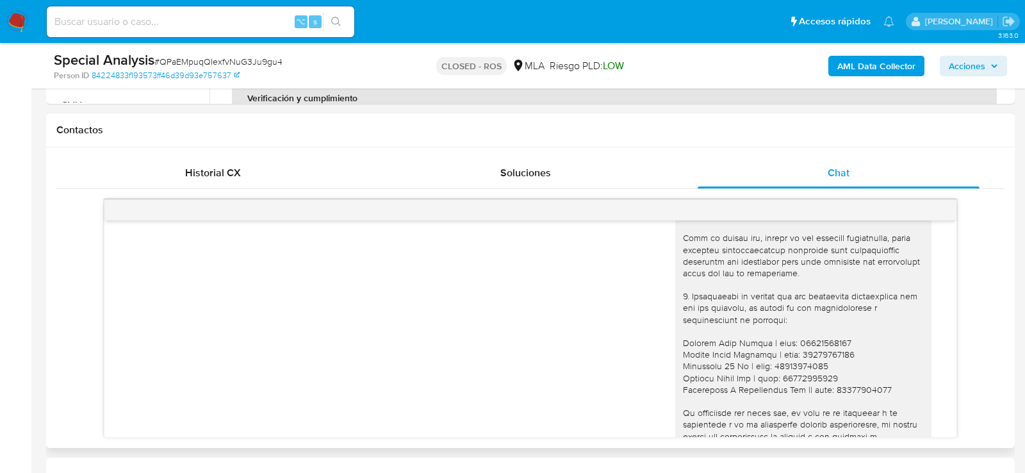
scroll to position [1041, 0]
